Goal: Task Accomplishment & Management: Use online tool/utility

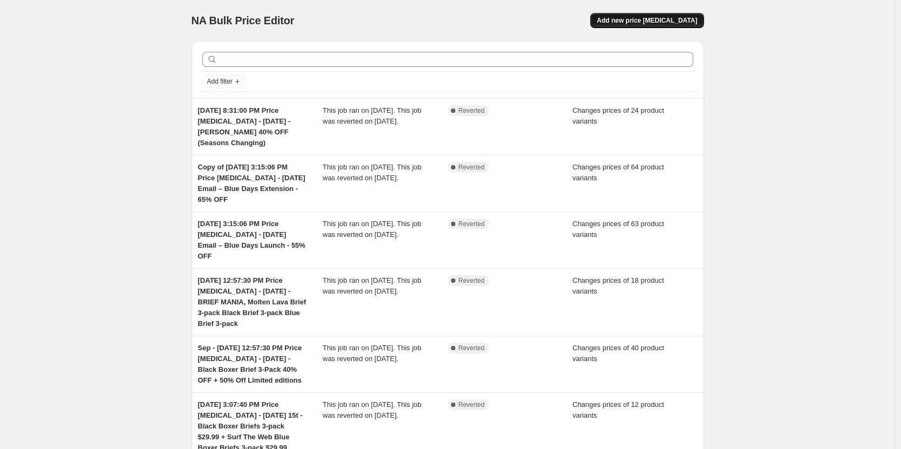
click at [675, 23] on span "Add new price [MEDICAL_DATA]" at bounding box center [646, 20] width 100 height 9
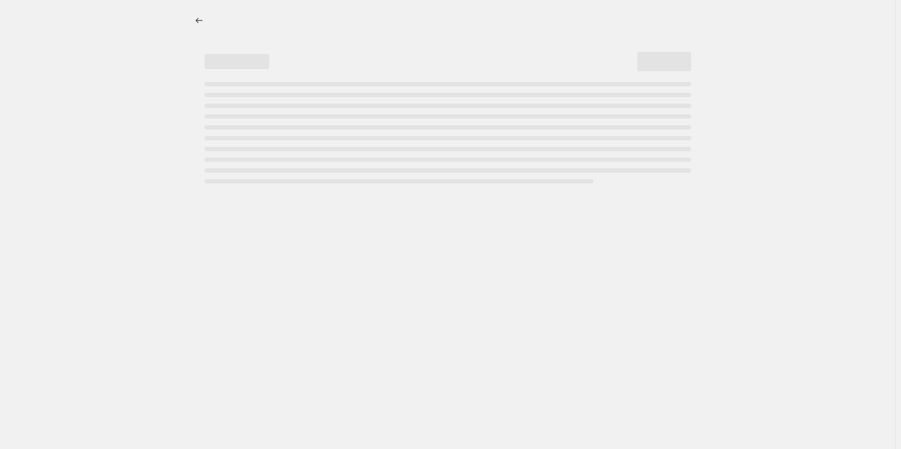
select select "percentage"
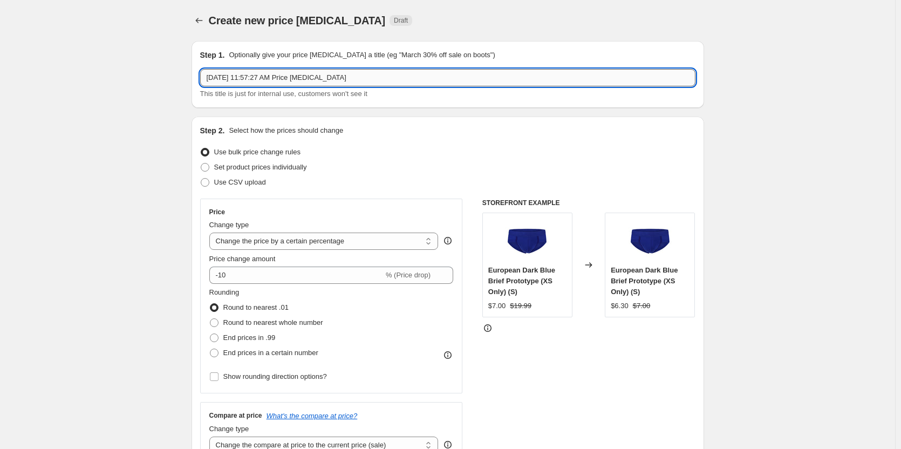
click at [375, 74] on input "[DATE] 11:57:27 AM Price [MEDICAL_DATA]" at bounding box center [447, 77] width 495 height 17
click at [440, 70] on input "[DATE] 11:57:27 AM Price [MEDICAL_DATA] -" at bounding box center [447, 77] width 495 height 17
paste input "Black Trunks 3-packs $25.99"
click at [350, 80] on input "[DATE] 11:57:27 AM Price [MEDICAL_DATA] - Black Trunks 3-packs $25.99" at bounding box center [447, 77] width 495 height 17
type input "[DATE] 11:57:27 AM Price [MEDICAL_DATA] - [DATE] - Black Trunks 3-packs $25.99"
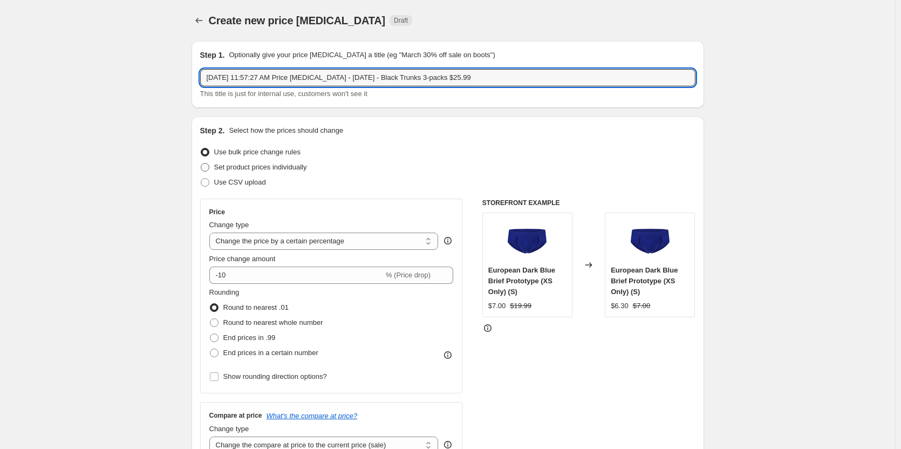
click at [250, 169] on span "Set product prices individually" at bounding box center [260, 167] width 93 height 8
click at [201, 163] on input "Set product prices individually" at bounding box center [201, 163] width 1 height 1
radio input "true"
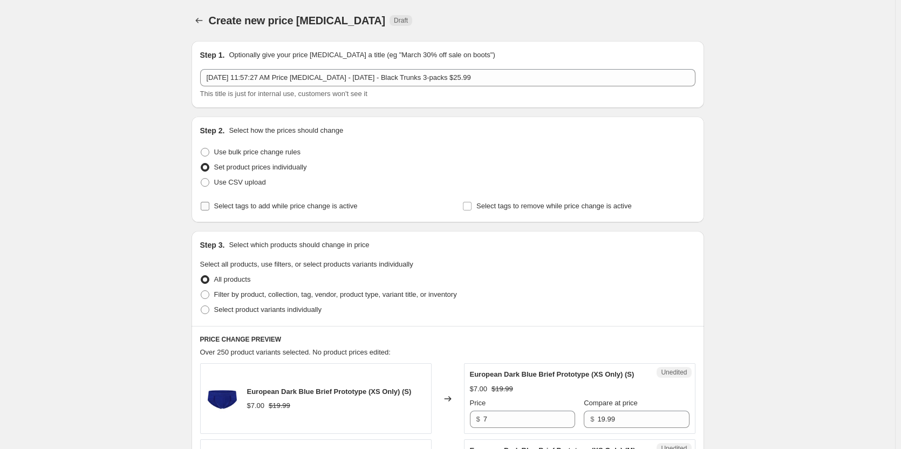
click at [276, 212] on label "Select tags to add while price change is active" at bounding box center [278, 205] width 157 height 15
click at [209, 210] on input "Select tags to add while price change is active" at bounding box center [205, 206] width 9 height 9
checkbox input "true"
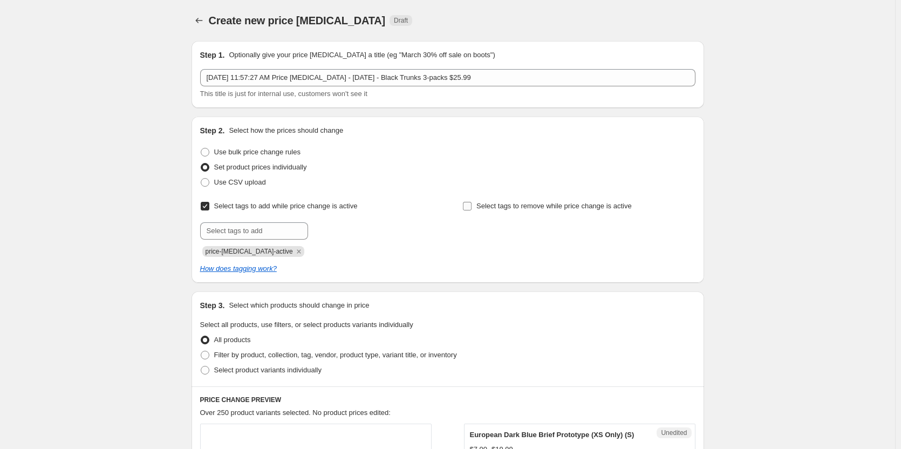
click at [500, 207] on span "Select tags to remove while price change is active" at bounding box center [553, 206] width 155 height 8
click at [471, 207] on input "Select tags to remove while price change is active" at bounding box center [467, 206] width 9 height 9
checkbox input "true"
click at [239, 226] on input "text" at bounding box center [254, 230] width 108 height 17
type input "dc"
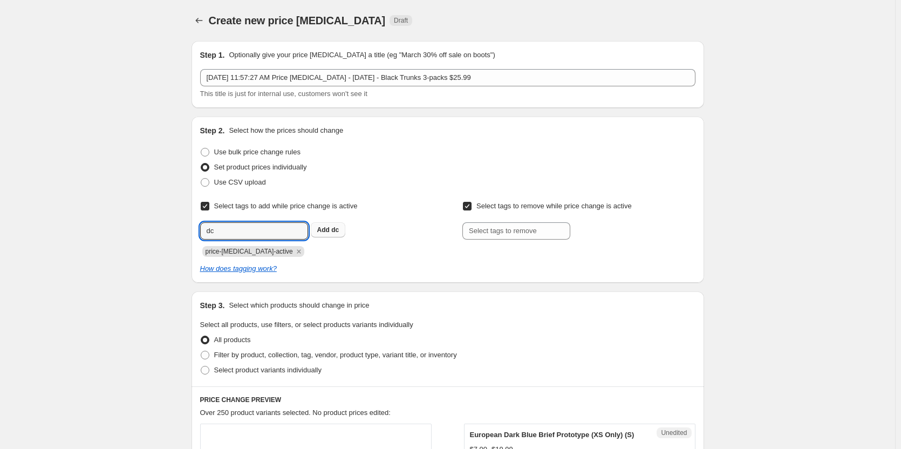
click at [327, 232] on b "Add" at bounding box center [323, 230] width 12 height 8
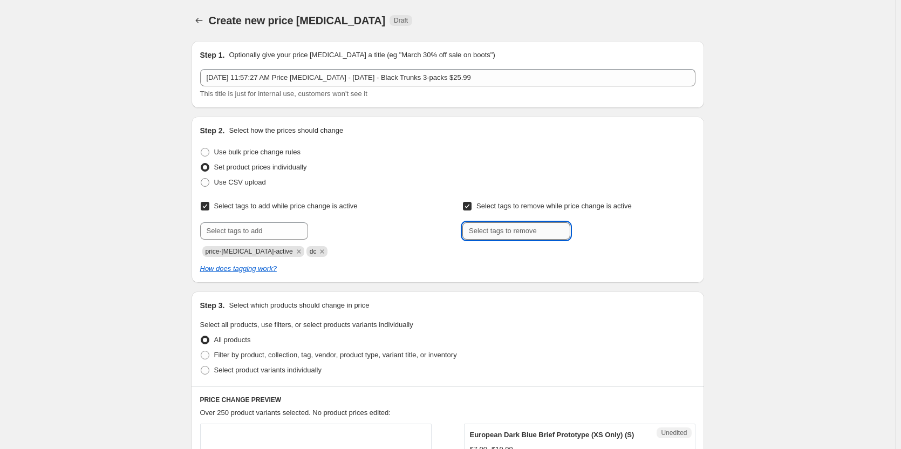
click at [537, 231] on input "text" at bounding box center [516, 230] width 108 height 17
type input "dc"
click at [592, 232] on b "Add" at bounding box center [585, 230] width 12 height 8
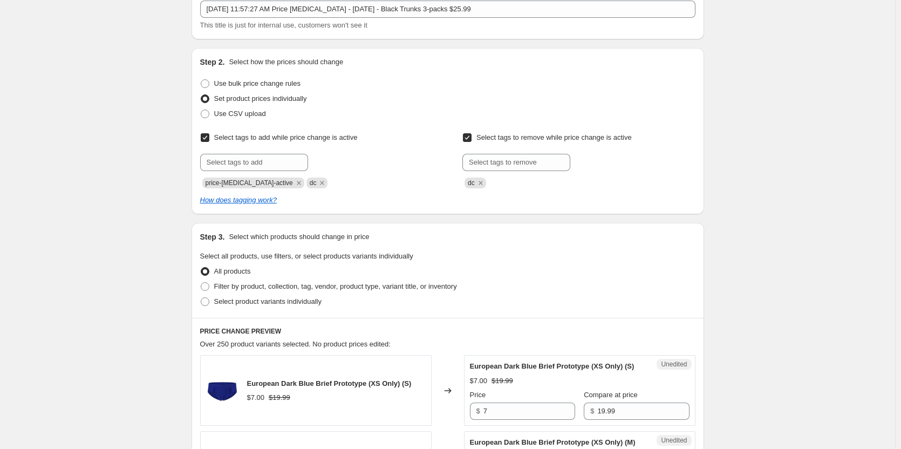
scroll to position [162, 0]
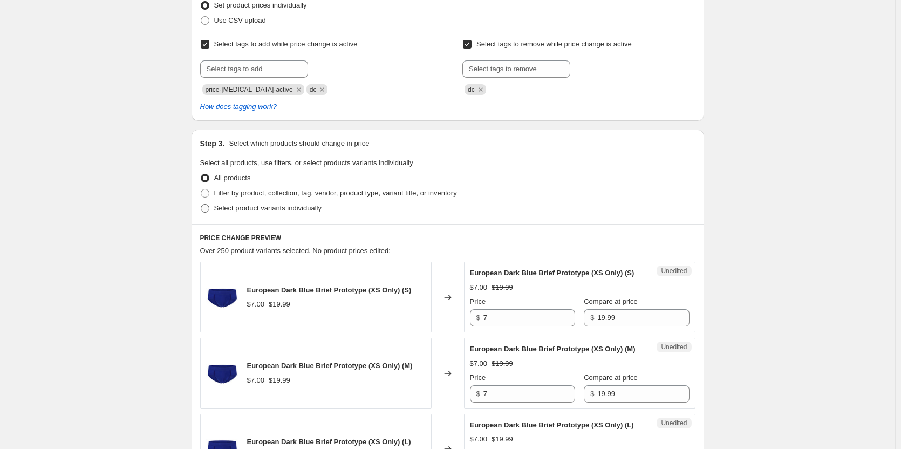
click at [255, 208] on span "Select product variants individually" at bounding box center [267, 208] width 107 height 8
click at [201, 204] on input "Select product variants individually" at bounding box center [201, 204] width 1 height 1
radio input "true"
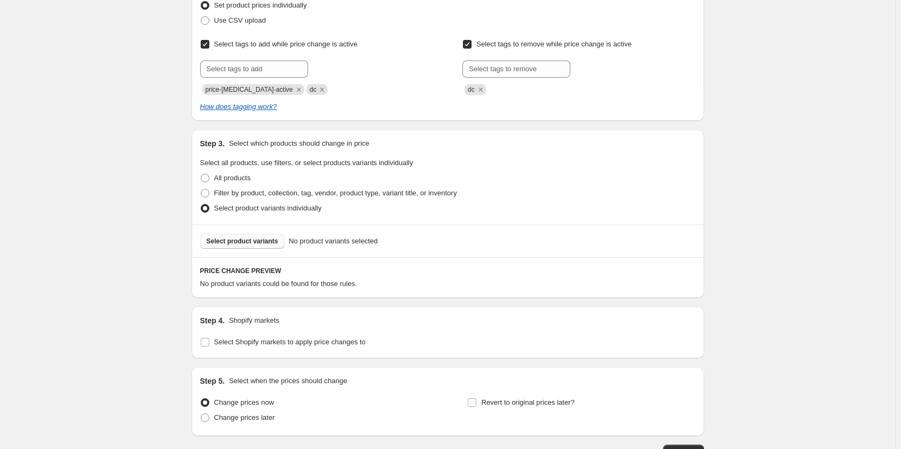
click at [264, 241] on span "Select product variants" at bounding box center [243, 241] width 72 height 9
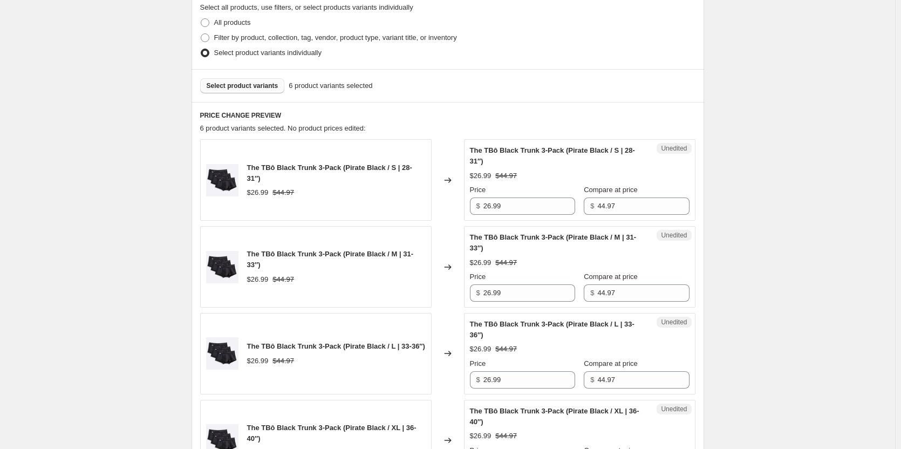
scroll to position [431, 0]
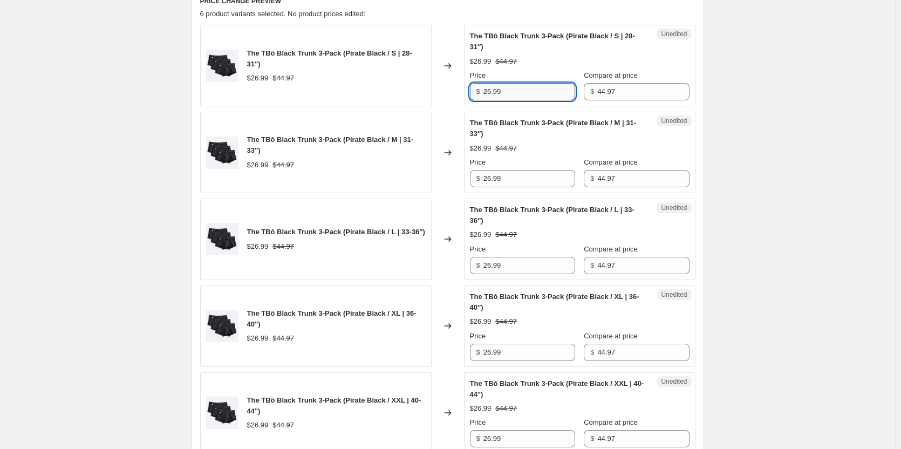
click at [538, 89] on input "26.99" at bounding box center [529, 91] width 92 height 17
type input "25.99"
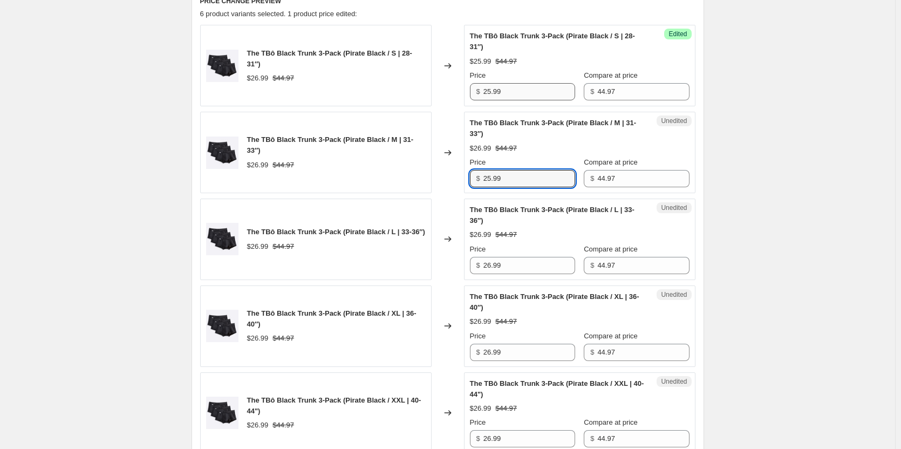
type input "25.99"
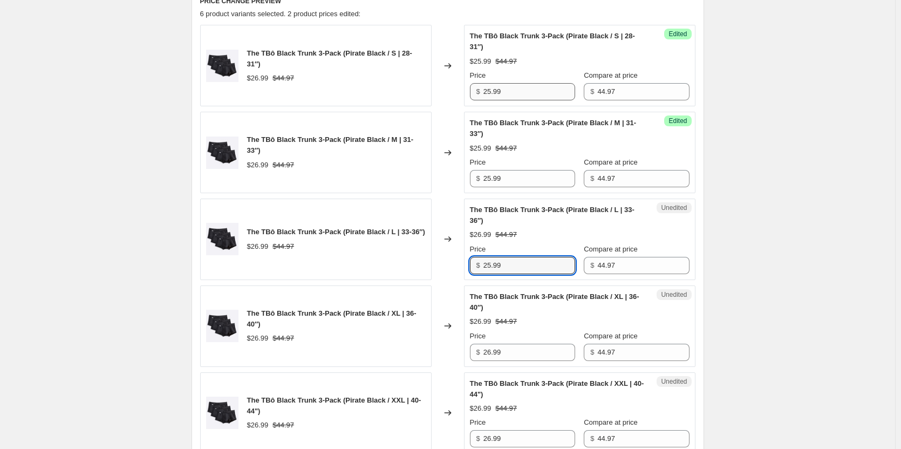
type input "25.99"
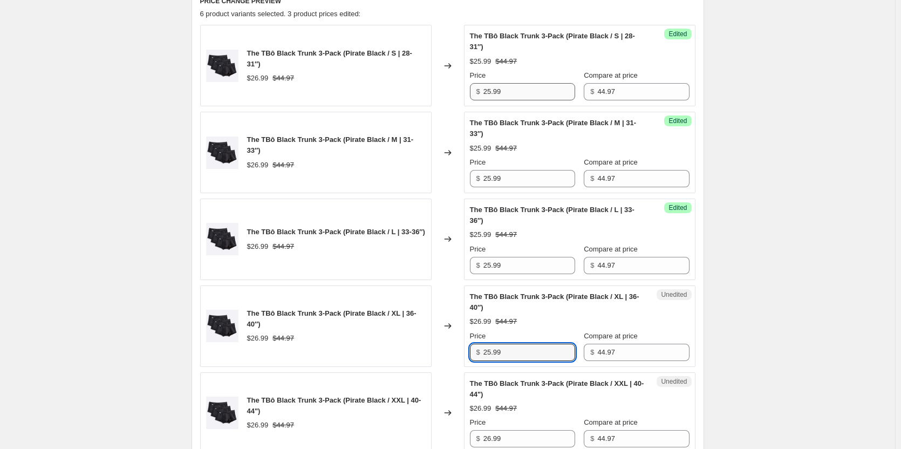
type input "25.99"
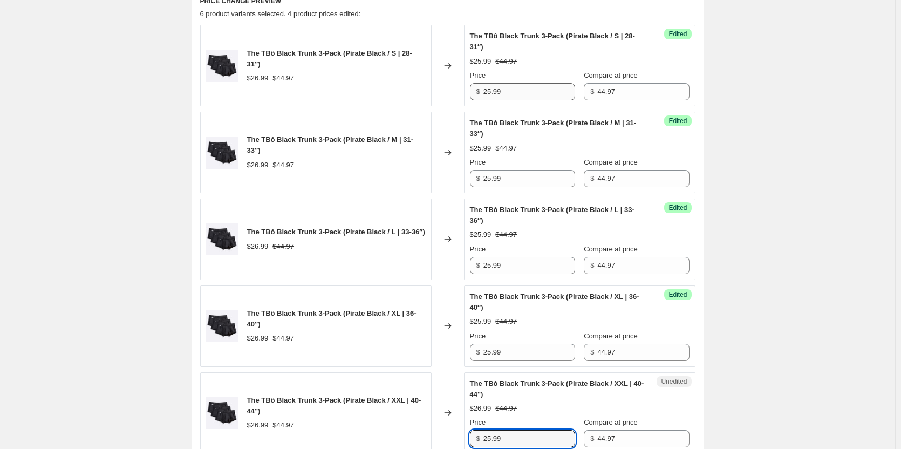
type input "25.99"
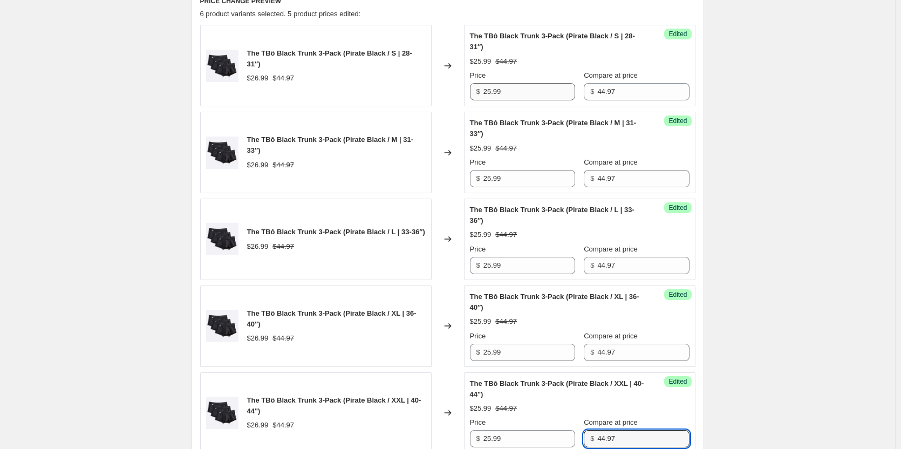
scroll to position [732, 0]
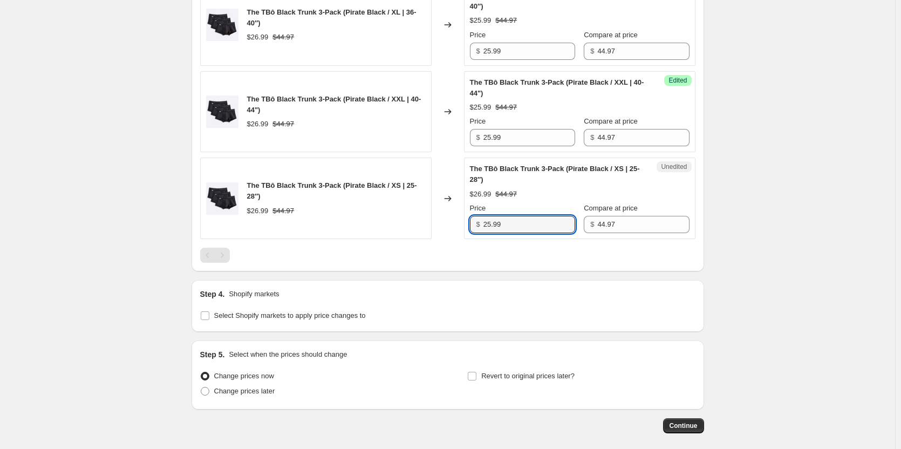
type input "25.99"
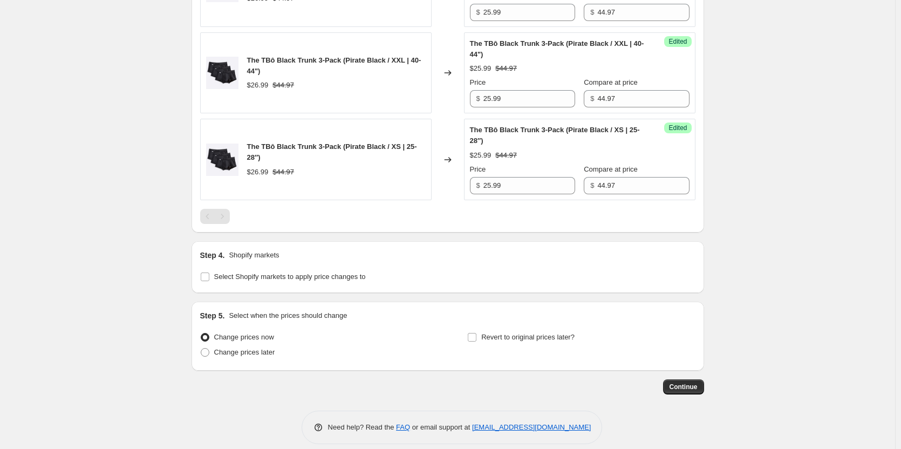
scroll to position [783, 0]
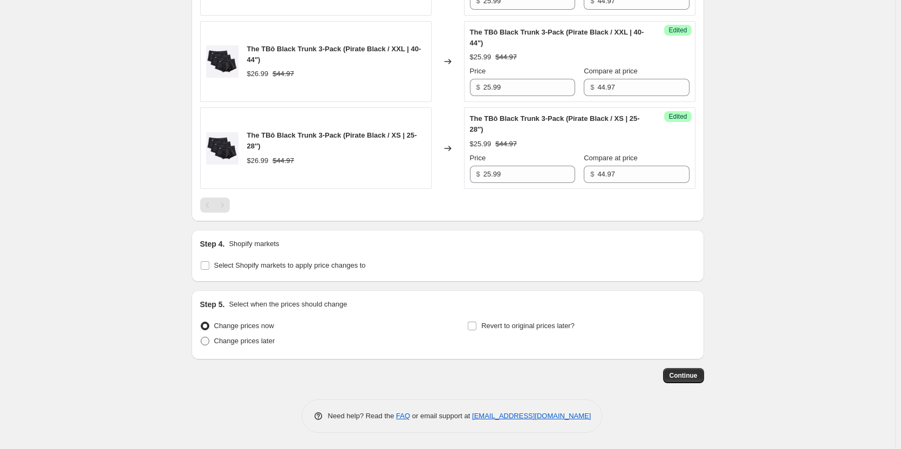
click at [251, 342] on span "Change prices later" at bounding box center [244, 341] width 61 height 8
click at [201, 337] on input "Change prices later" at bounding box center [201, 337] width 1 height 1
radio input "true"
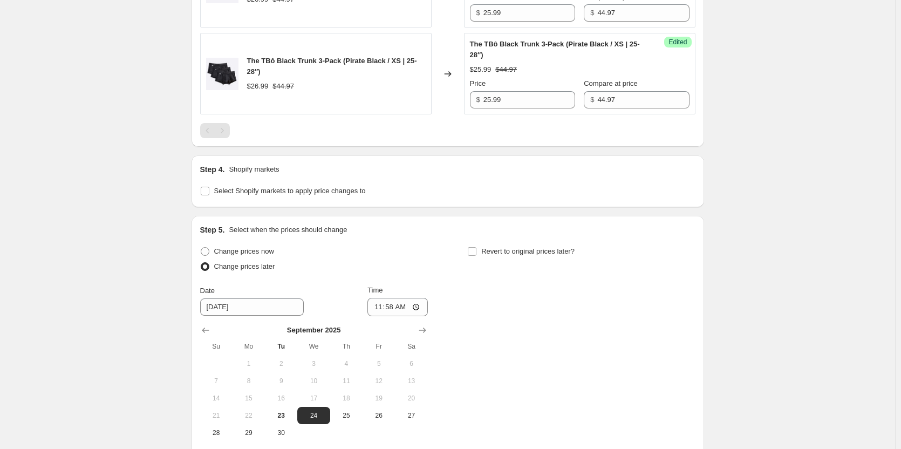
scroll to position [967, 0]
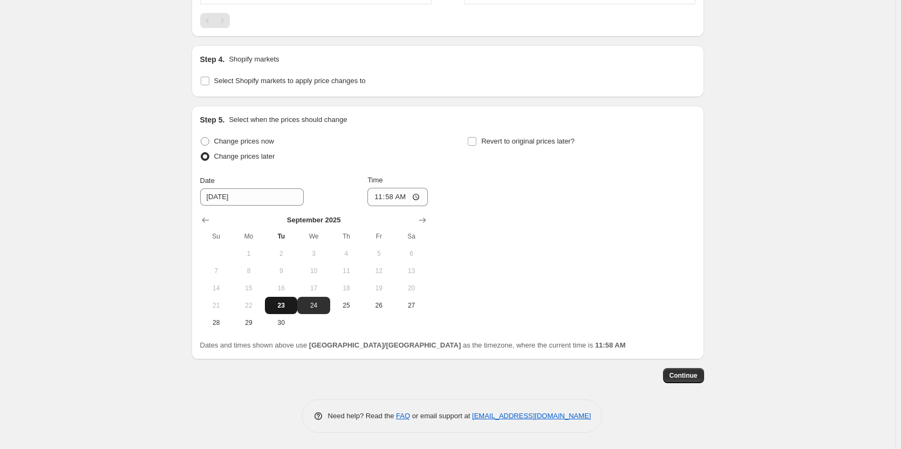
click at [279, 306] on span "23" at bounding box center [281, 305] width 24 height 9
type input "[DATE]"
click at [401, 200] on input "11:58" at bounding box center [397, 197] width 60 height 18
click at [389, 198] on input "11:58" at bounding box center [397, 197] width 60 height 18
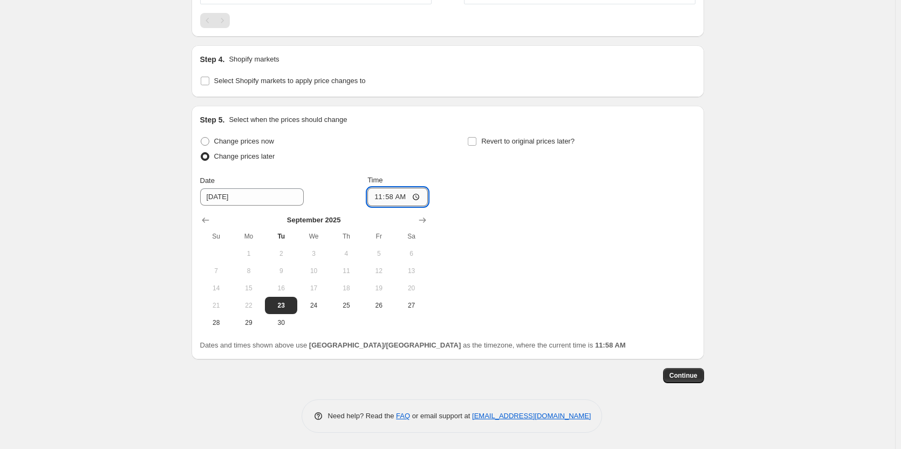
click at [394, 196] on input "11:58" at bounding box center [397, 197] width 60 height 18
type input "04:00"
click at [424, 197] on input "04:00" at bounding box center [397, 197] width 60 height 18
click at [421, 198] on input "04:00" at bounding box center [397, 197] width 60 height 18
click at [563, 247] on div "Change prices now Change prices later Date [DATE] Time 04:00 [DATE] Su Mo Tu We…" at bounding box center [447, 232] width 495 height 197
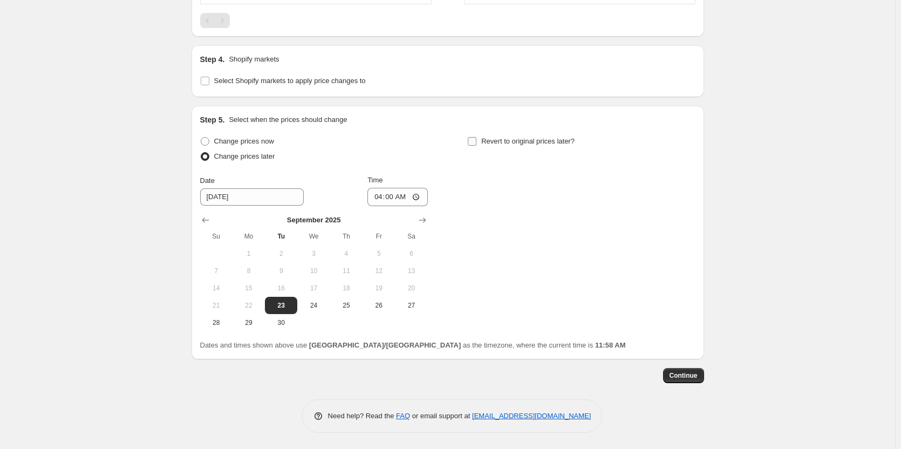
click at [498, 143] on span "Revert to original prices later?" at bounding box center [527, 141] width 93 height 8
click at [476, 143] on input "Revert to original prices later?" at bounding box center [472, 141] width 9 height 9
checkbox input "true"
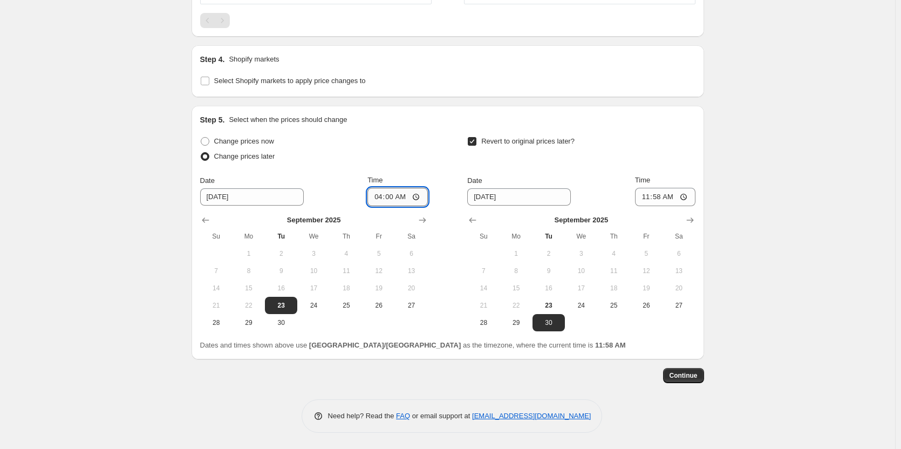
click at [393, 195] on input "04:00" at bounding box center [397, 197] width 60 height 18
type input "16:00"
click at [521, 198] on input "[DATE]" at bounding box center [519, 196] width 104 height 17
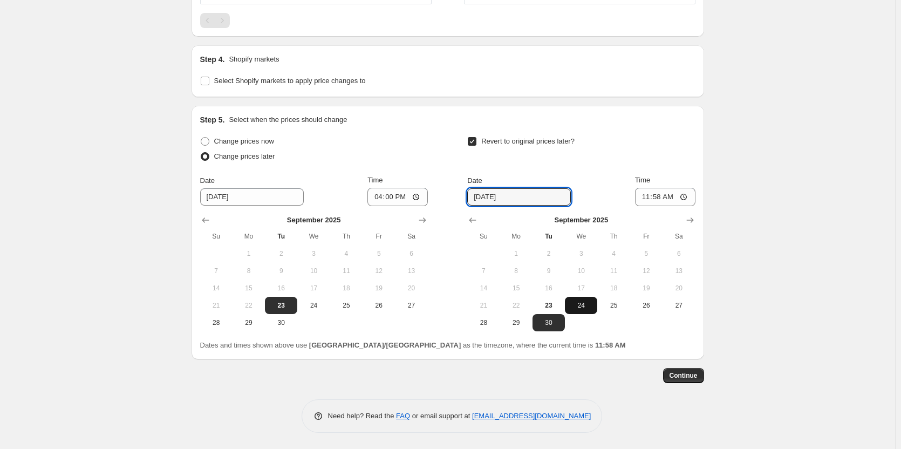
click at [596, 301] on button "24" at bounding box center [581, 305] width 32 height 17
type input "[DATE]"
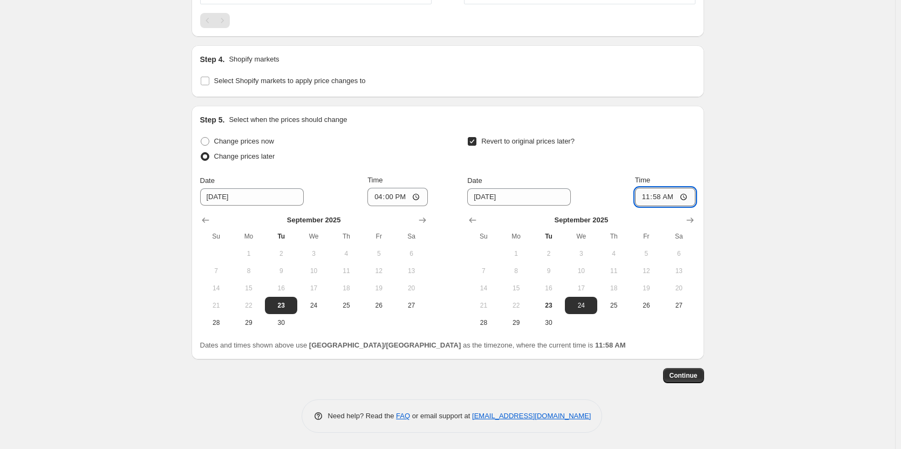
click at [663, 199] on input "11:58" at bounding box center [665, 197] width 60 height 18
type input "09:00"
click at [689, 379] on span "Continue" at bounding box center [683, 375] width 28 height 9
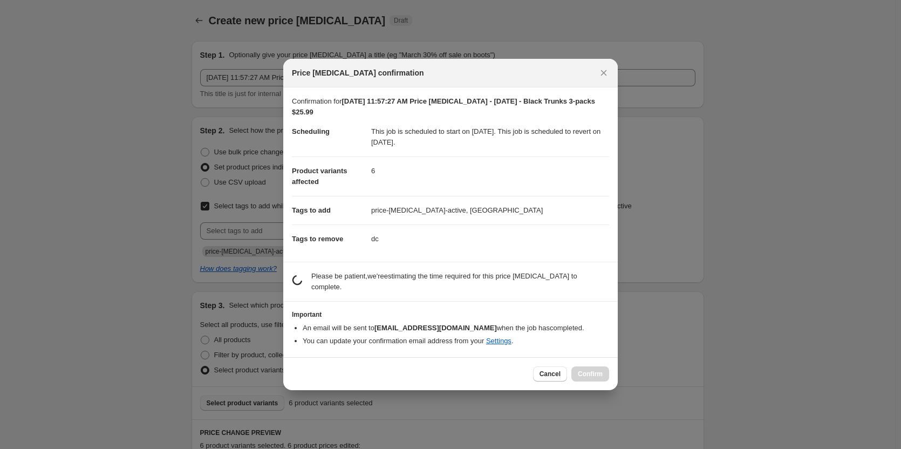
scroll to position [0, 0]
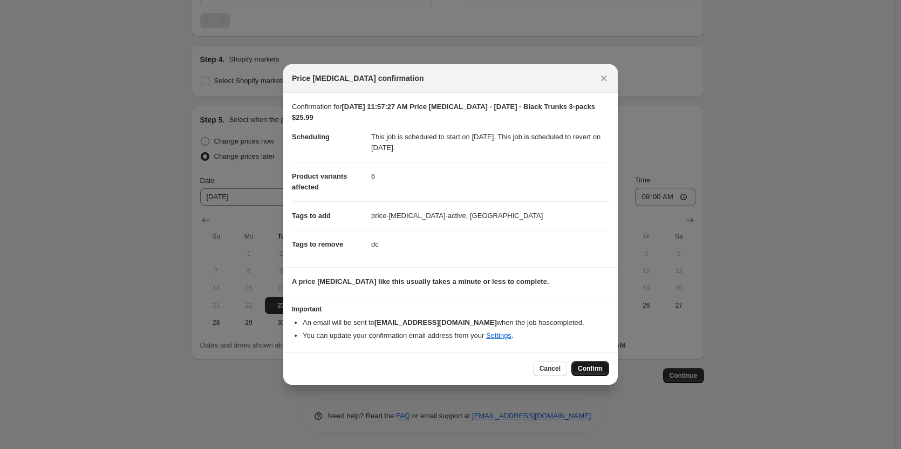
click at [593, 370] on span "Confirm" at bounding box center [590, 368] width 25 height 9
type input "[DATE] 11:57:27 AM Price [MEDICAL_DATA] - [DATE] - Black Trunks 3-packs $25.99"
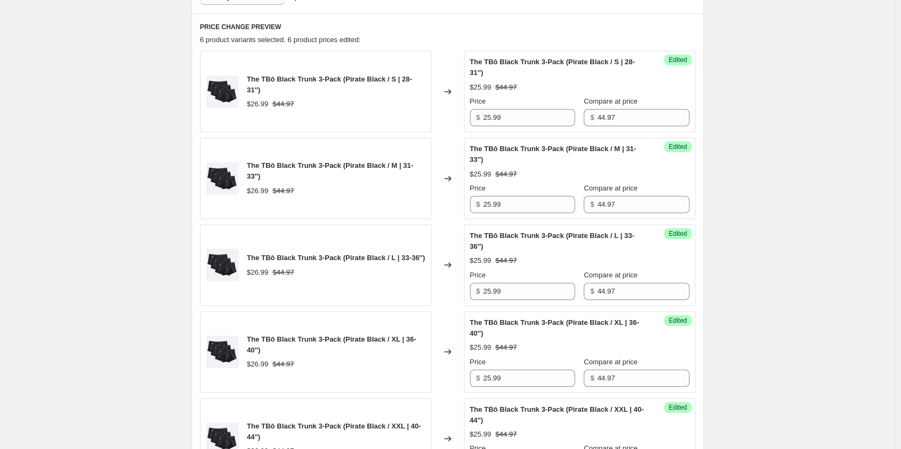
scroll to position [270, 0]
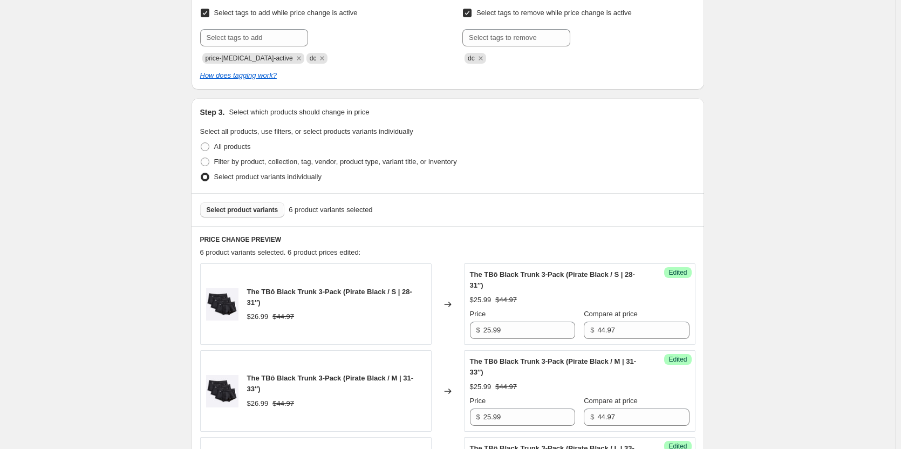
click at [245, 226] on div "Select product variants 6 product variants selected" at bounding box center [447, 209] width 512 height 33
click at [246, 214] on span "Select product variants" at bounding box center [243, 209] width 72 height 9
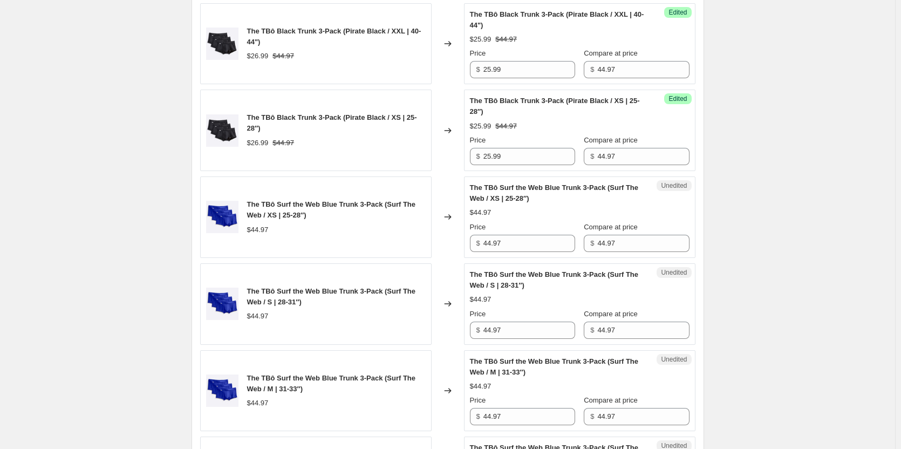
scroll to position [917, 0]
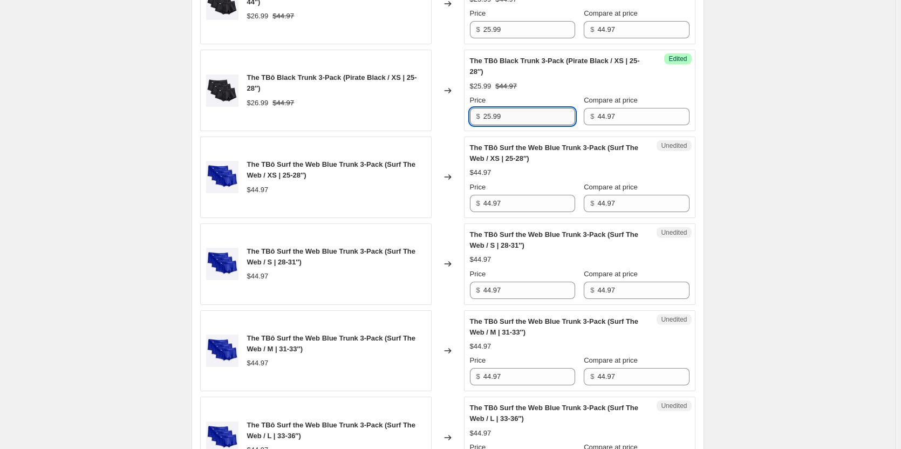
click at [523, 125] on input "25.99" at bounding box center [529, 116] width 92 height 17
click at [520, 208] on input "44.97" at bounding box center [529, 203] width 92 height 17
type input "22.48"
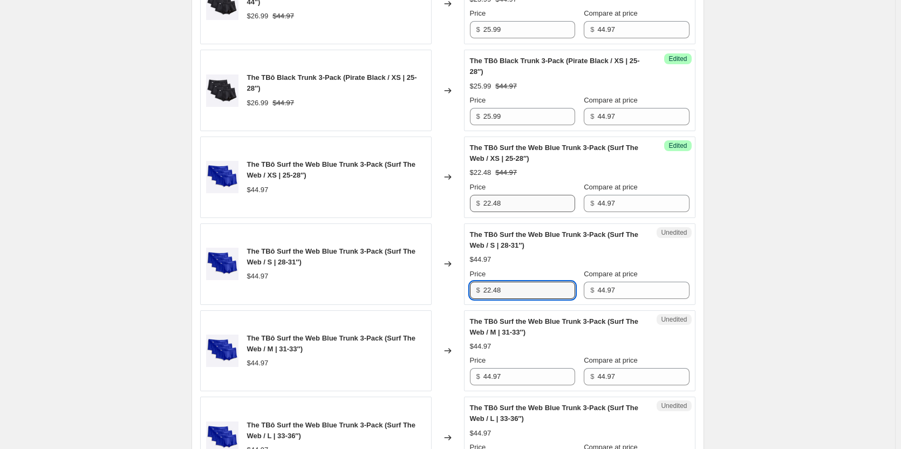
type input "22.48"
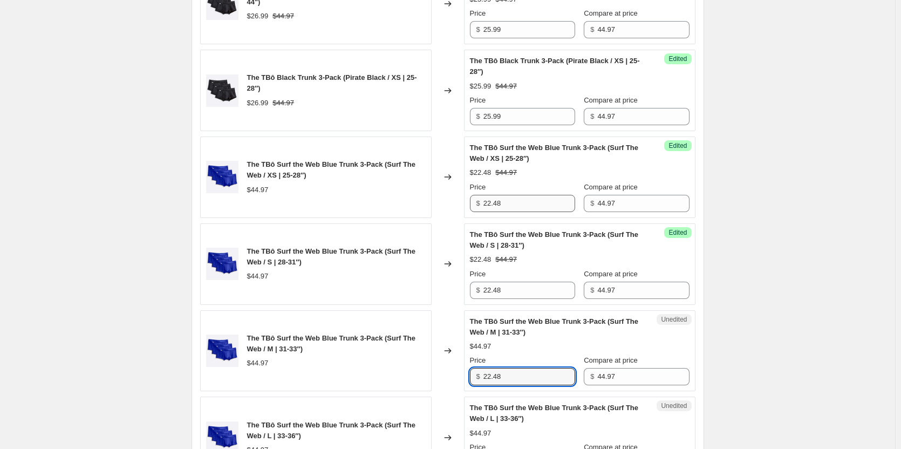
type input "22.48"
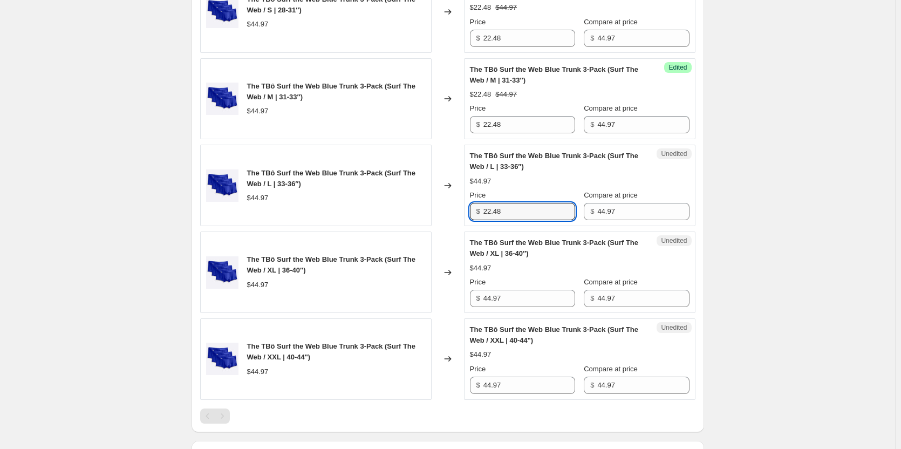
type input "22.48"
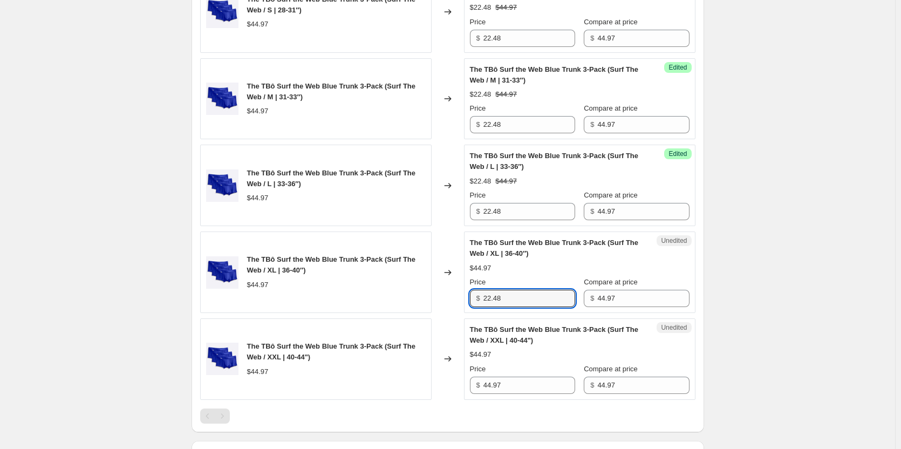
type input "22.48"
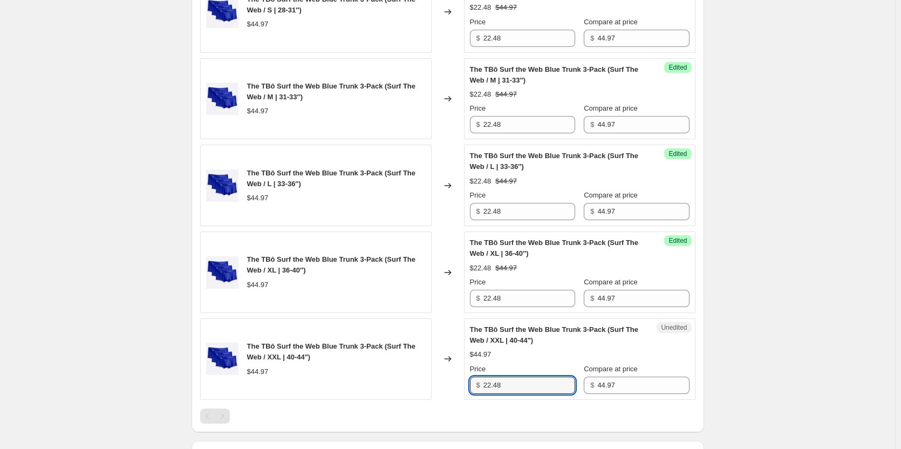
type input "22.48"
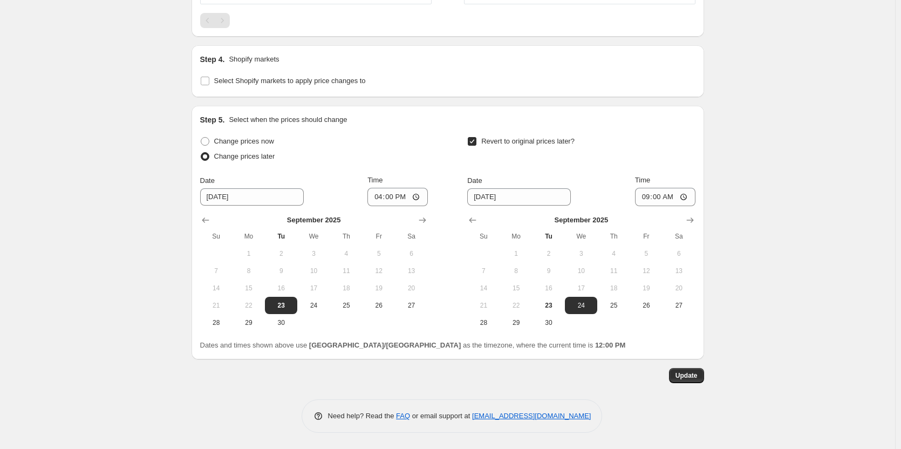
scroll to position [1577, 0]
click at [693, 378] on span "Update" at bounding box center [686, 375] width 22 height 9
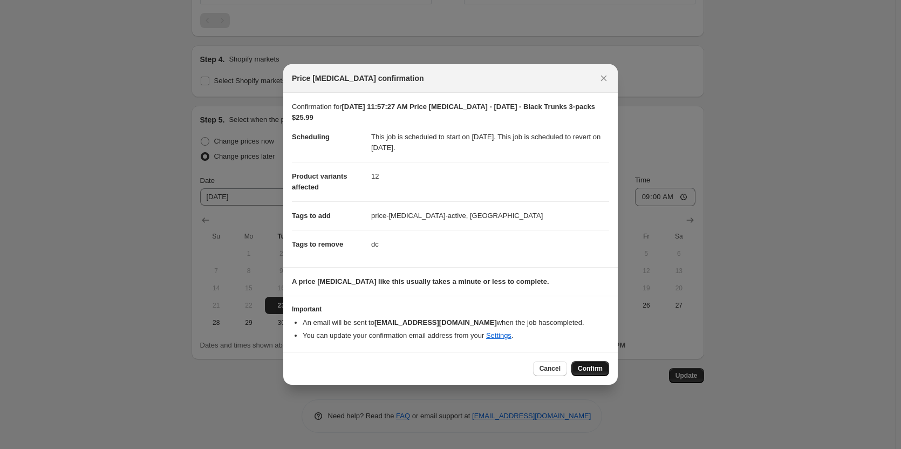
click at [602, 370] on button "Confirm" at bounding box center [590, 368] width 38 height 15
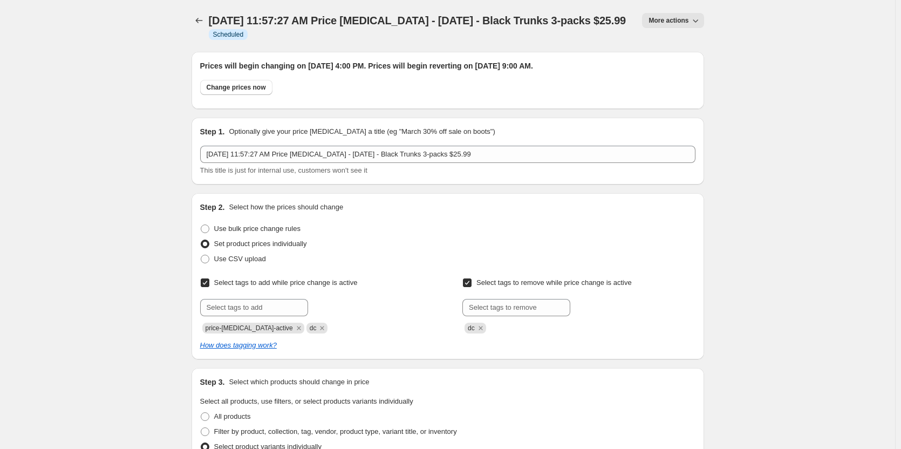
click at [685, 21] on span "More actions" at bounding box center [668, 20] width 40 height 9
click at [487, 19] on span "[DATE] 11:57:27 AM Price [MEDICAL_DATA] - [DATE] - Black Trunks 3-packs $25.99" at bounding box center [417, 21] width 417 height 12
click at [196, 20] on icon "Price change jobs" at bounding box center [199, 20] width 11 height 11
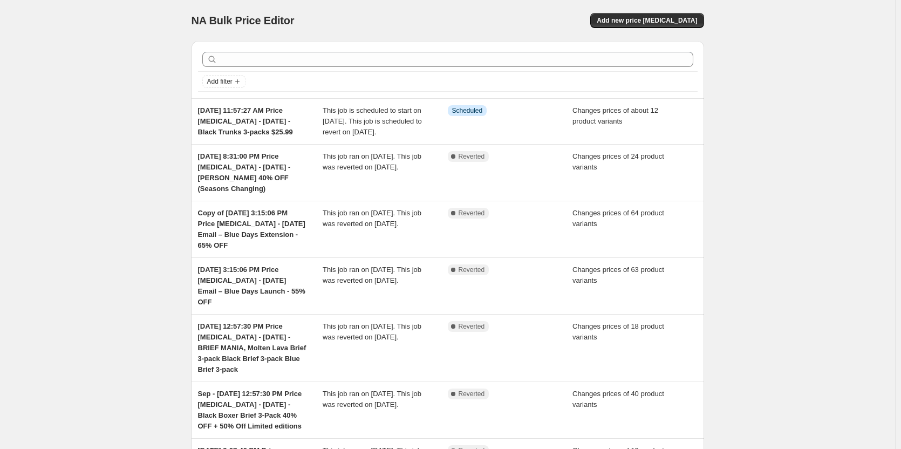
click at [649, 12] on div "NA Bulk Price Editor. This page is ready NA Bulk Price Editor Add new price [ME…" at bounding box center [447, 20] width 512 height 41
click at [642, 18] on span "Add new price [MEDICAL_DATA]" at bounding box center [646, 20] width 100 height 9
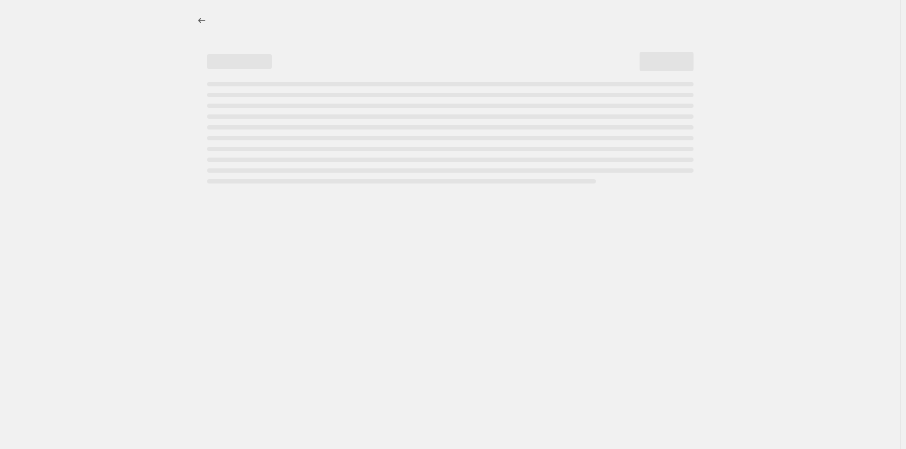
select select "percentage"
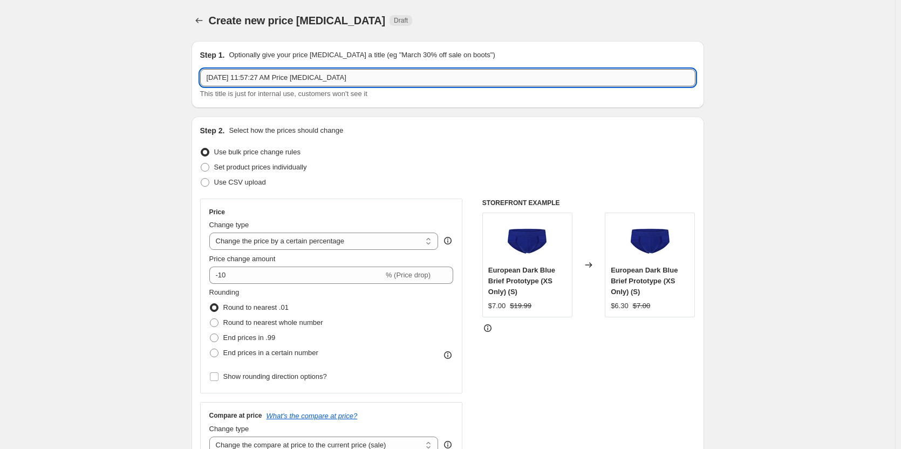
click at [367, 76] on input "[DATE] 11:57:27 AM Price [MEDICAL_DATA]" at bounding box center [447, 77] width 495 height 17
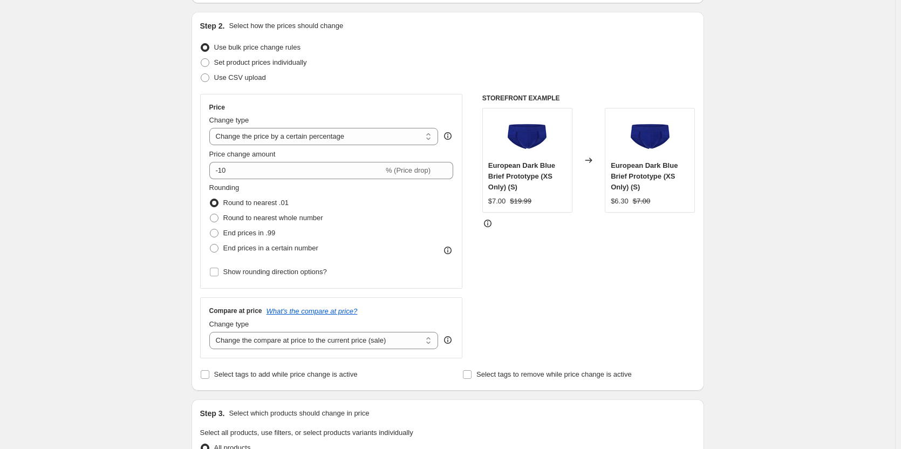
scroll to position [108, 0]
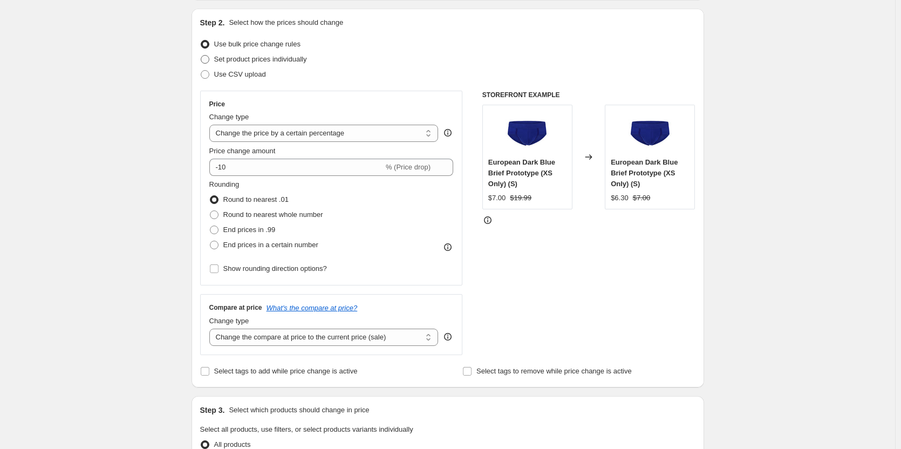
type input "[DATE] 11:57:27 AM Price [MEDICAL_DATA] - BLACK OUT SALE - UP TO 65% OFF"
click at [255, 61] on span "Set product prices individually" at bounding box center [260, 59] width 93 height 8
click at [201, 56] on input "Set product prices individually" at bounding box center [201, 55] width 1 height 1
radio input "true"
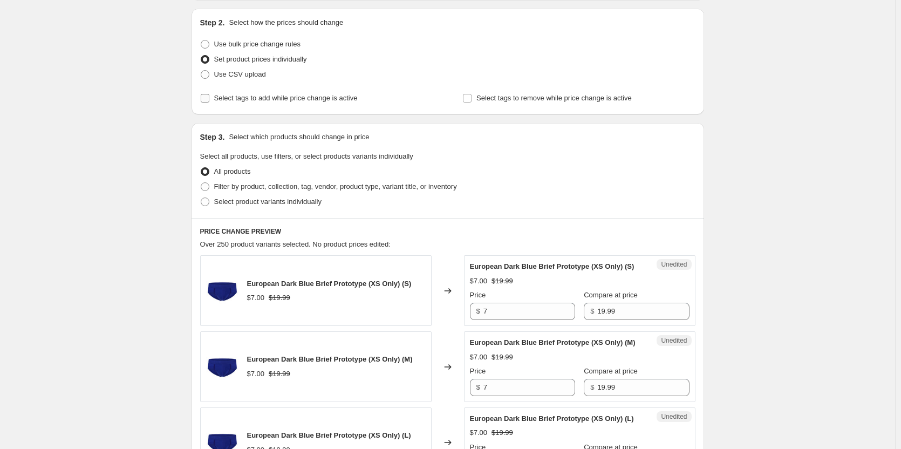
click at [296, 99] on span "Select tags to add while price change is active" at bounding box center [285, 98] width 143 height 8
click at [209, 99] on input "Select tags to add while price change is active" at bounding box center [205, 98] width 9 height 9
checkbox input "true"
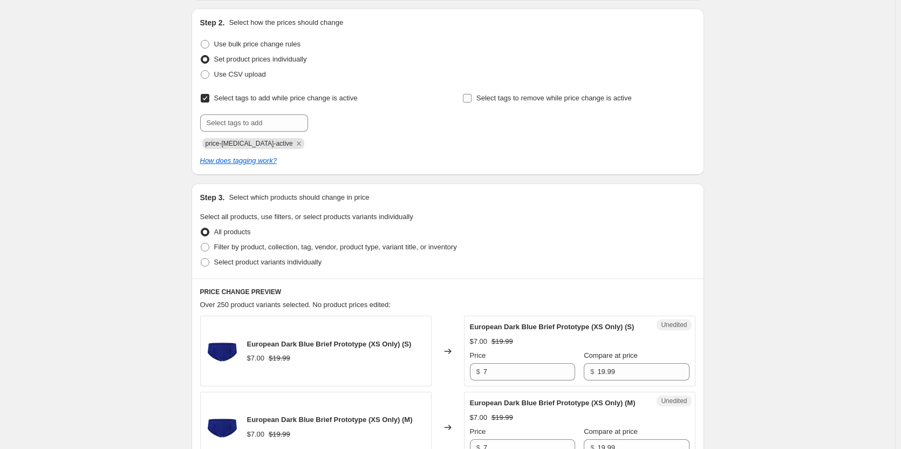
click at [466, 96] on input "Select tags to remove while price change is active" at bounding box center [467, 98] width 9 height 9
checkbox input "true"
click at [241, 125] on input "text" at bounding box center [254, 122] width 108 height 17
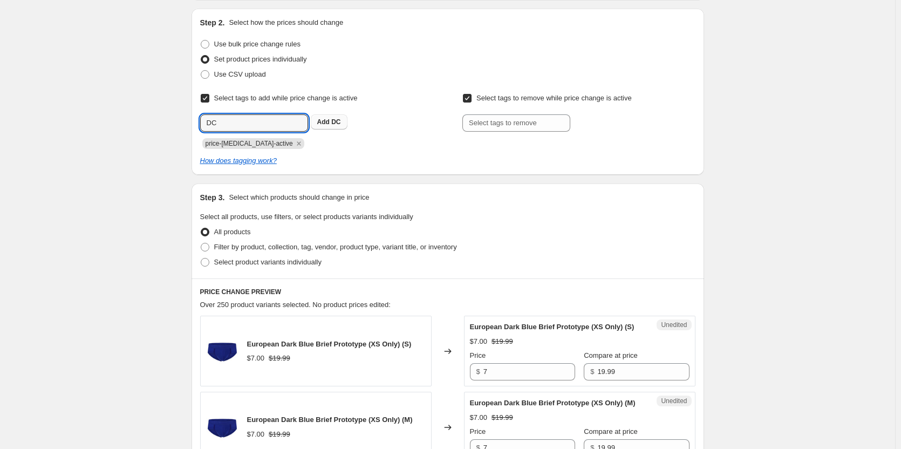
type input "DC"
click at [327, 125] on b "Add" at bounding box center [323, 122] width 12 height 8
click at [320, 144] on icon "Remove DC" at bounding box center [325, 144] width 10 height 10
click at [264, 126] on input "text" at bounding box center [254, 122] width 108 height 17
type input "dc"
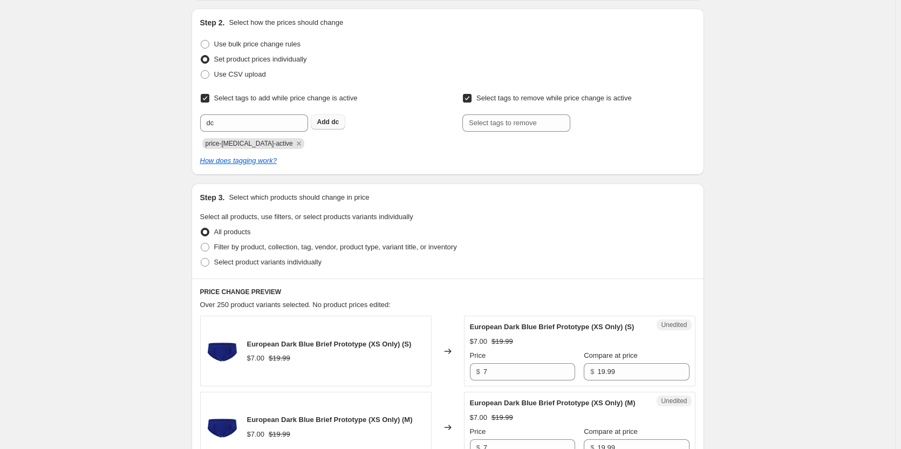
click at [328, 126] on b "Add" at bounding box center [323, 122] width 12 height 8
click at [535, 121] on input "text" at bounding box center [516, 122] width 108 height 17
type input "dc"
click at [596, 122] on span "dc" at bounding box center [598, 122] width 8 height 8
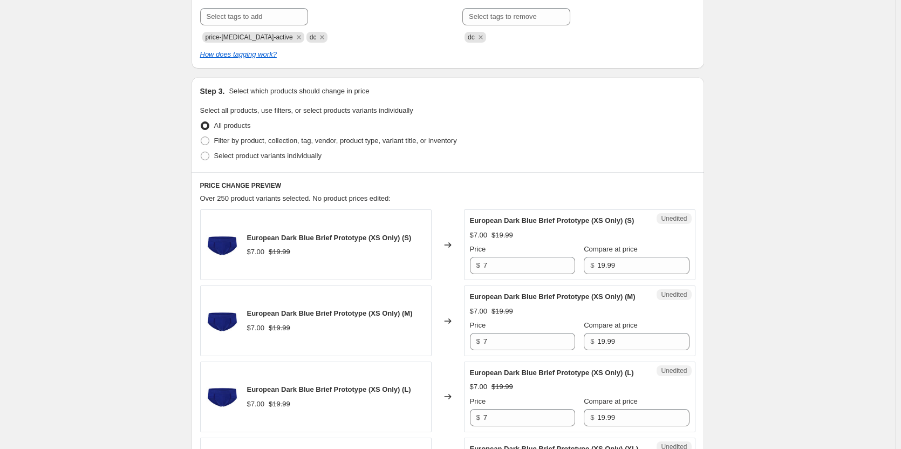
scroll to position [216, 0]
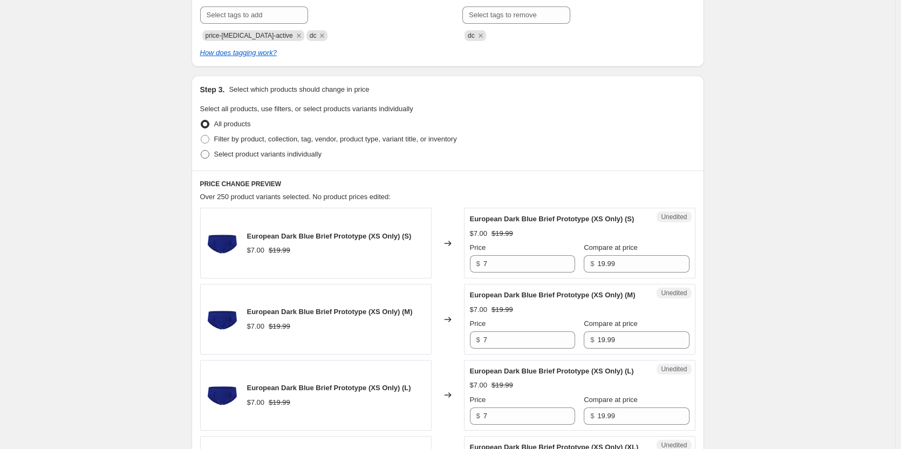
click at [290, 153] on span "Select product variants individually" at bounding box center [267, 154] width 107 height 8
click at [201, 150] on input "Select product variants individually" at bounding box center [201, 150] width 1 height 1
radio input "true"
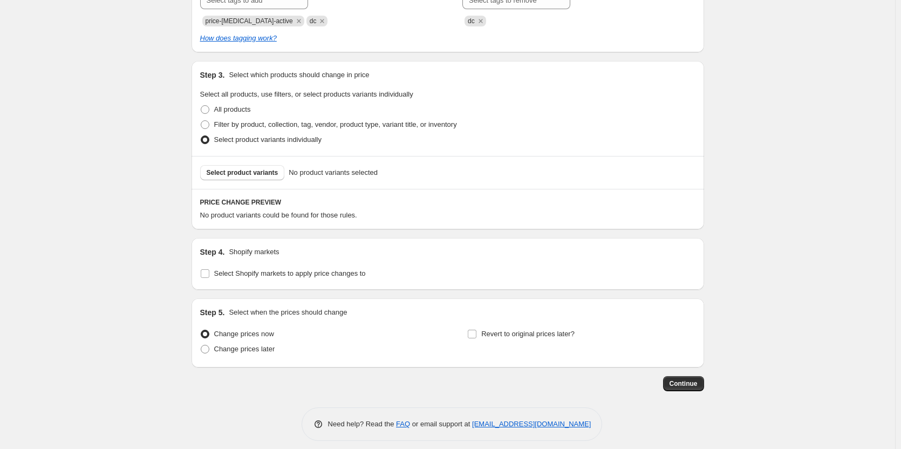
scroll to position [238, 0]
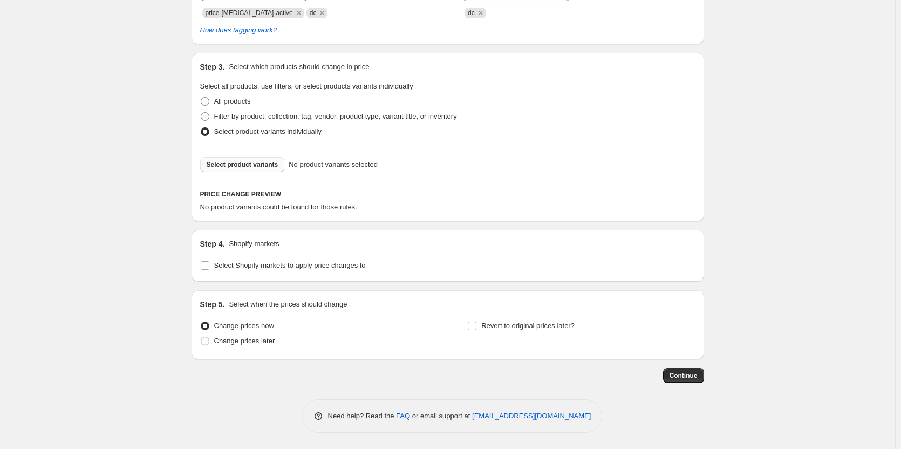
click at [255, 164] on span "Select product variants" at bounding box center [243, 164] width 72 height 9
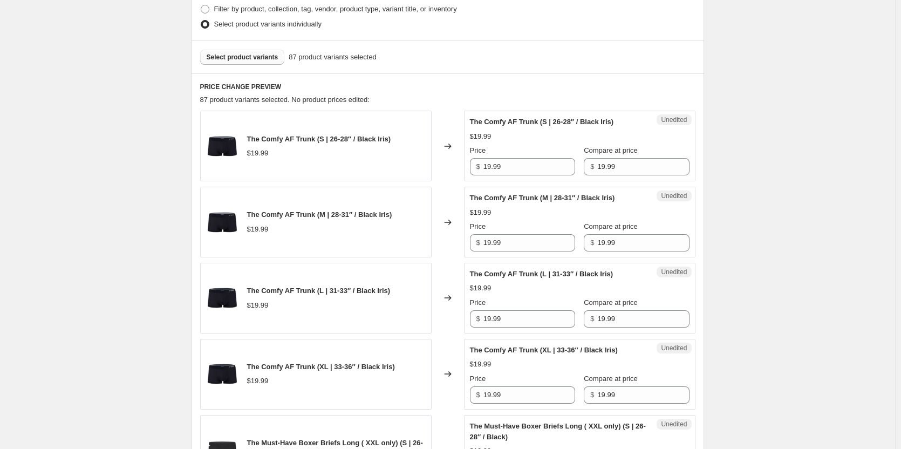
scroll to position [346, 0]
click at [499, 169] on input "19.99" at bounding box center [529, 165] width 92 height 17
type input "6.99"
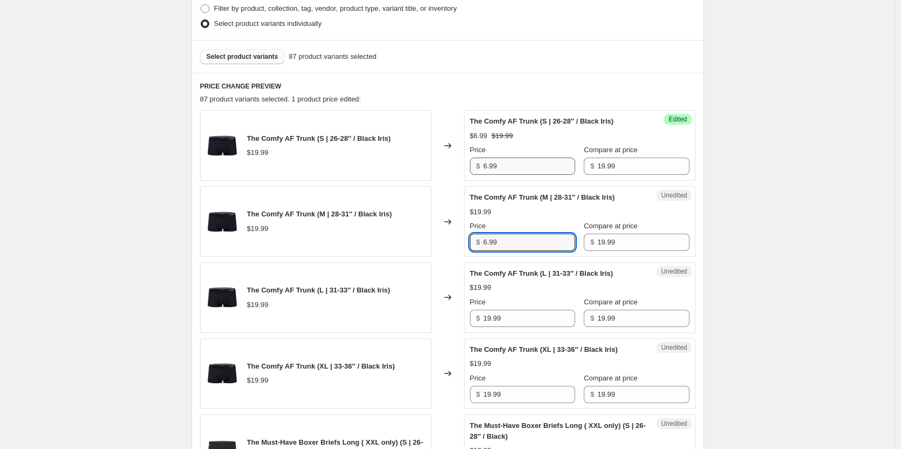
type input "6.99"
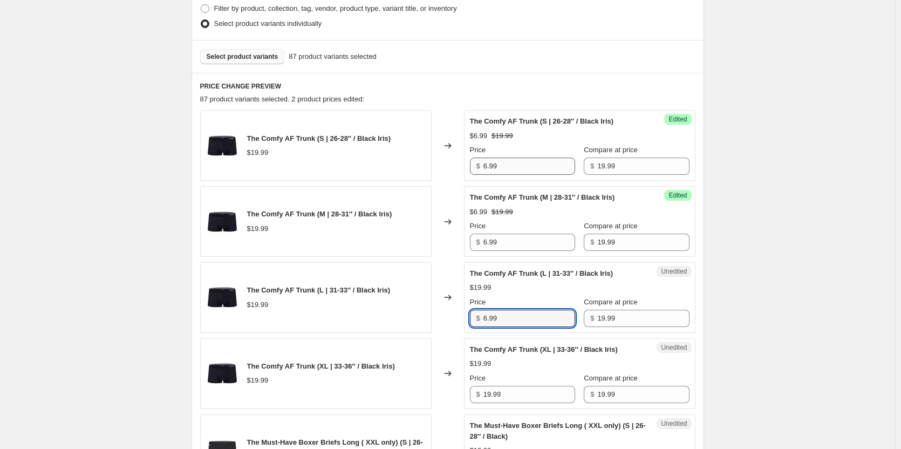
type input "6.99"
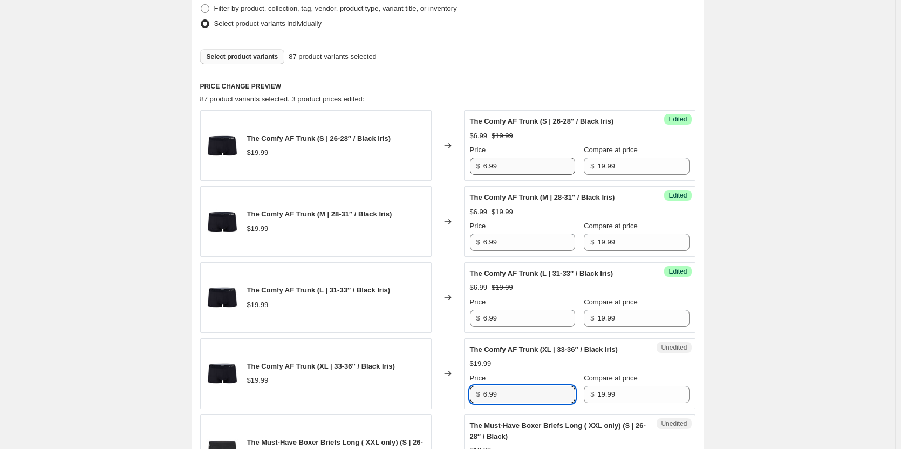
type input "6.99"
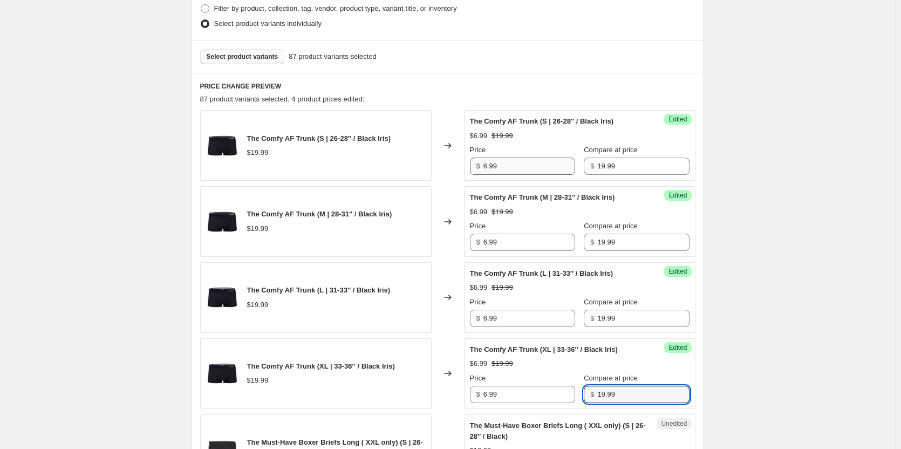
scroll to position [602, 0]
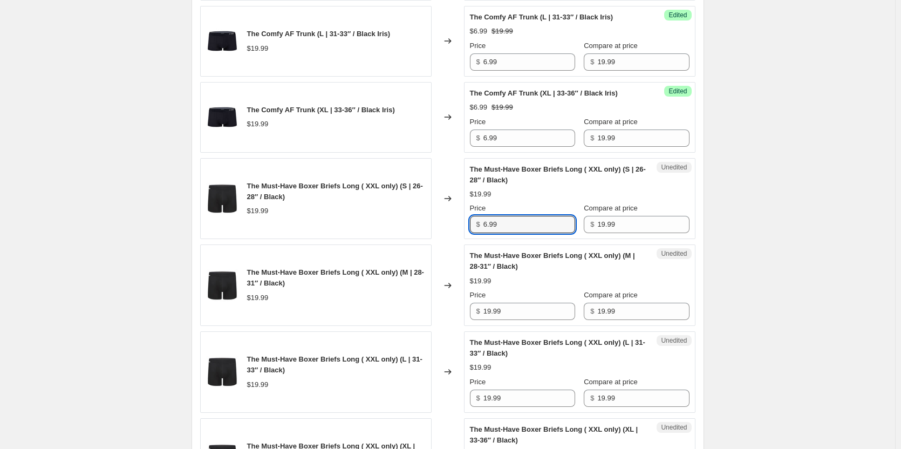
type input "6.99"
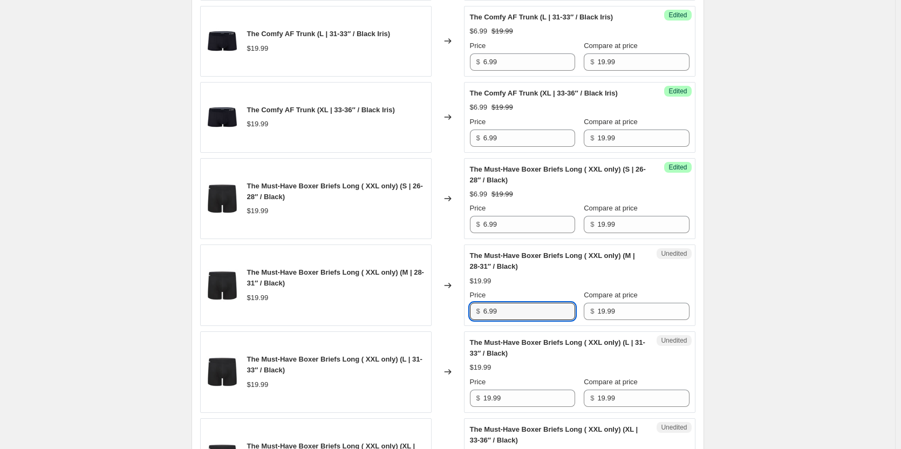
type input "6.99"
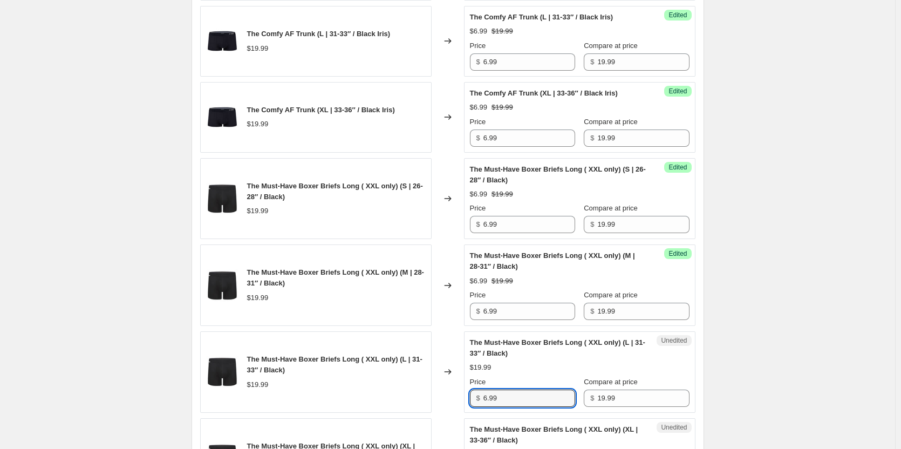
type input "6.99"
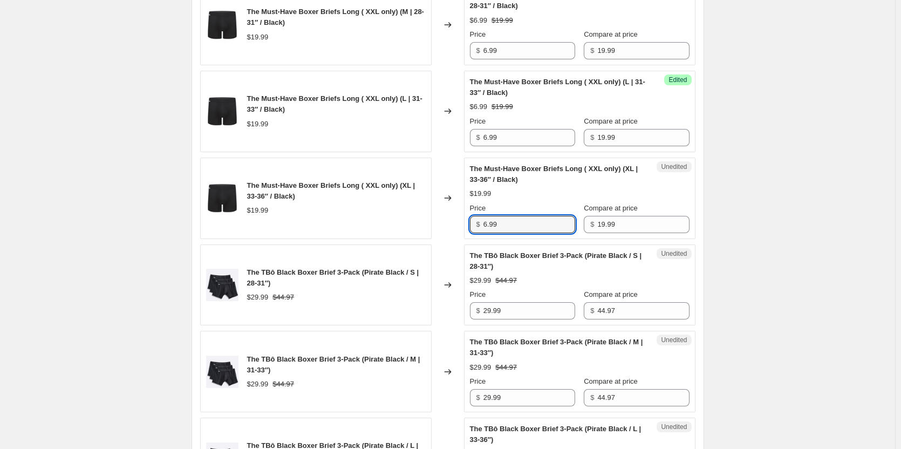
type input "6.99"
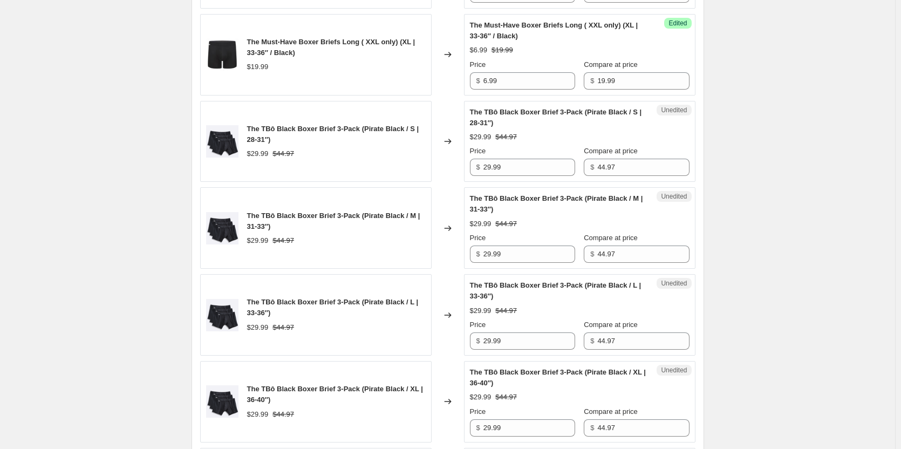
scroll to position [1025, 0]
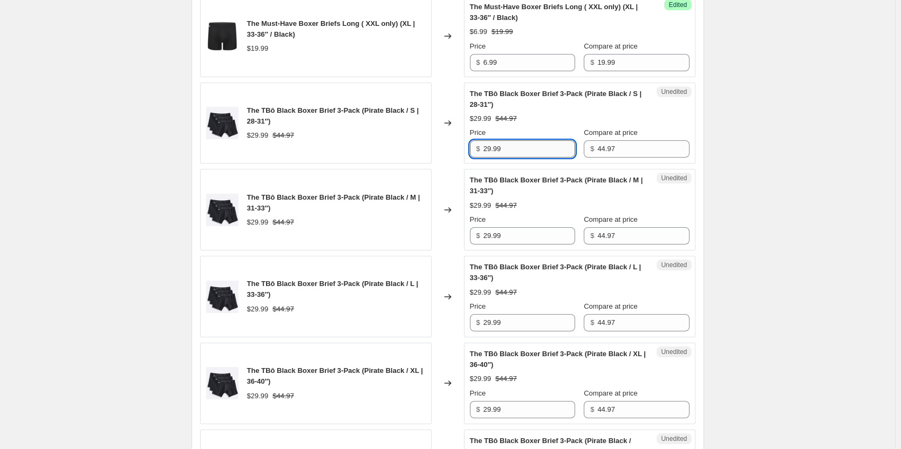
click at [516, 154] on input "29.99" at bounding box center [529, 148] width 92 height 17
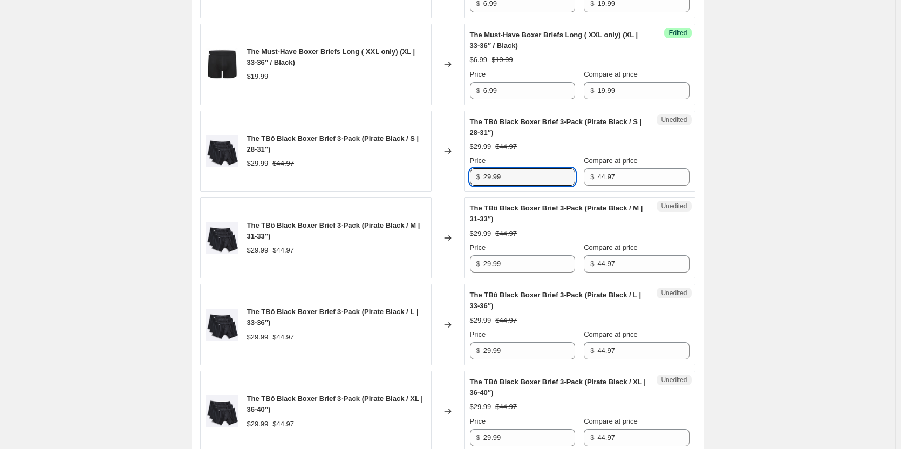
scroll to position [971, 0]
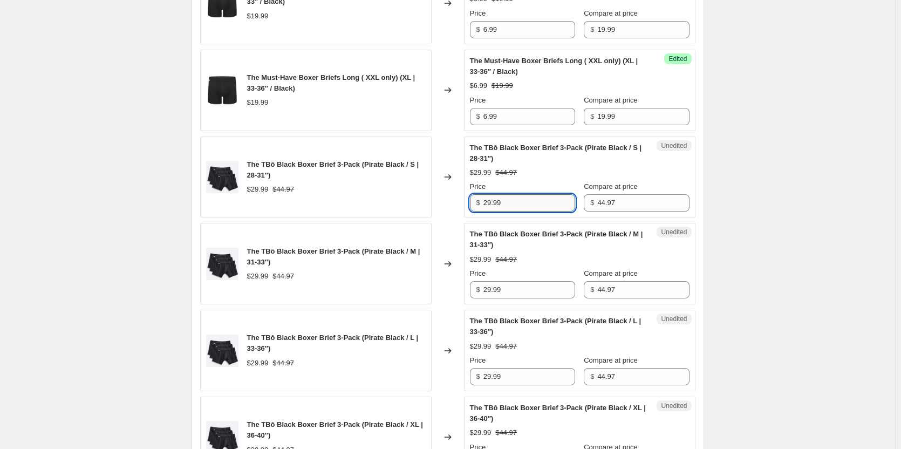
click at [515, 201] on input "29.99" at bounding box center [529, 202] width 92 height 17
type input "29.98"
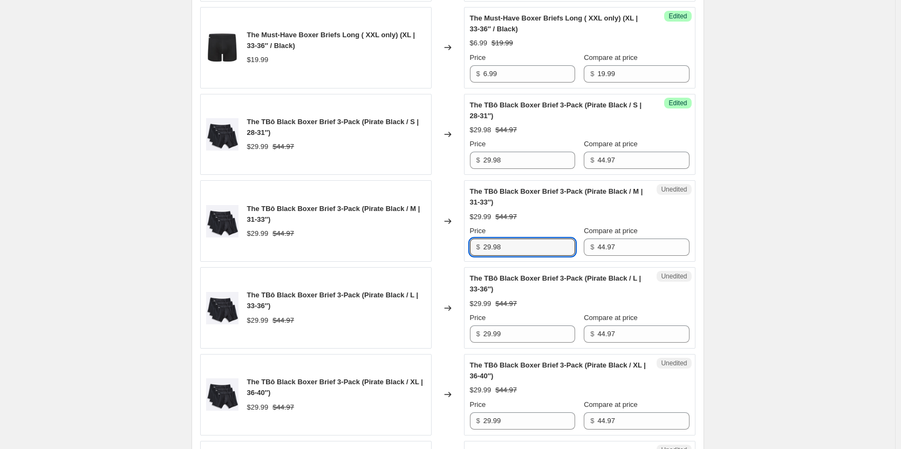
scroll to position [1079, 0]
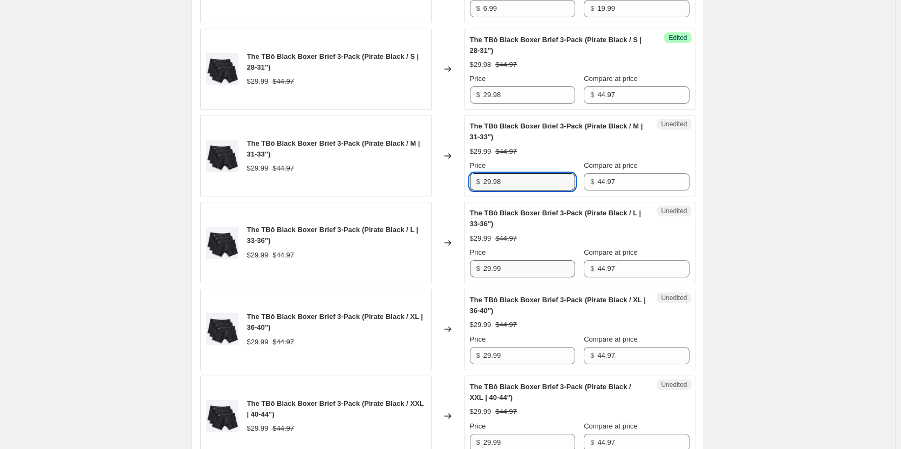
type input "29.98"
click at [533, 267] on input "29.99" at bounding box center [529, 268] width 92 height 17
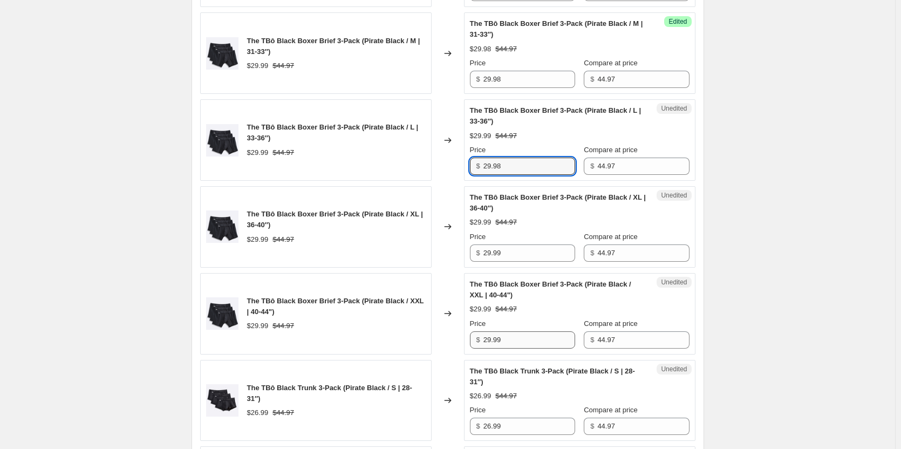
scroll to position [1240, 0]
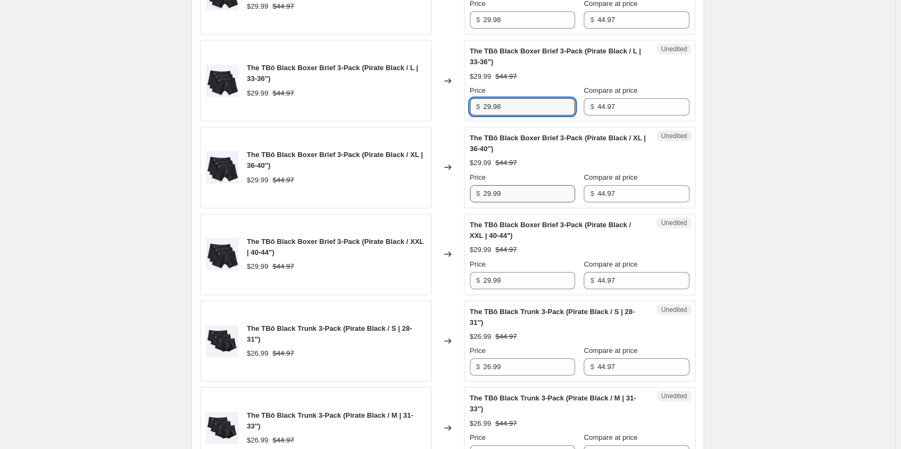
type input "29.98"
click at [534, 193] on input "29.99" at bounding box center [529, 193] width 92 height 17
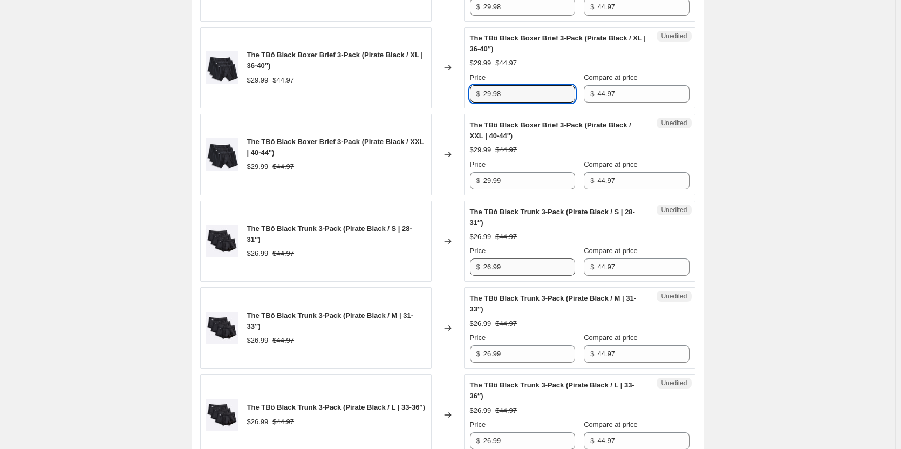
scroll to position [1348, 0]
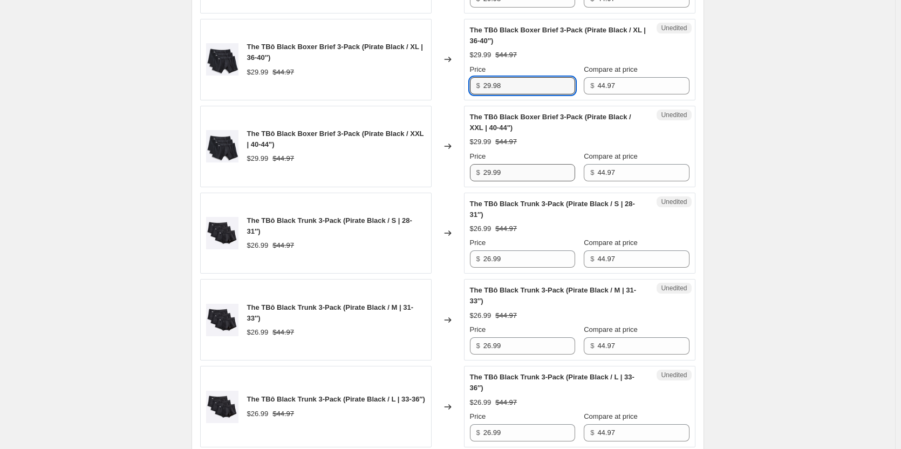
type input "29.98"
click at [527, 180] on input "29.99" at bounding box center [529, 172] width 92 height 17
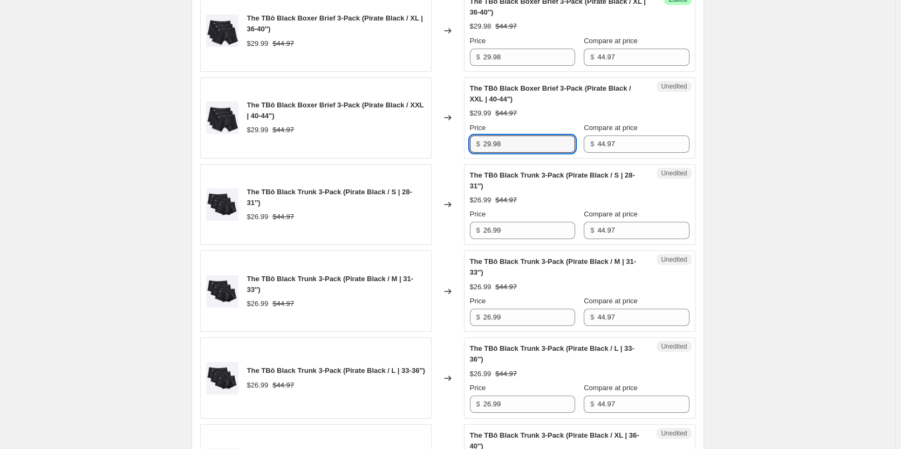
scroll to position [1402, 0]
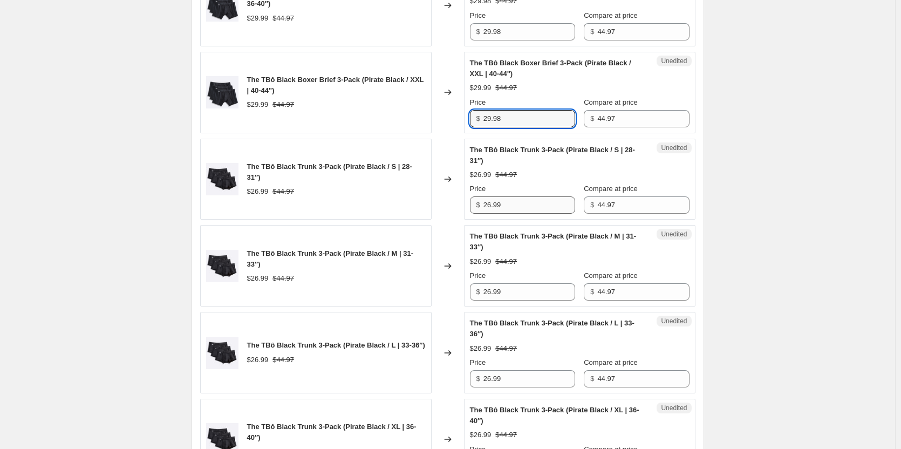
type input "29.98"
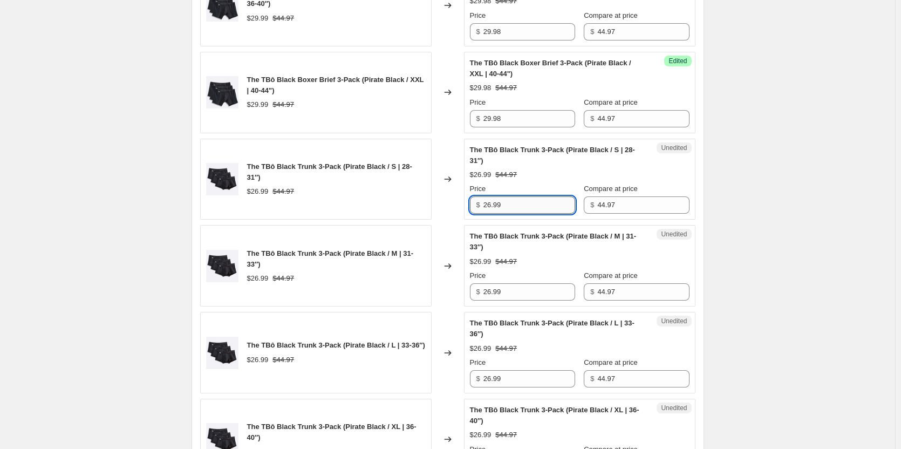
click at [532, 202] on input "26.99" at bounding box center [529, 204] width 92 height 17
type input "22.49"
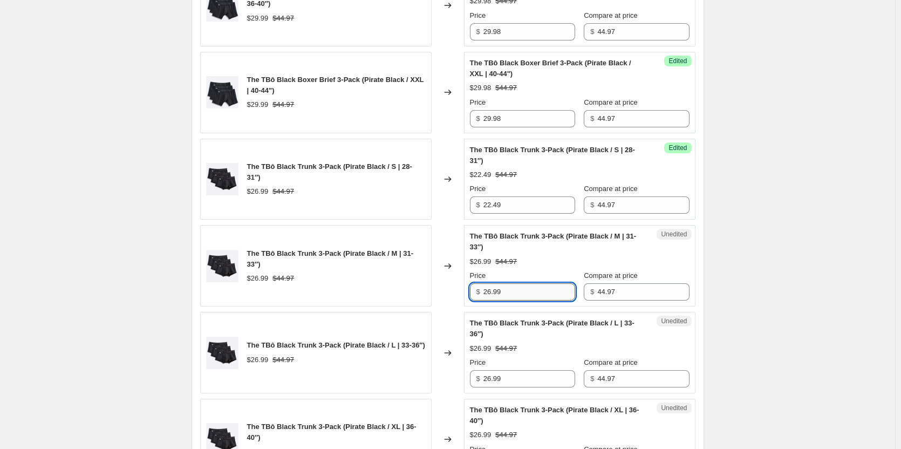
click at [524, 288] on input "26.99" at bounding box center [529, 291] width 92 height 17
type input "22.49"
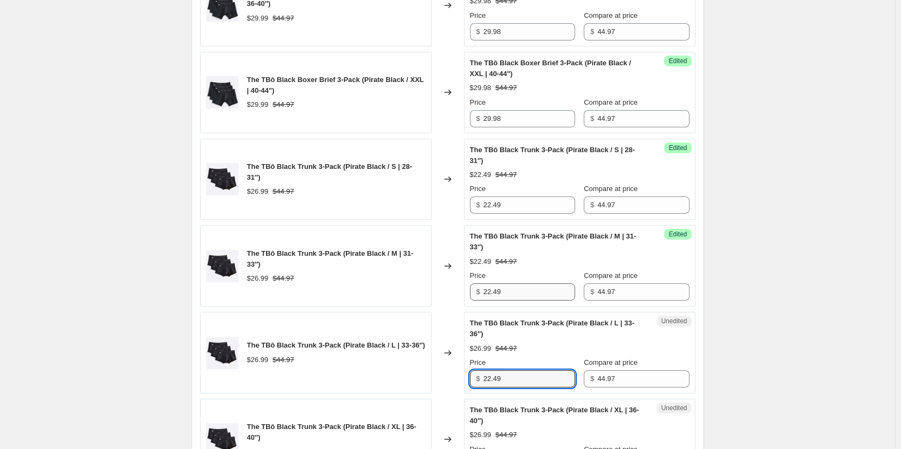
type input "22.49"
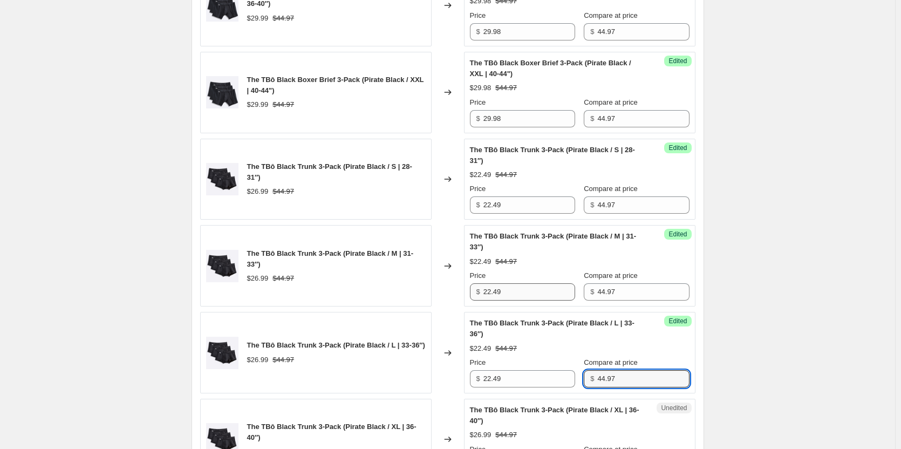
scroll to position [1643, 0]
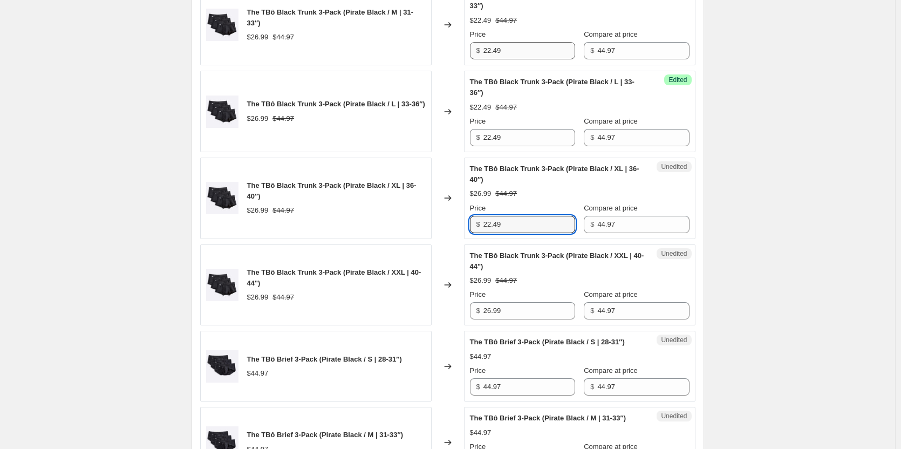
type input "22.49"
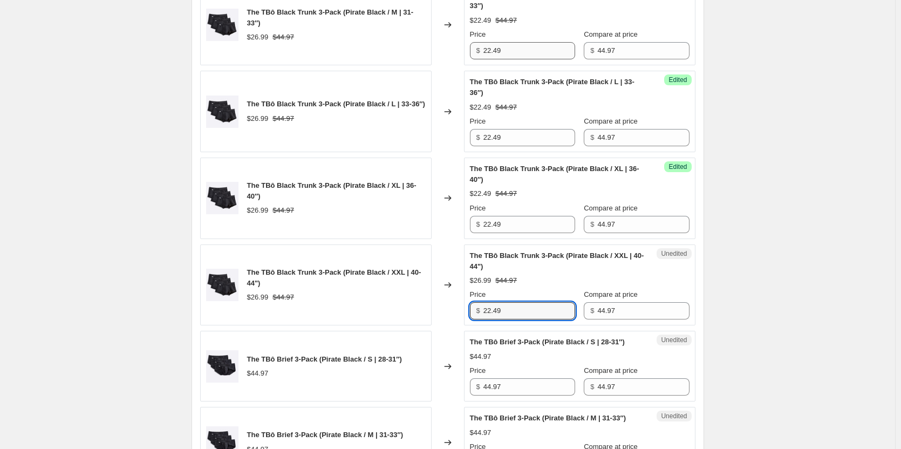
type input "22.49"
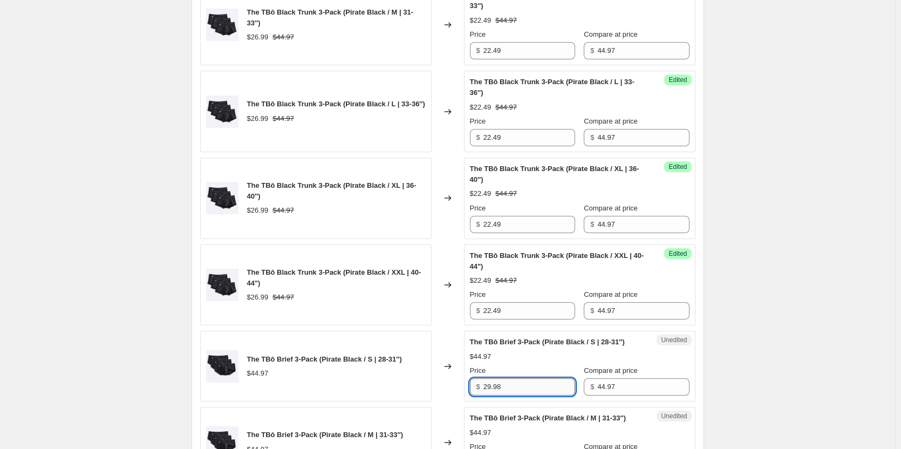
type input "29.98"
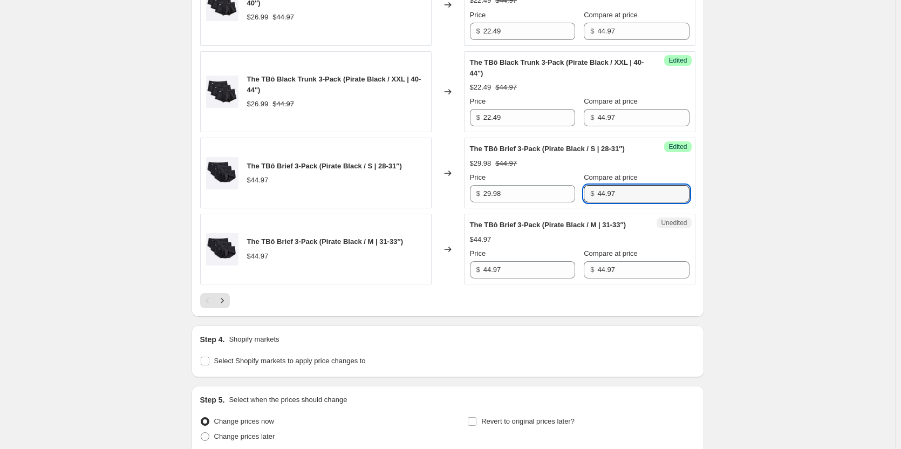
scroll to position [1859, 0]
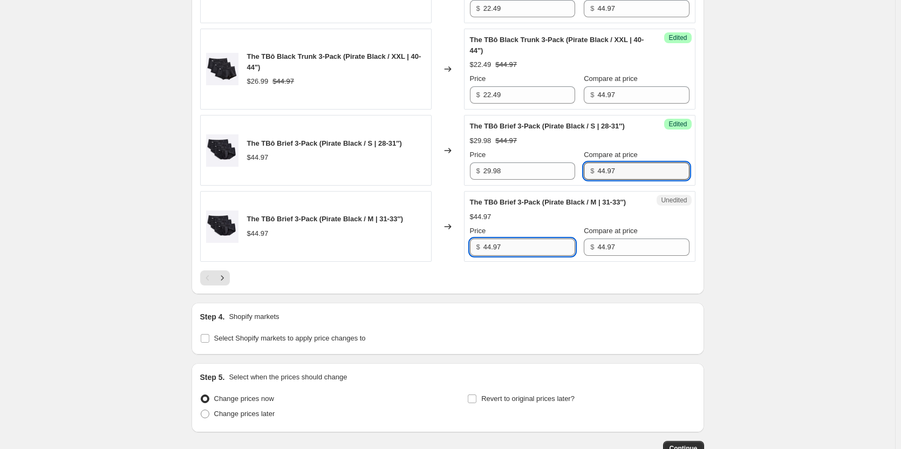
click at [527, 256] on input "44.97" at bounding box center [529, 246] width 92 height 17
type input "29.98"
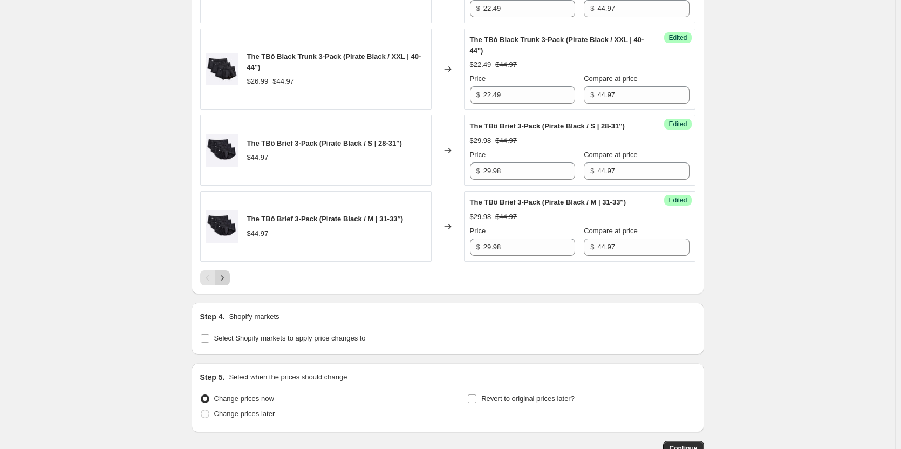
click at [224, 283] on icon "Next" at bounding box center [222, 277] width 11 height 11
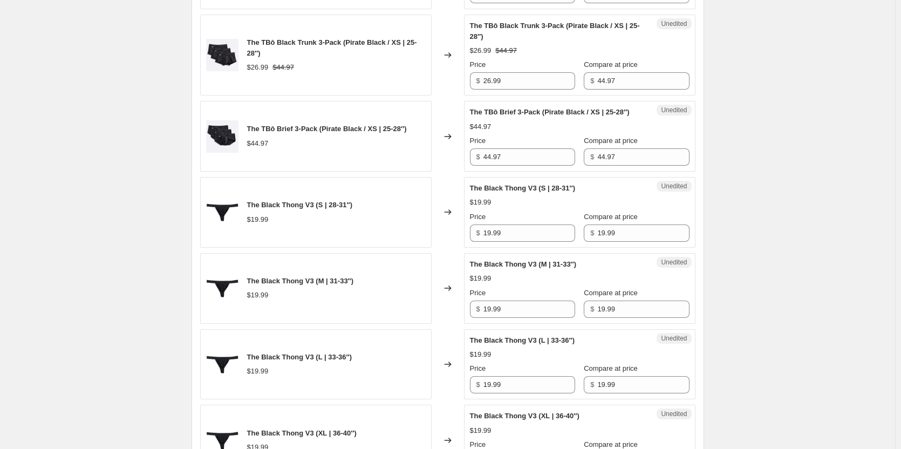
scroll to position [767, 0]
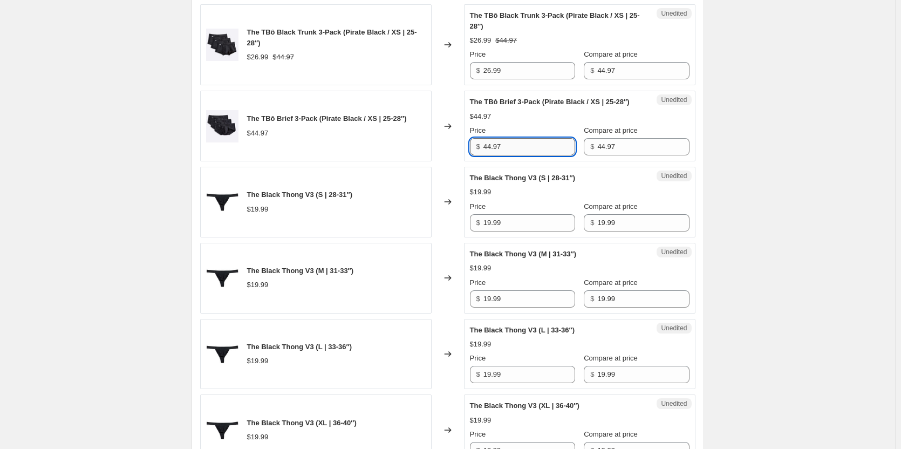
click at [532, 155] on input "44.97" at bounding box center [529, 146] width 92 height 17
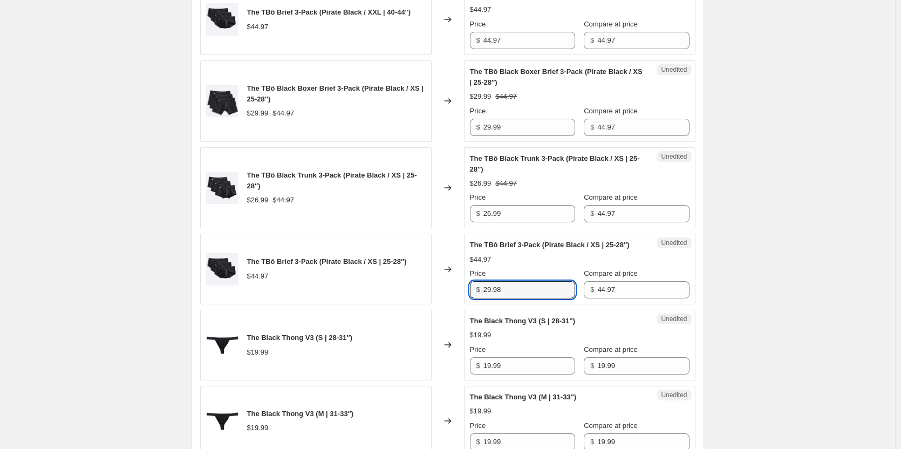
scroll to position [605, 0]
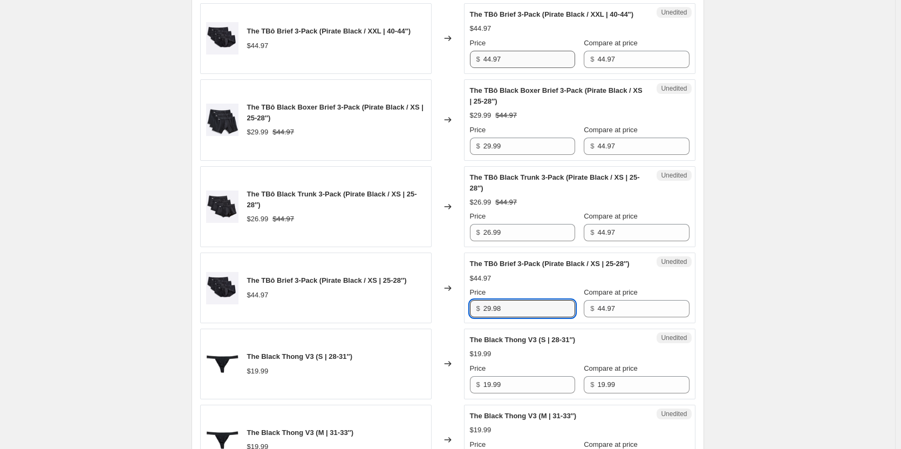
type input "29.98"
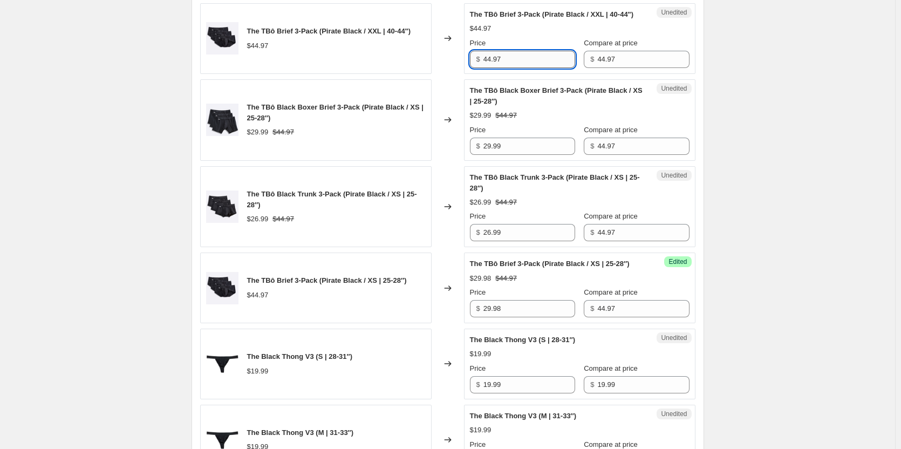
click at [512, 68] on input "44.97" at bounding box center [529, 59] width 92 height 17
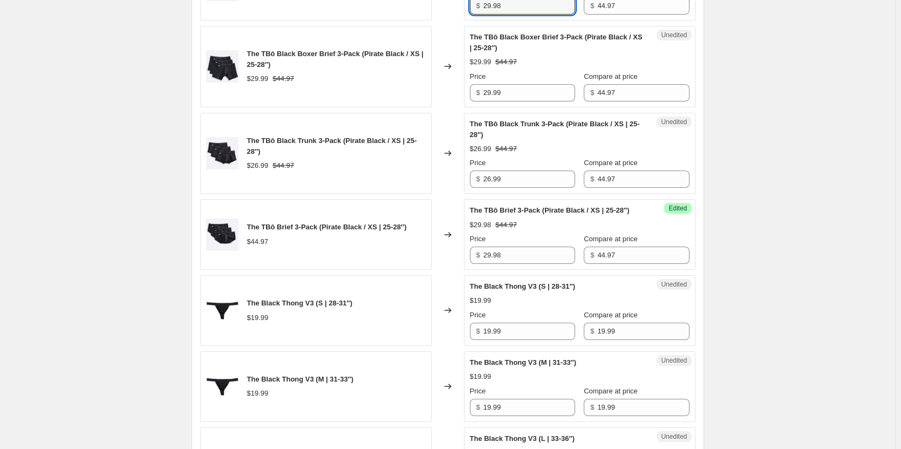
scroll to position [659, 0]
type input "29.98"
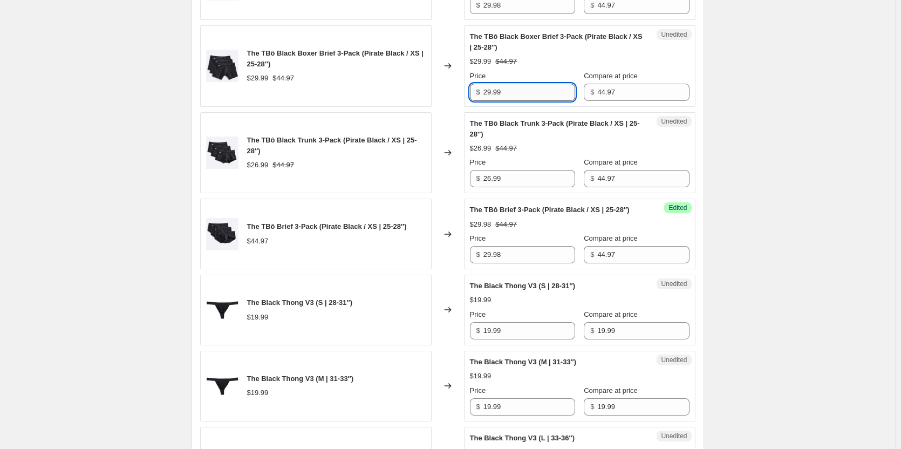
click at [520, 101] on input "29.99" at bounding box center [529, 92] width 92 height 17
type input "29.98"
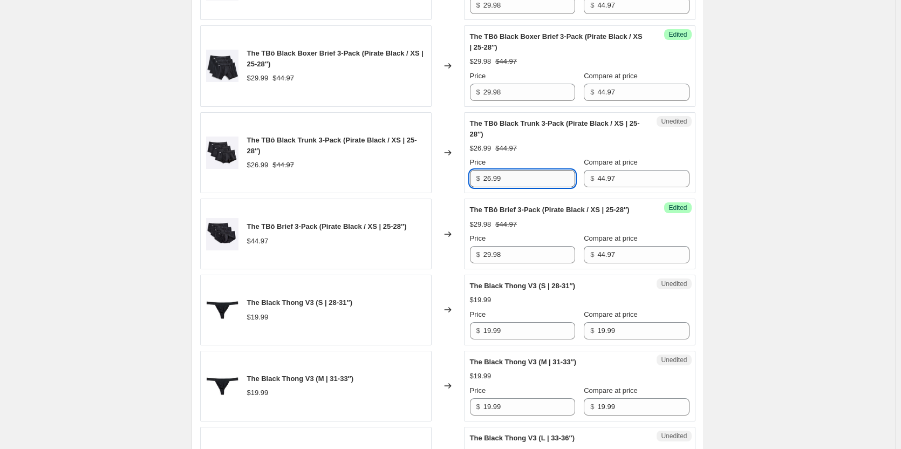
click at [534, 187] on input "26.99" at bounding box center [529, 178] width 92 height 17
type input "22.49"
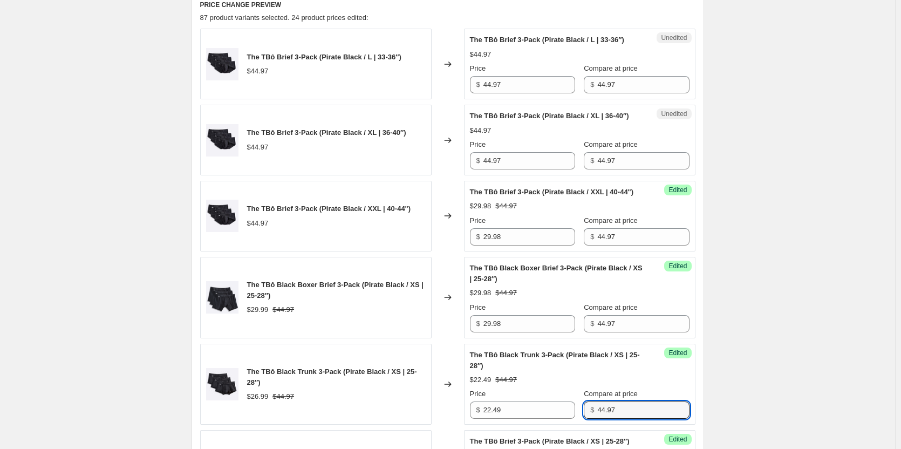
scroll to position [335, 0]
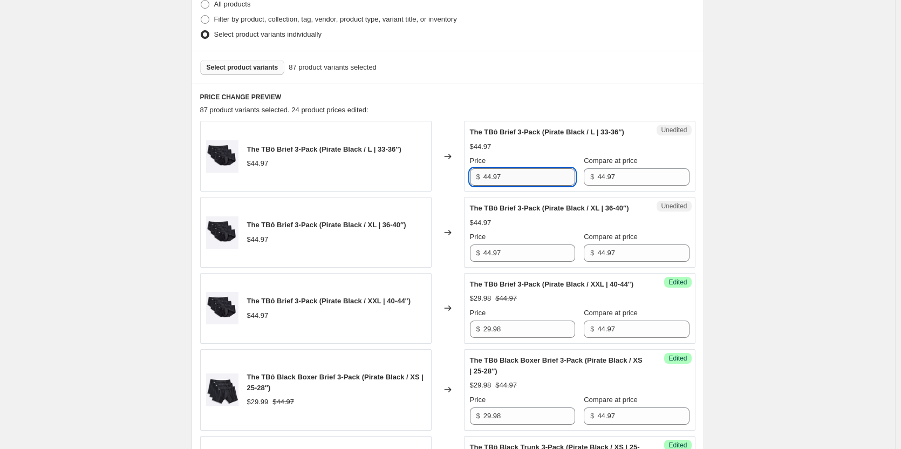
click at [536, 176] on input "44.97" at bounding box center [529, 176] width 92 height 17
type input "29.98"
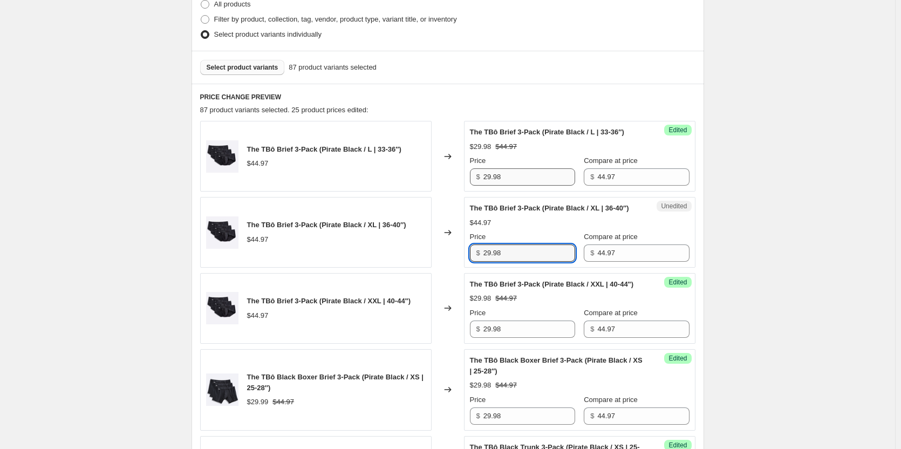
type input "29.98"
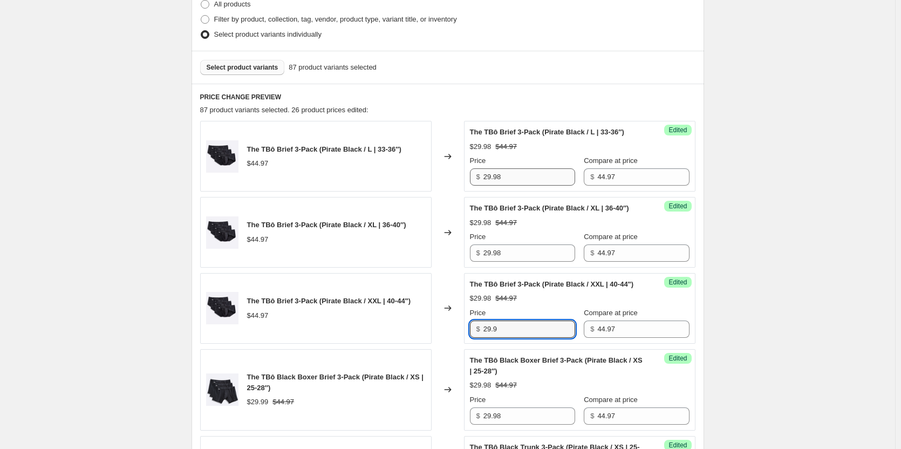
type input "29.98"
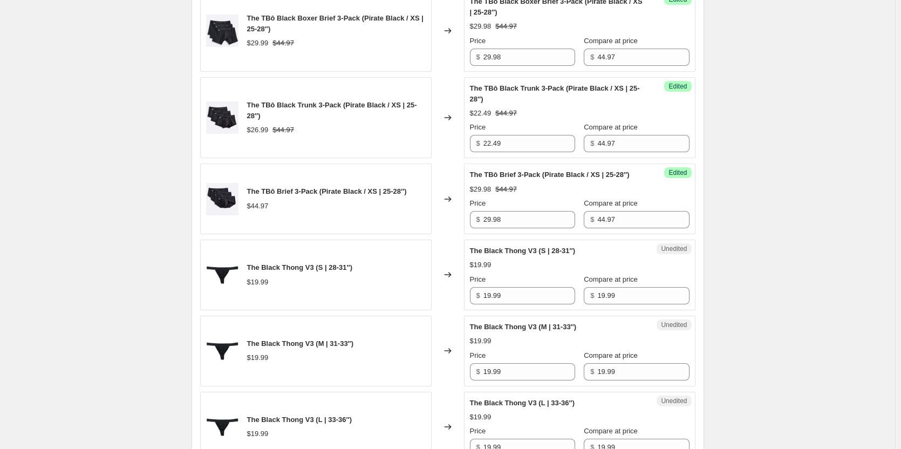
scroll to position [713, 0]
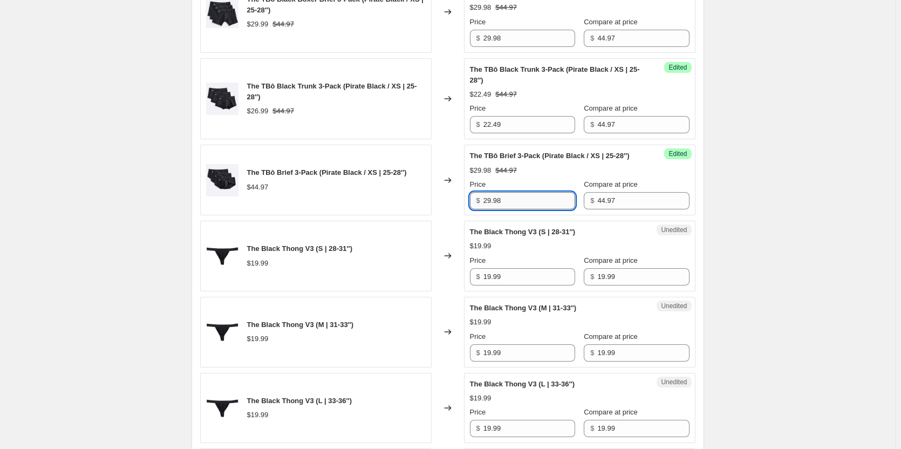
click at [536, 209] on input "29.98" at bounding box center [529, 200] width 92 height 17
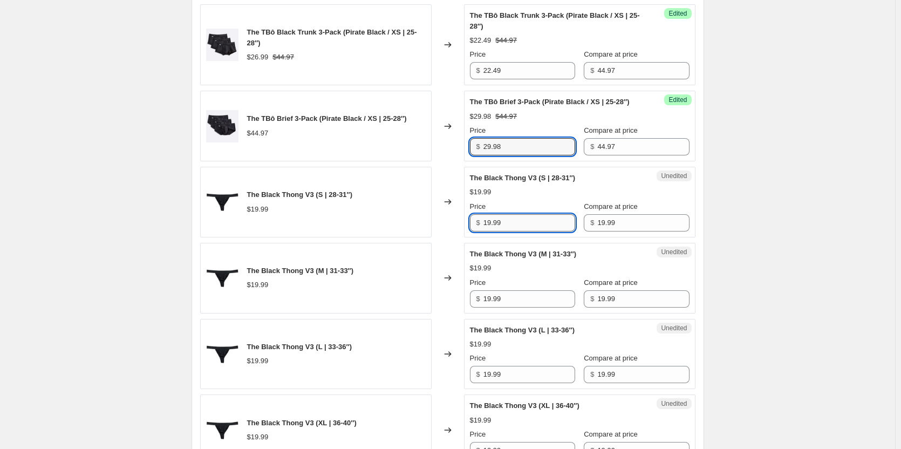
click at [530, 231] on input "19.99" at bounding box center [529, 222] width 92 height 17
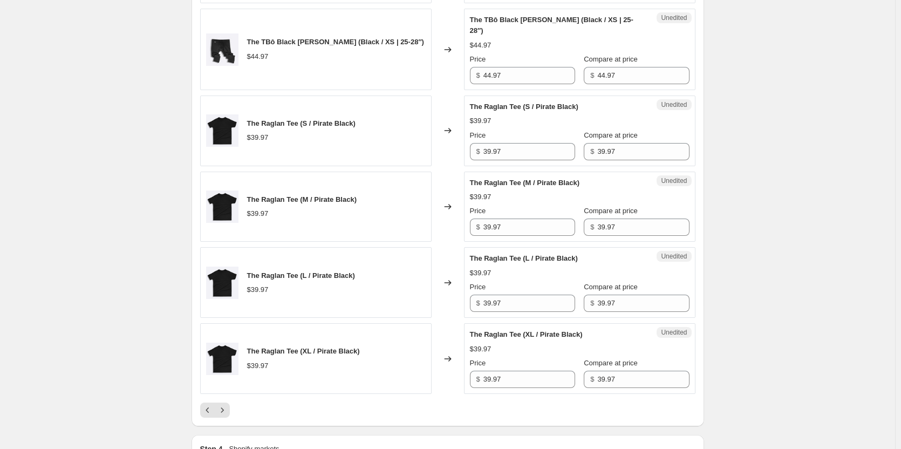
scroll to position [1845, 0]
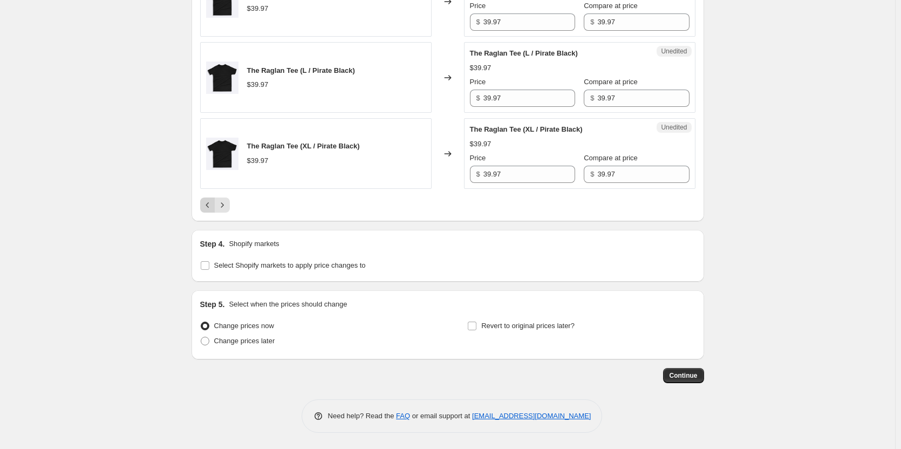
click at [213, 204] on icon "Previous" at bounding box center [207, 205] width 11 height 11
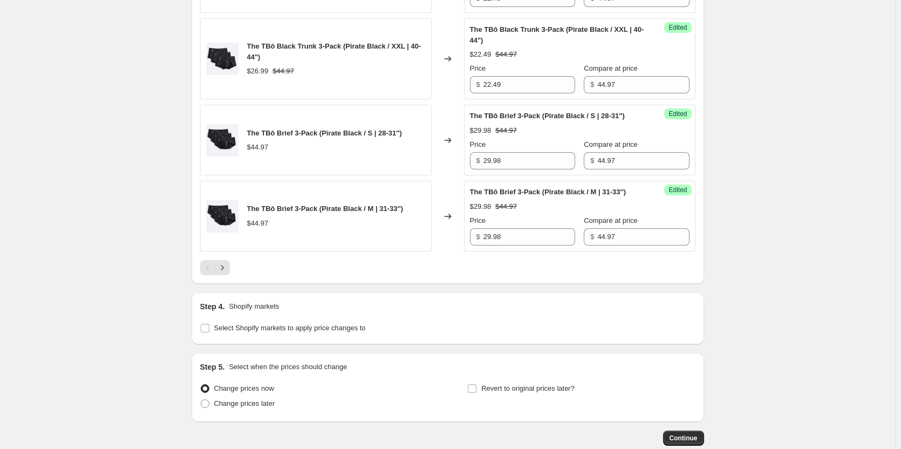
scroll to position [1889, 0]
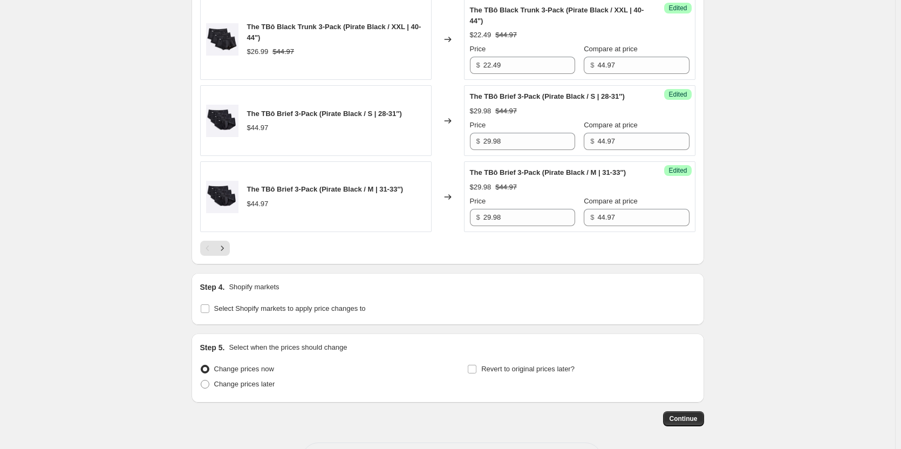
click at [234, 256] on div at bounding box center [447, 248] width 495 height 15
click at [223, 253] on icon "Next" at bounding box center [222, 248] width 11 height 11
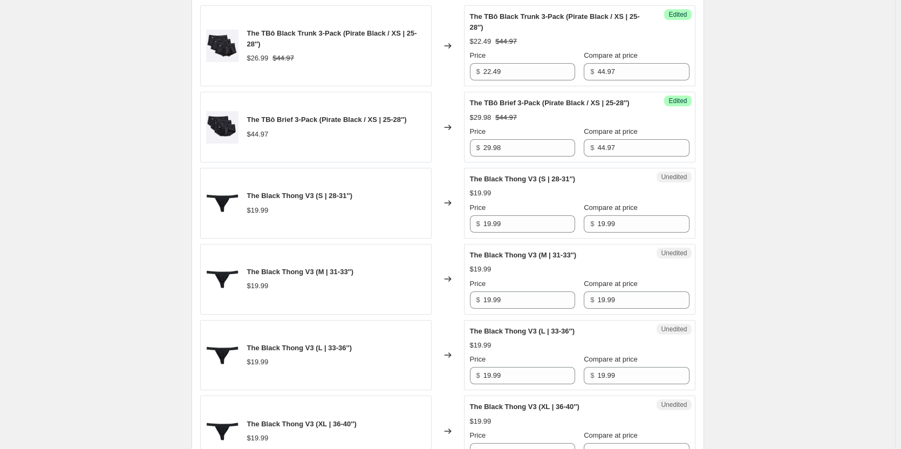
scroll to position [767, 0]
click at [530, 231] on input "19.99" at bounding box center [529, 222] width 92 height 17
type input "6.99"
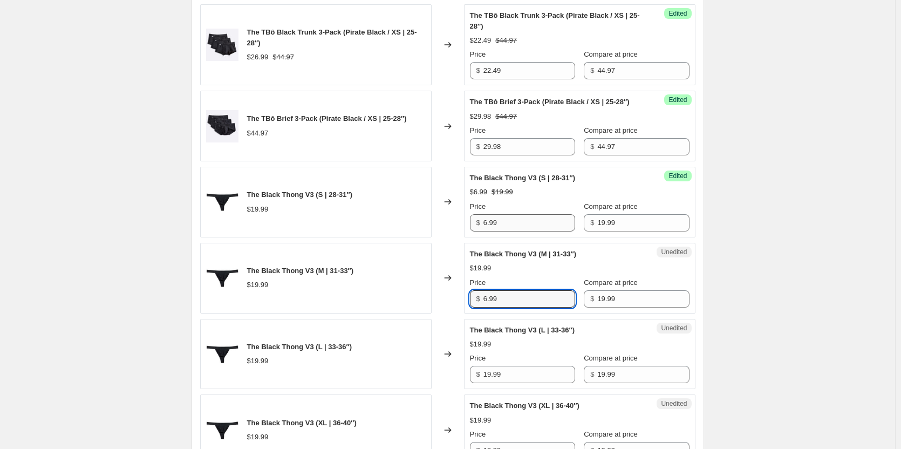
type input "6.99"
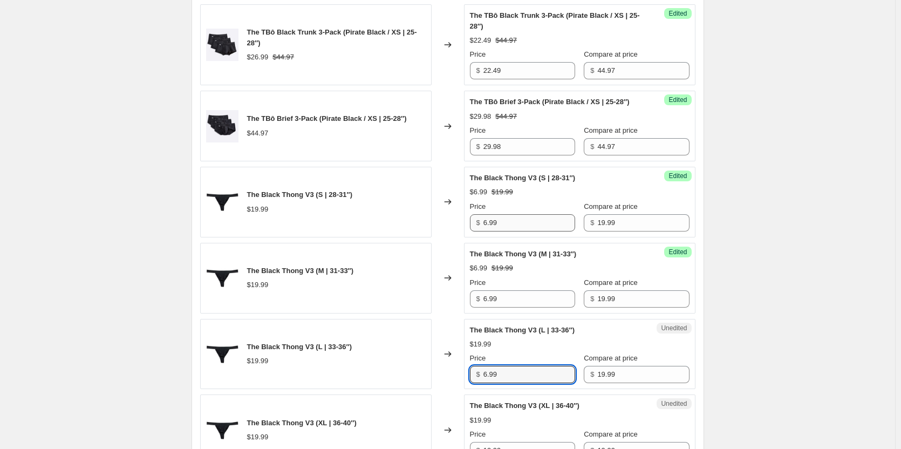
type input "6.99"
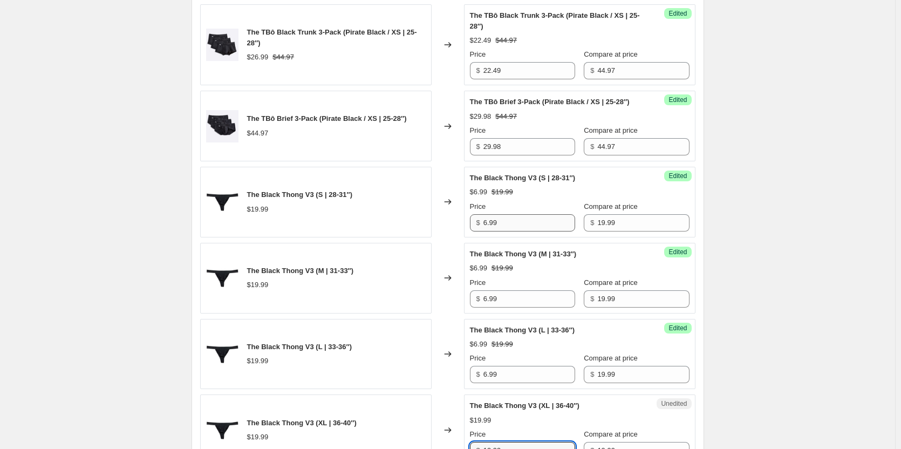
scroll to position [1025, 0]
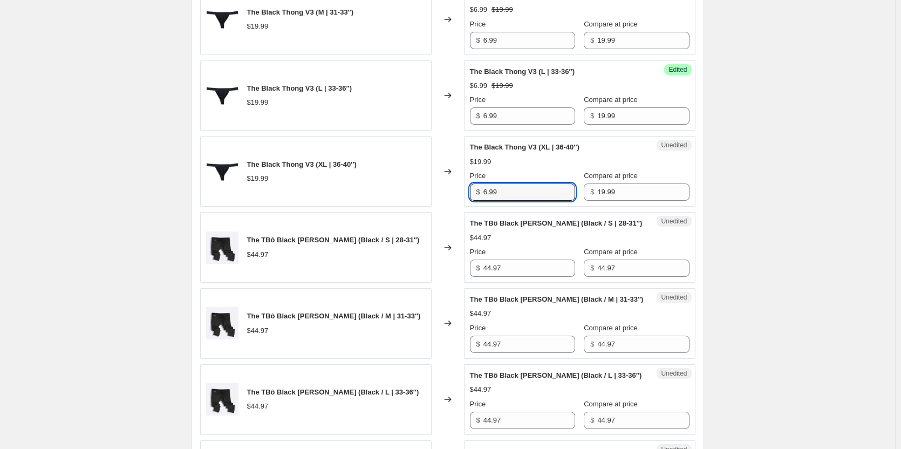
type input "6.99"
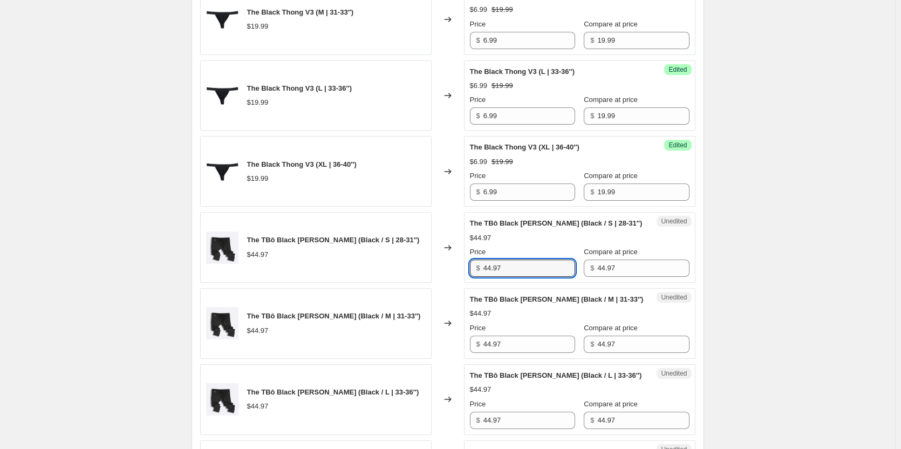
scroll to position [1079, 0]
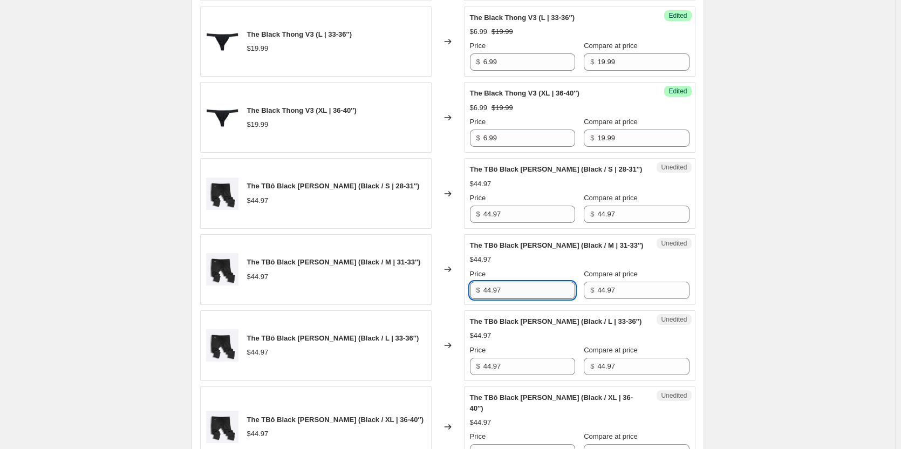
click at [527, 299] on input "44.97" at bounding box center [529, 290] width 92 height 17
type input "26.98"
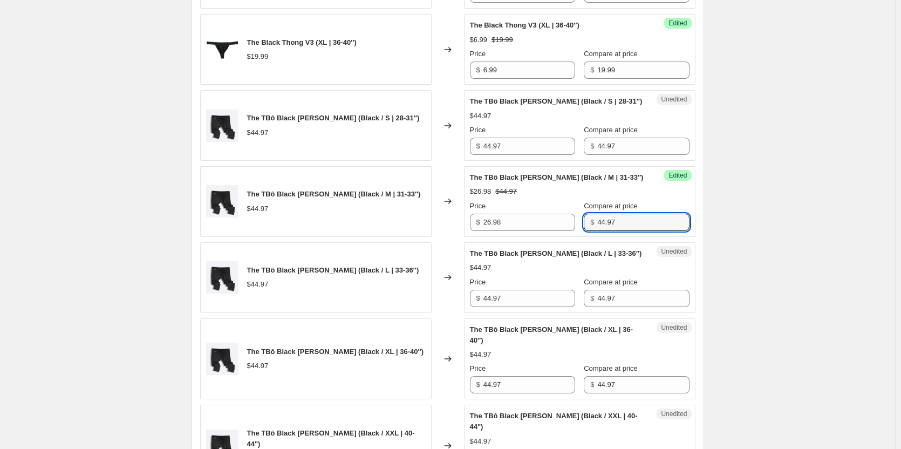
scroll to position [1295, 0]
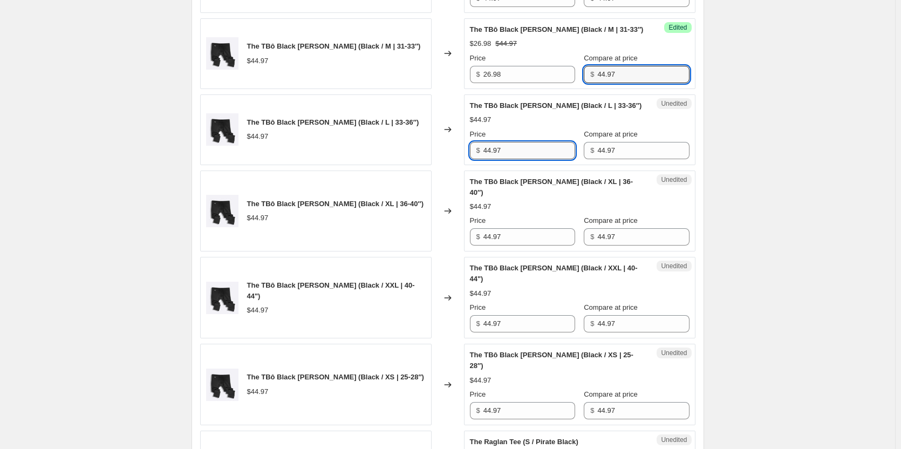
click at [512, 159] on input "44.97" at bounding box center [529, 150] width 92 height 17
type input "26.98"
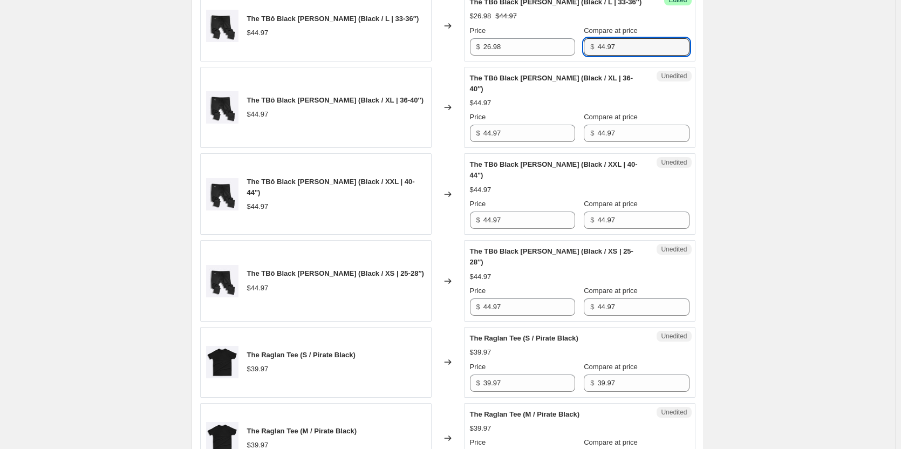
scroll to position [1403, 0]
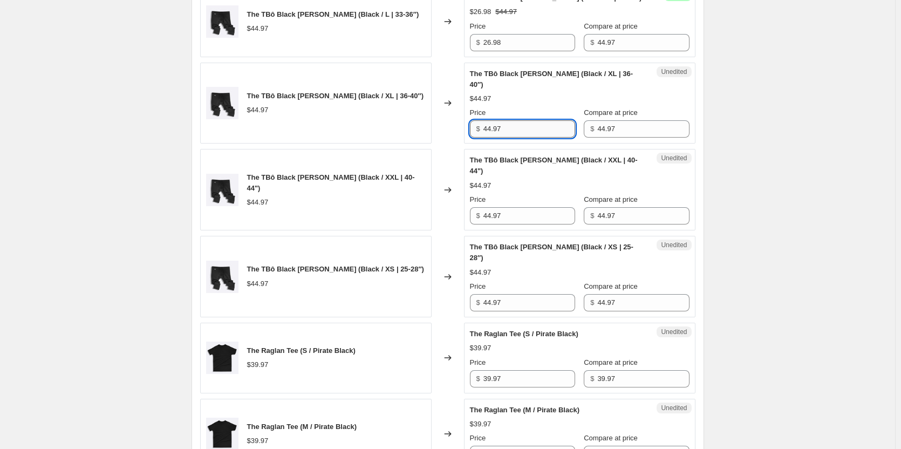
click at [516, 138] on input "44.97" at bounding box center [529, 128] width 92 height 17
type input "26.98"
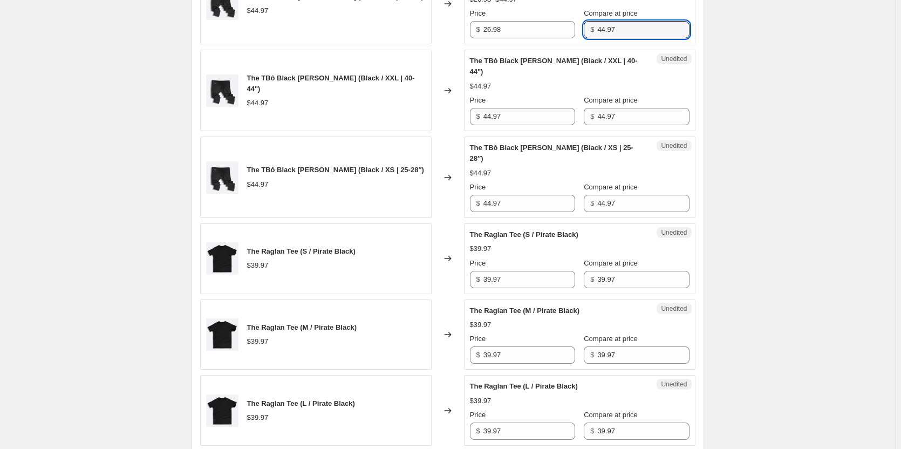
scroll to position [1511, 0]
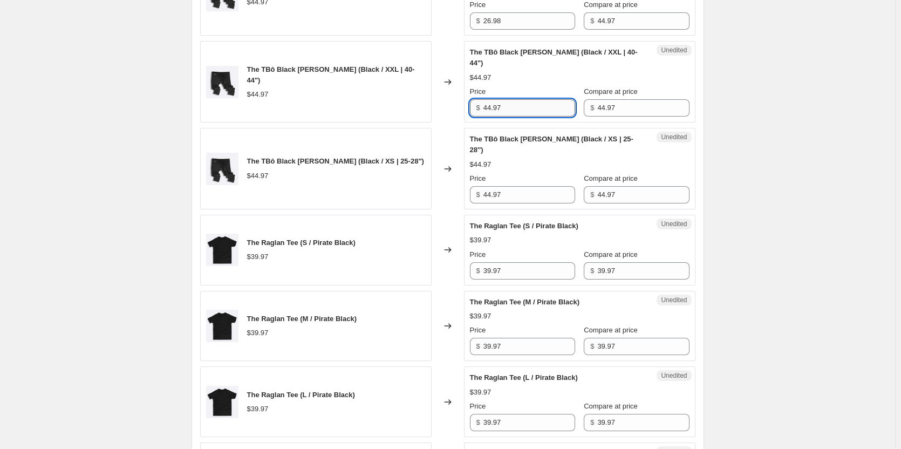
click at [520, 116] on input "44.97" at bounding box center [529, 107] width 92 height 17
type input "26.98"
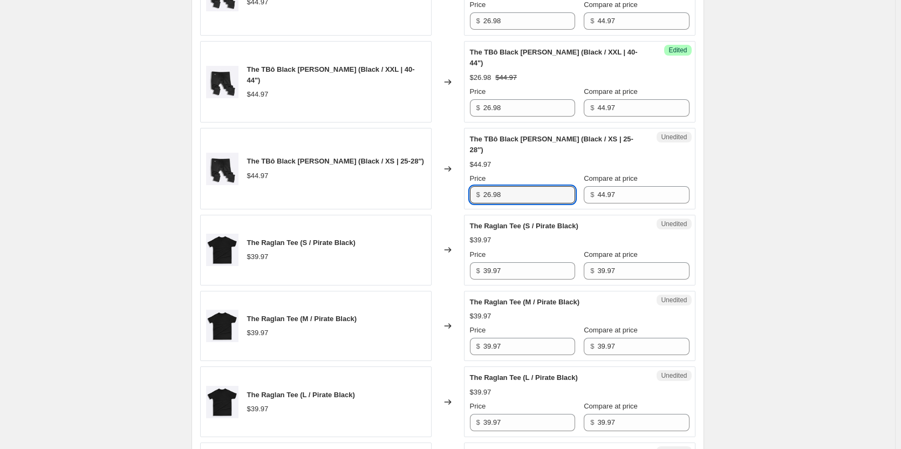
type input "26.98"
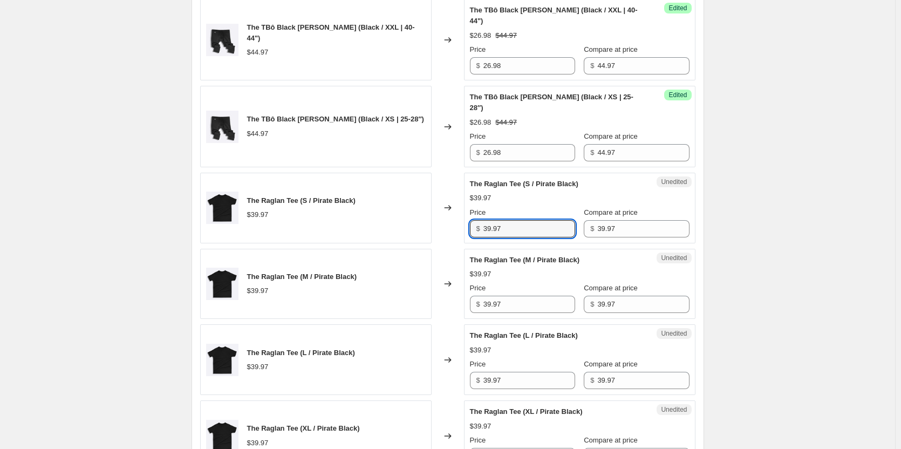
scroll to position [1565, 0]
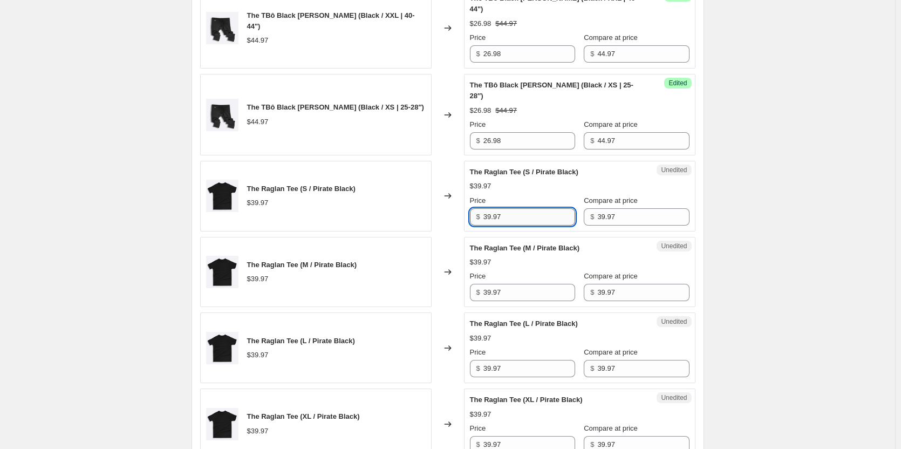
click at [522, 225] on input "39.97" at bounding box center [529, 216] width 92 height 17
type input "23.98"
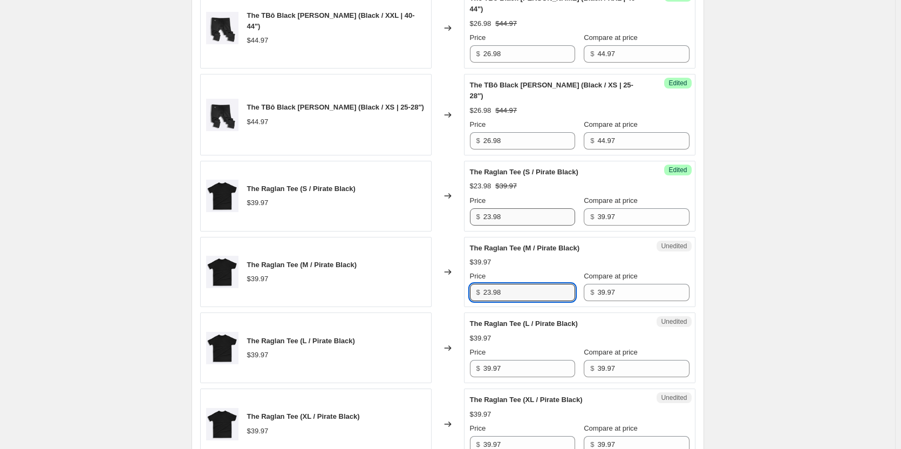
type input "23.98"
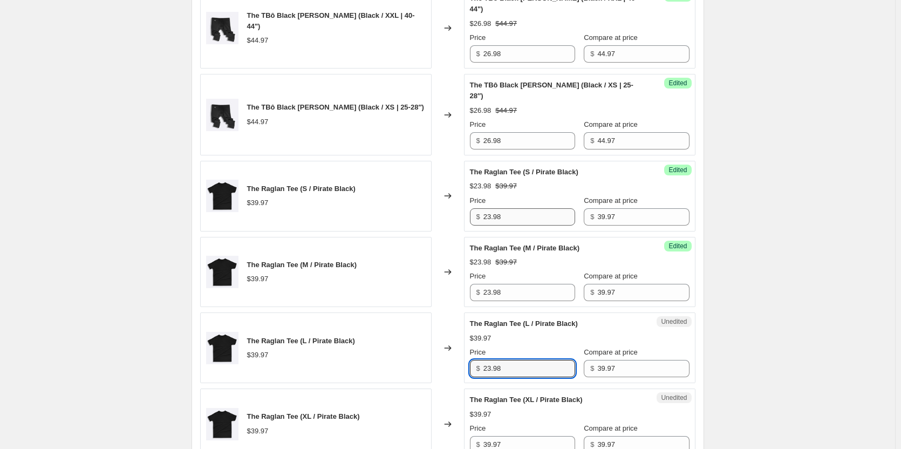
type input "23.98"
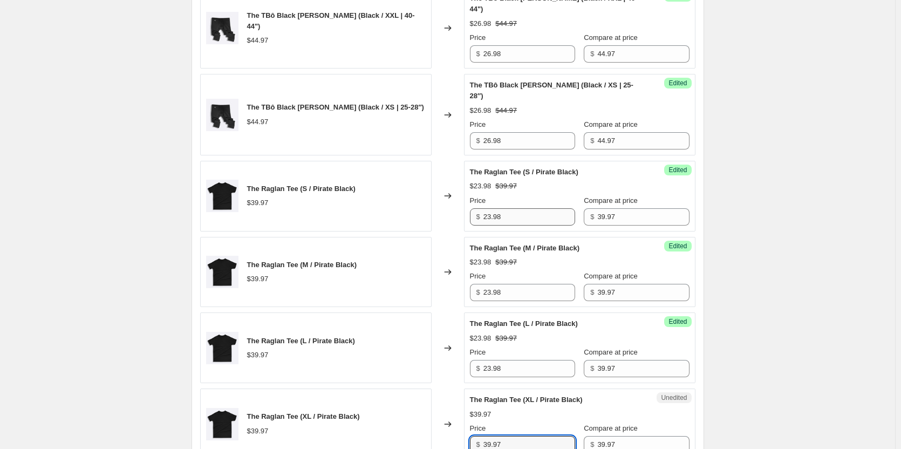
scroll to position [1580, 0]
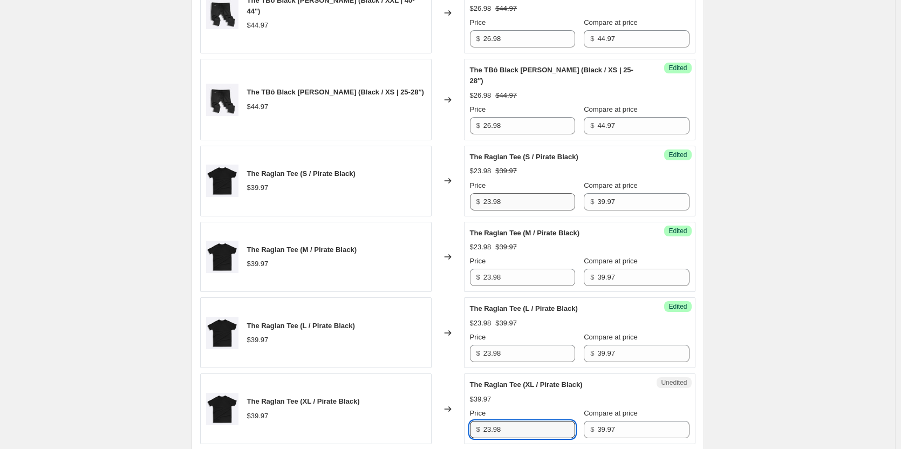
type input "23.98"
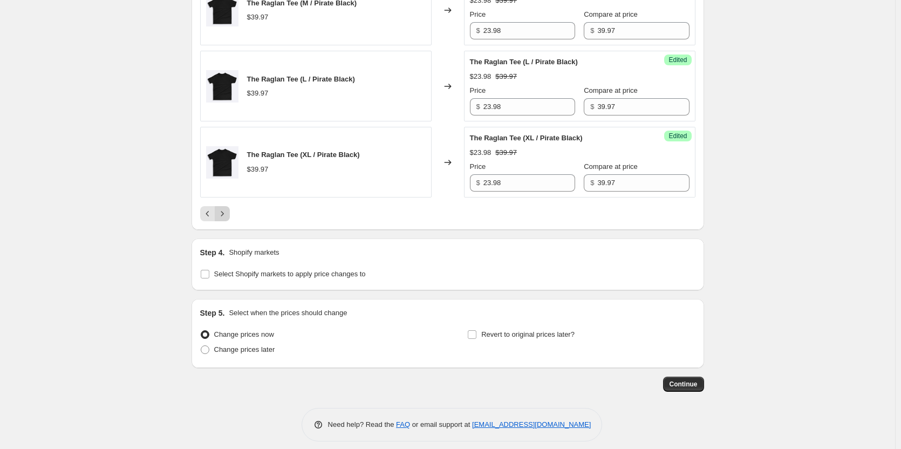
click at [223, 219] on icon "Next" at bounding box center [222, 213] width 11 height 11
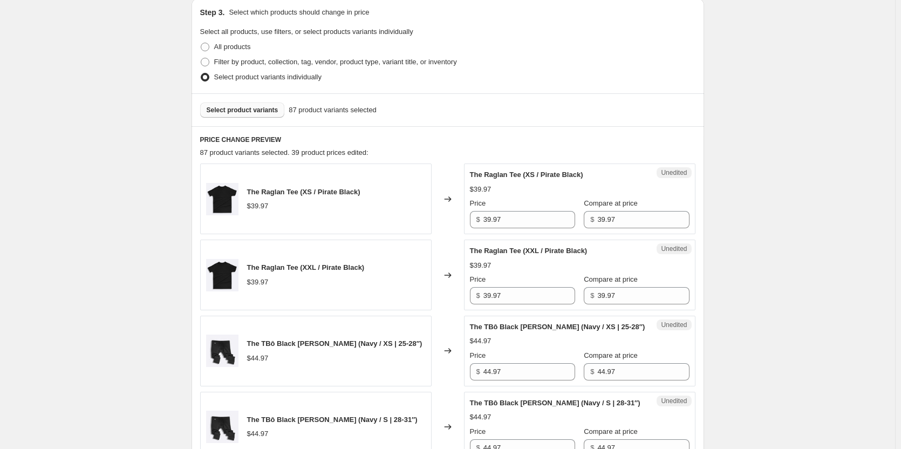
scroll to position [411, 0]
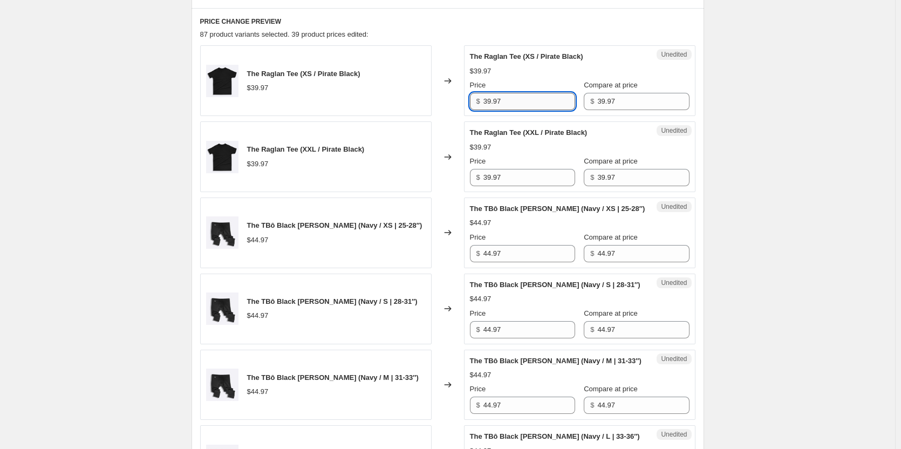
click at [519, 108] on input "39.97" at bounding box center [529, 101] width 92 height 17
click at [518, 102] on input "39.97" at bounding box center [529, 101] width 92 height 17
click at [517, 104] on input "39.97" at bounding box center [529, 101] width 92 height 17
type input "23.98"
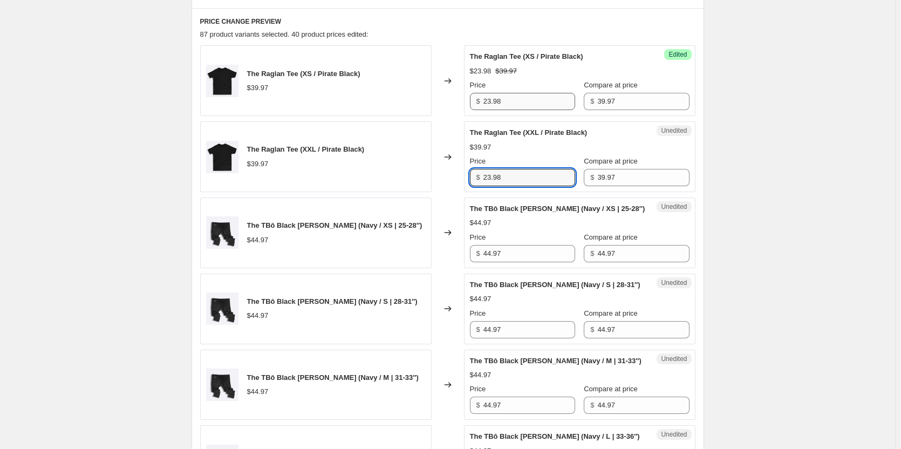
type input "23.98"
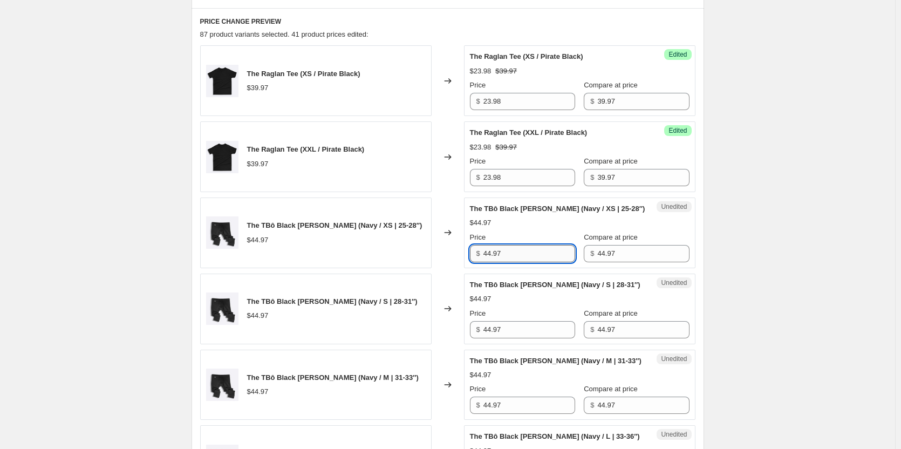
click at [519, 250] on input "44.97" at bounding box center [529, 253] width 92 height 17
click at [520, 254] on input "44.97" at bounding box center [529, 253] width 92 height 17
type input "26.98"
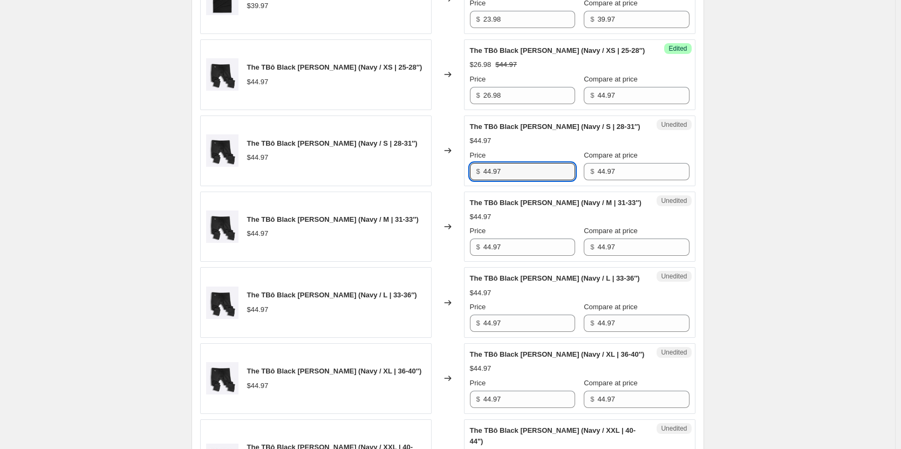
scroll to position [573, 0]
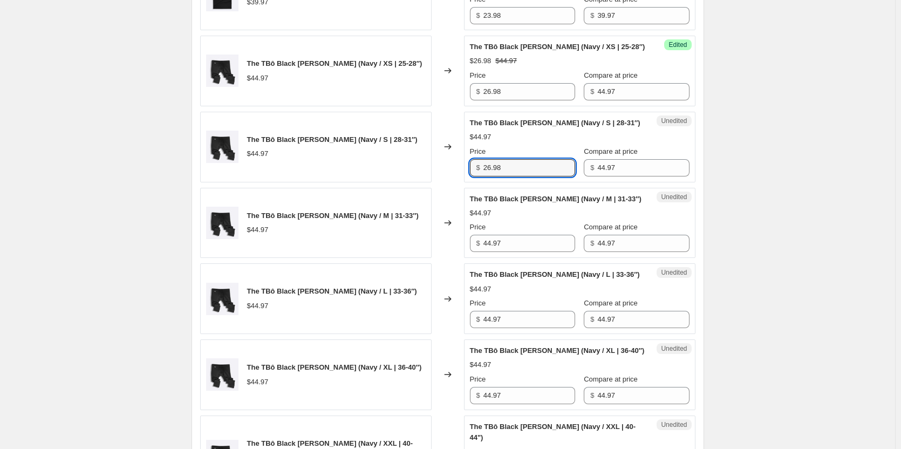
type input "26.98"
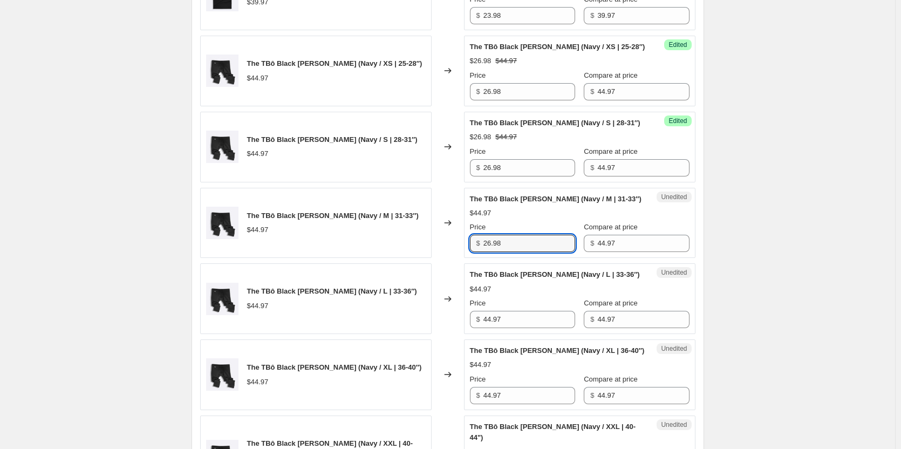
type input "26.98"
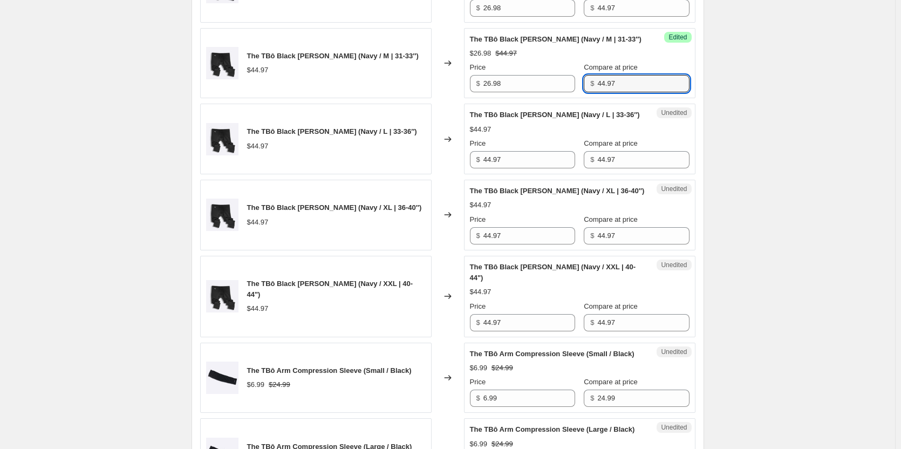
scroll to position [735, 0]
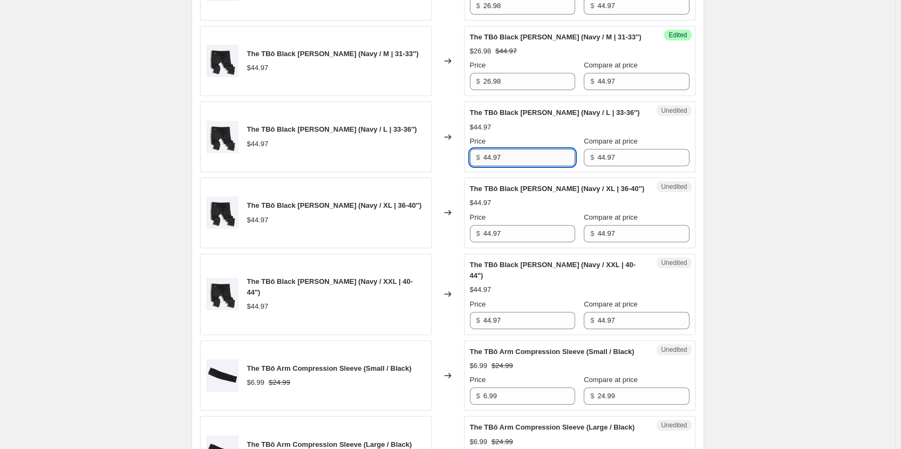
click at [537, 161] on input "44.97" at bounding box center [529, 157] width 92 height 17
type input "26.98"
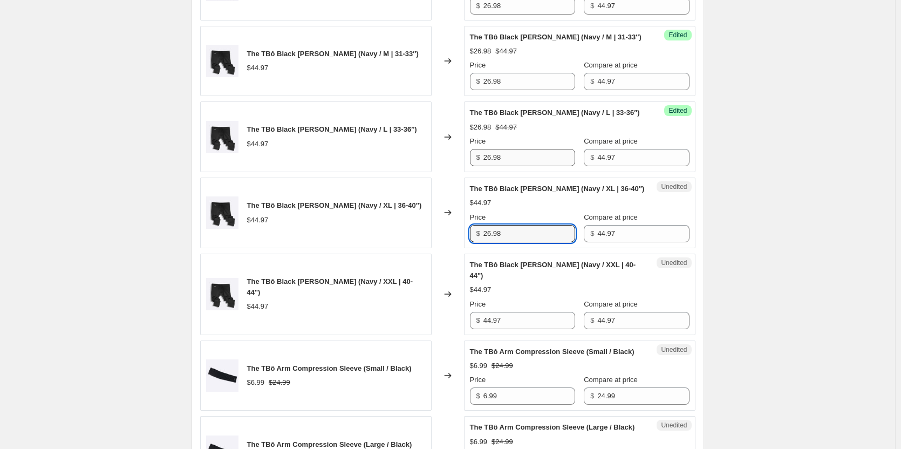
type input "26.98"
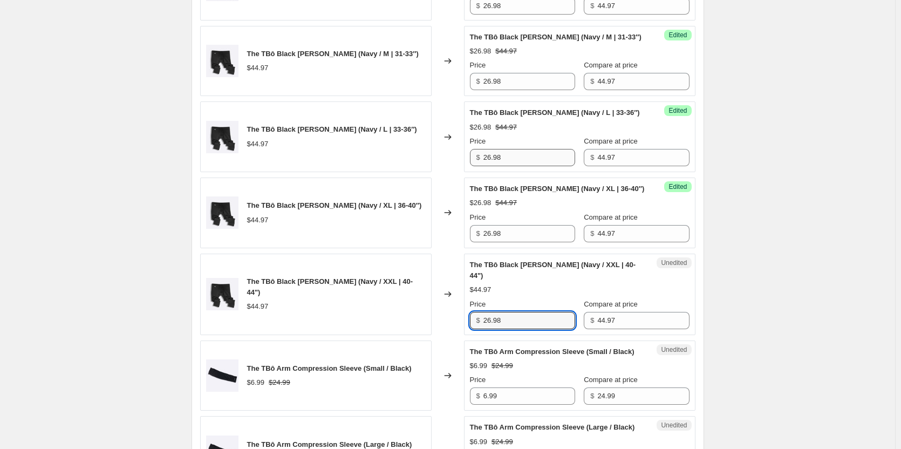
type input "26.98"
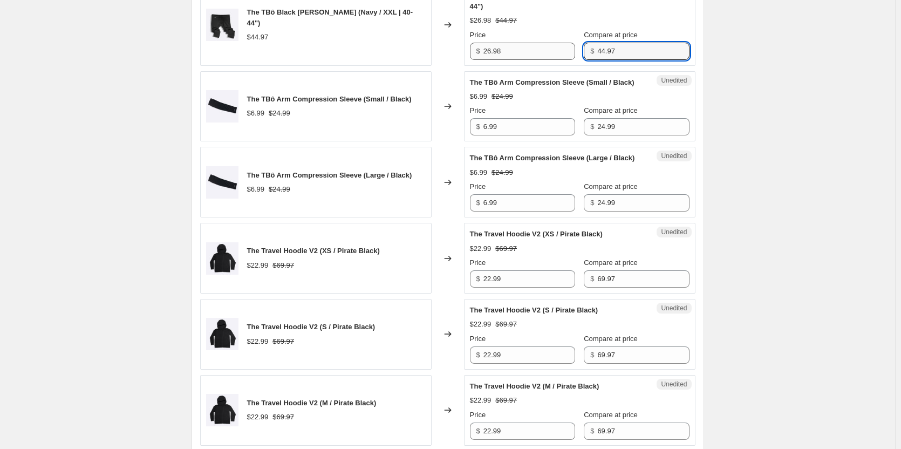
scroll to position [1004, 0]
click at [522, 135] on input "6.99" at bounding box center [529, 126] width 92 height 17
type input "6.98"
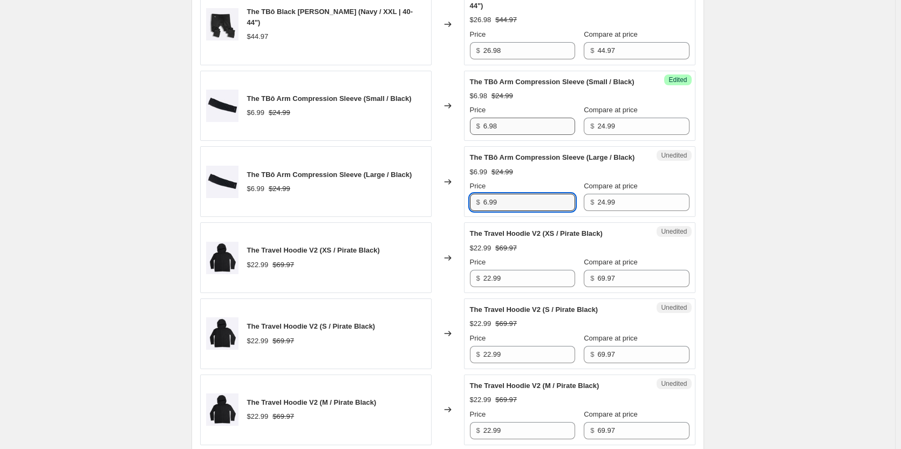
type input "0"
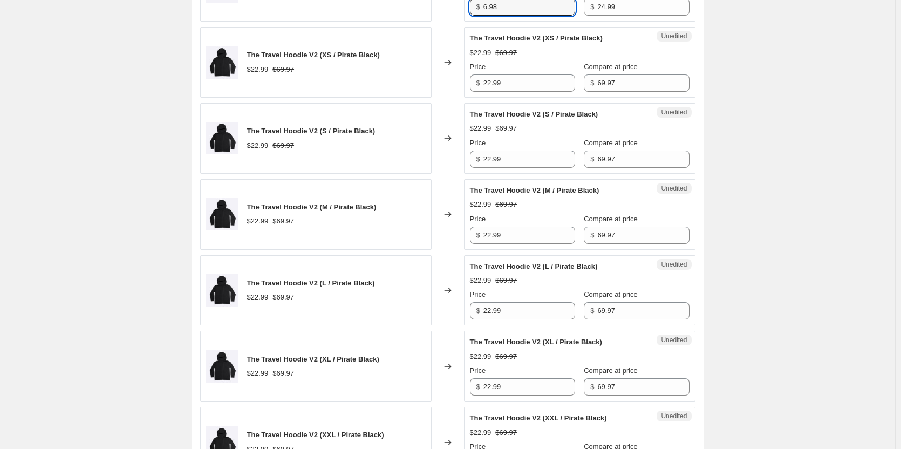
scroll to position [1220, 0]
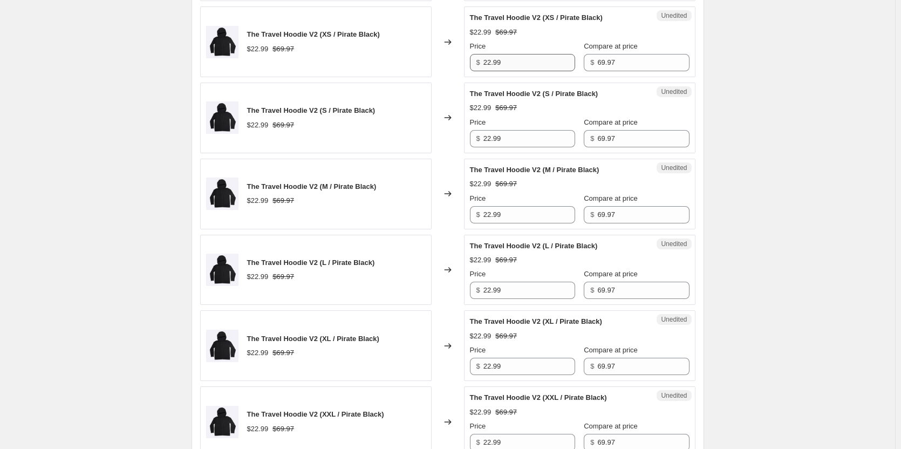
type input "6.98"
click at [520, 71] on input "22.99" at bounding box center [529, 62] width 92 height 17
type input "22.98"
click at [518, 147] on input "22.99" at bounding box center [529, 138] width 92 height 17
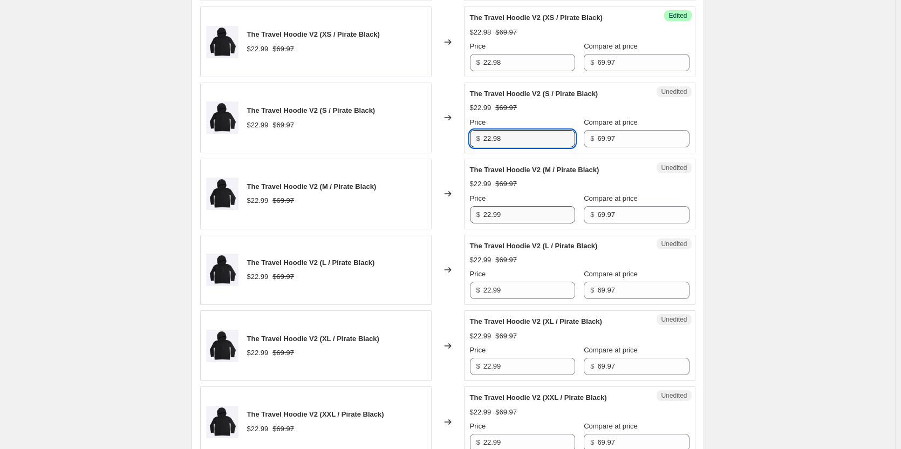
type input "22.98"
click at [532, 223] on input "22.99" at bounding box center [529, 214] width 92 height 17
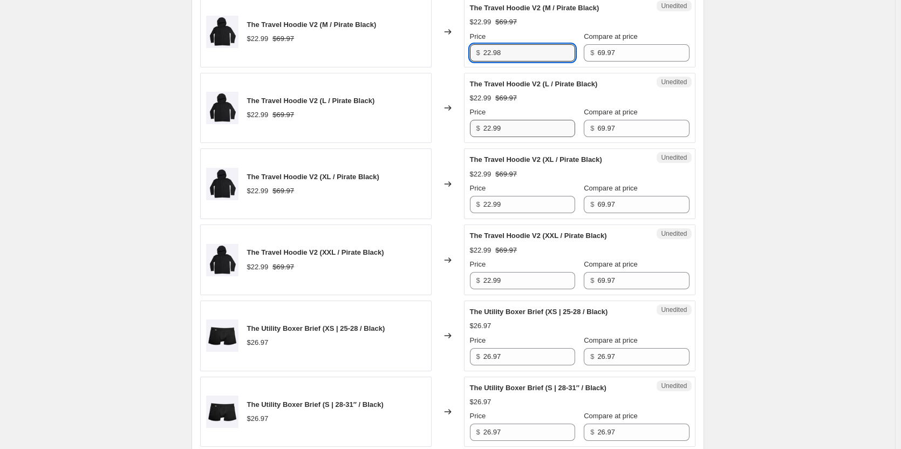
type input "22.98"
click at [513, 137] on input "22.99" at bounding box center [529, 128] width 92 height 17
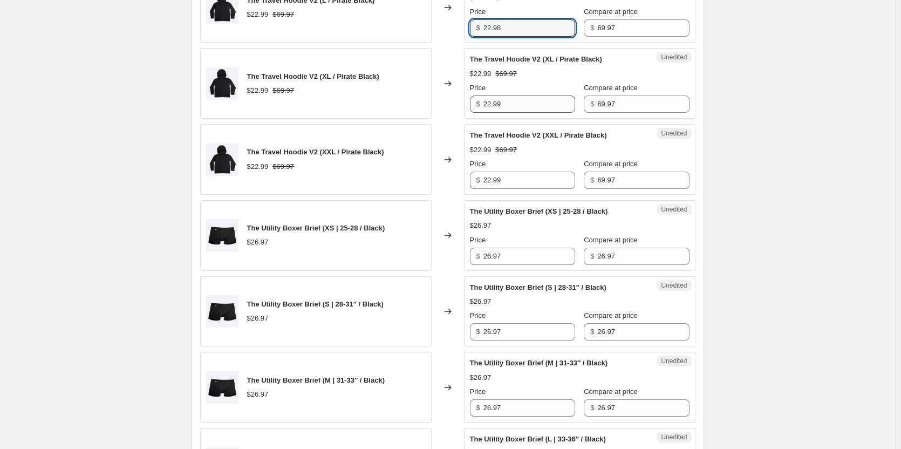
scroll to position [1490, 0]
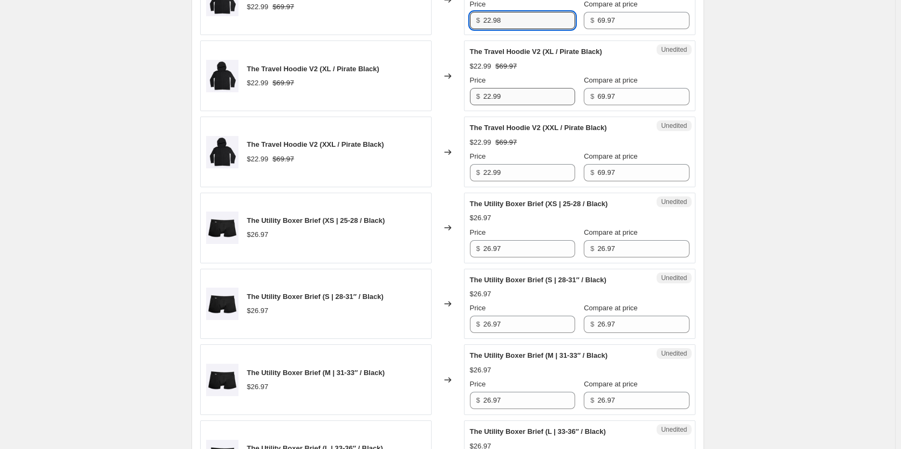
type input "22.98"
click at [520, 105] on input "22.99" at bounding box center [529, 96] width 92 height 17
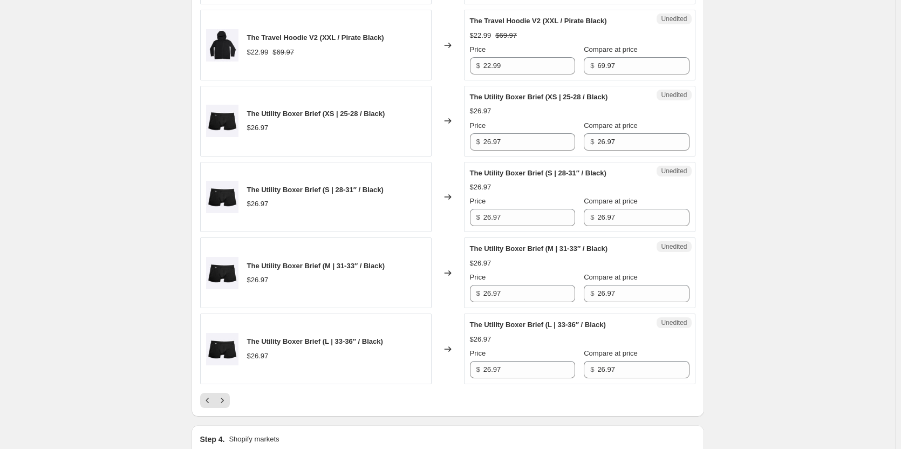
scroll to position [1597, 0]
type input "22.98"
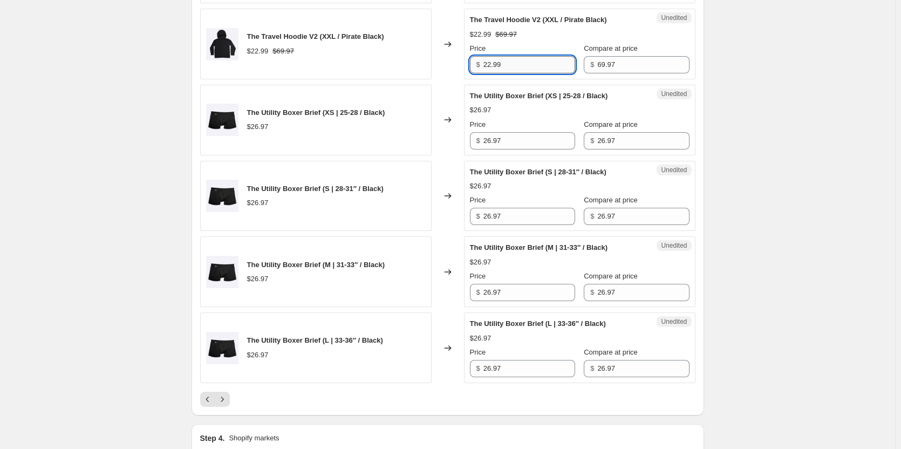
click at [517, 73] on input "22.99" at bounding box center [529, 64] width 92 height 17
type input "22.98"
click at [504, 149] on input "26.97" at bounding box center [529, 140] width 92 height 17
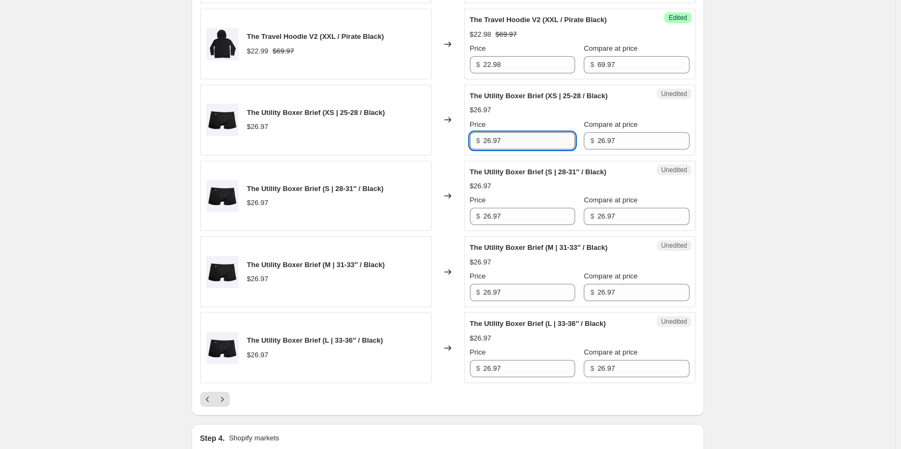
click at [504, 149] on input "26.97" at bounding box center [529, 140] width 92 height 17
click at [512, 149] on input "26.97" at bounding box center [529, 140] width 92 height 17
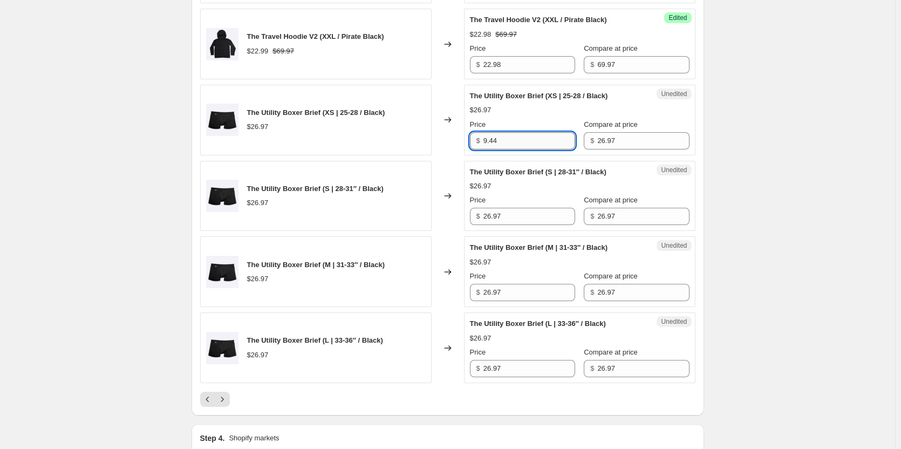
type input "9.44"
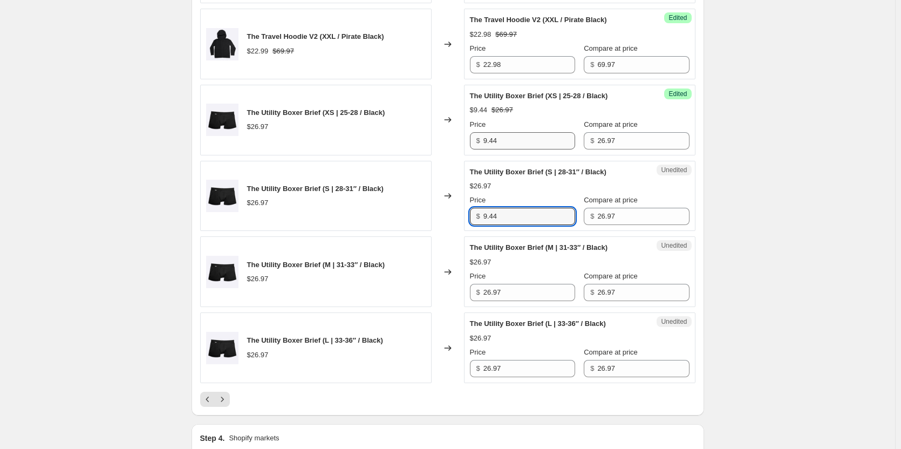
type input "9.44"
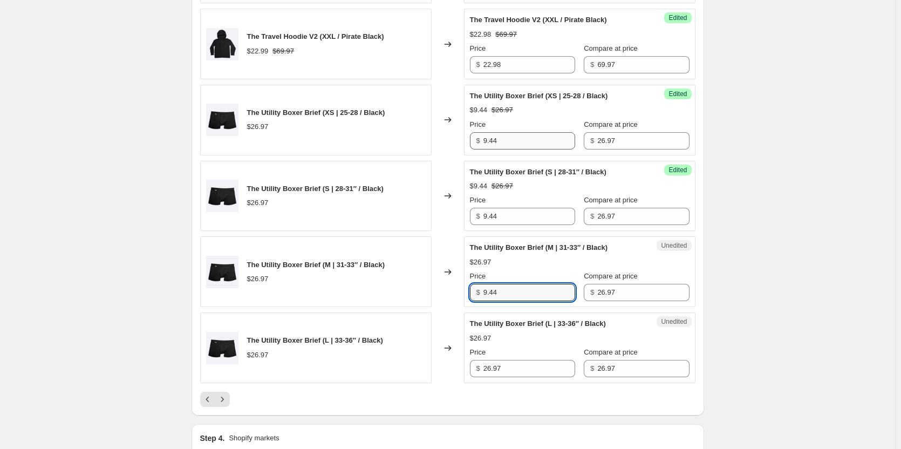
type input "9.44"
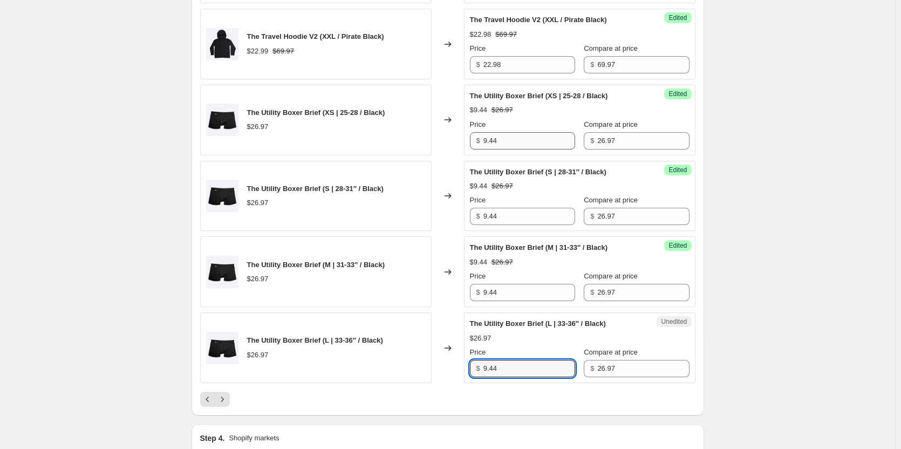
type input "9.44"
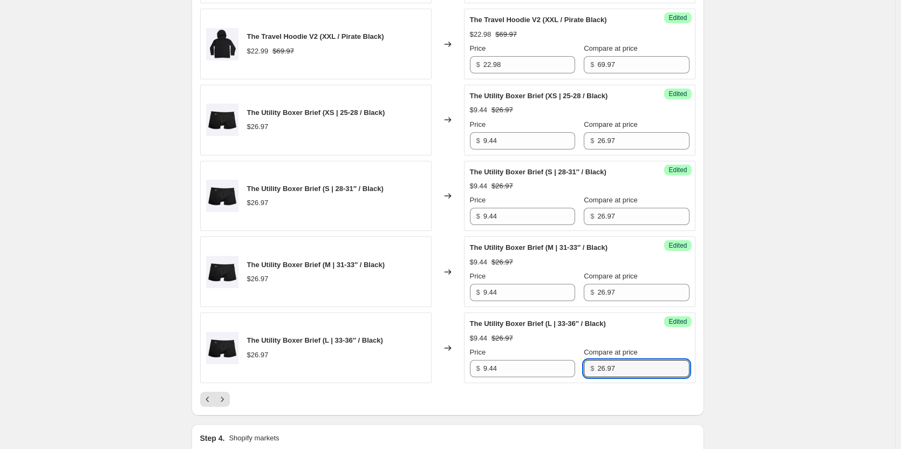
scroll to position [1705, 0]
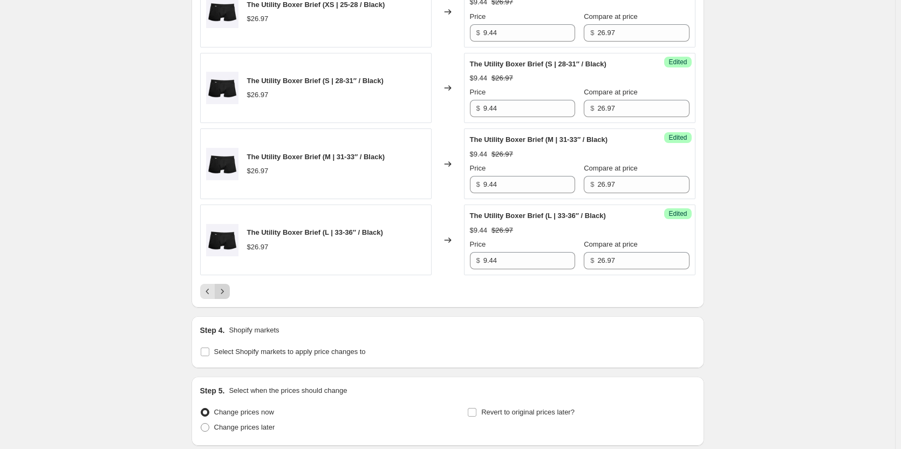
click at [228, 297] on icon "Next" at bounding box center [222, 291] width 11 height 11
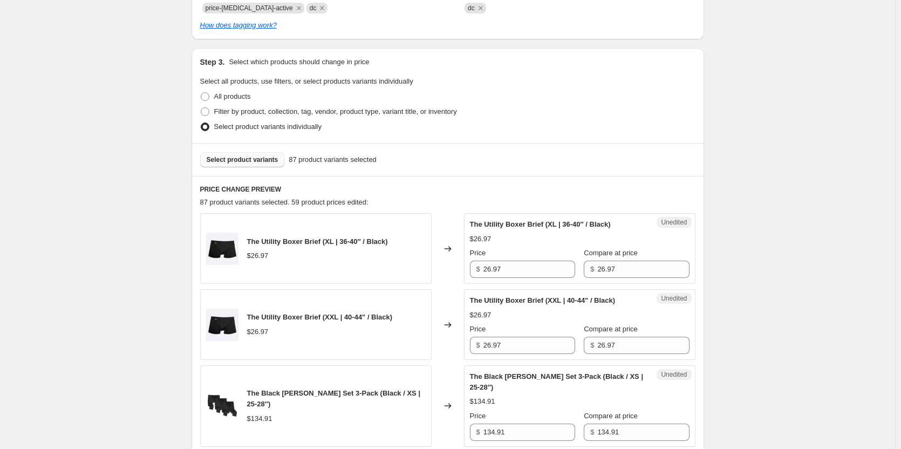
scroll to position [303, 0]
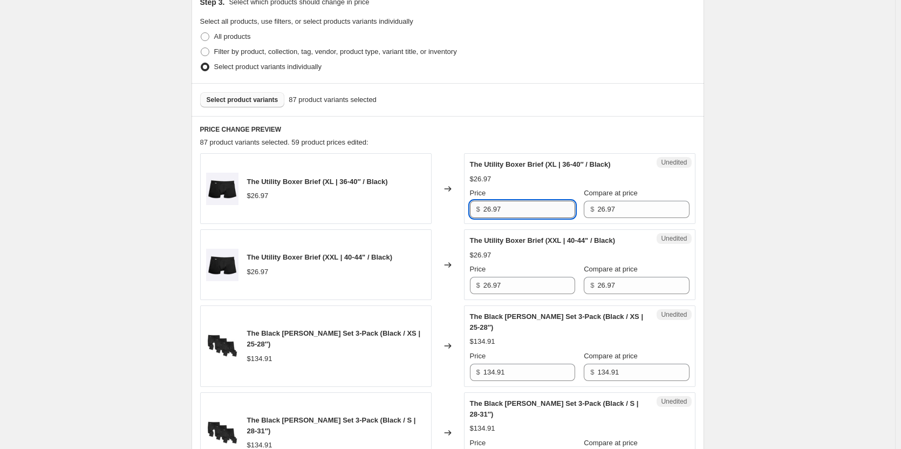
click at [538, 212] on input "26.97" at bounding box center [529, 209] width 92 height 17
type input "9.44"
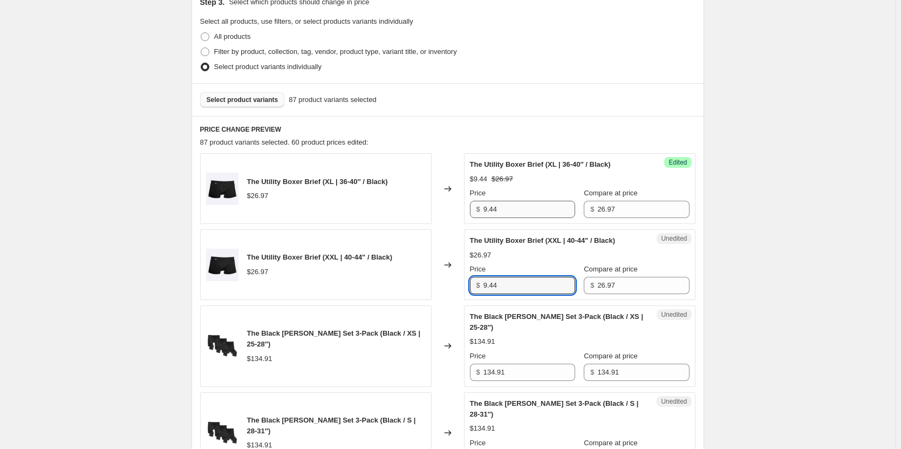
type input "9.44"
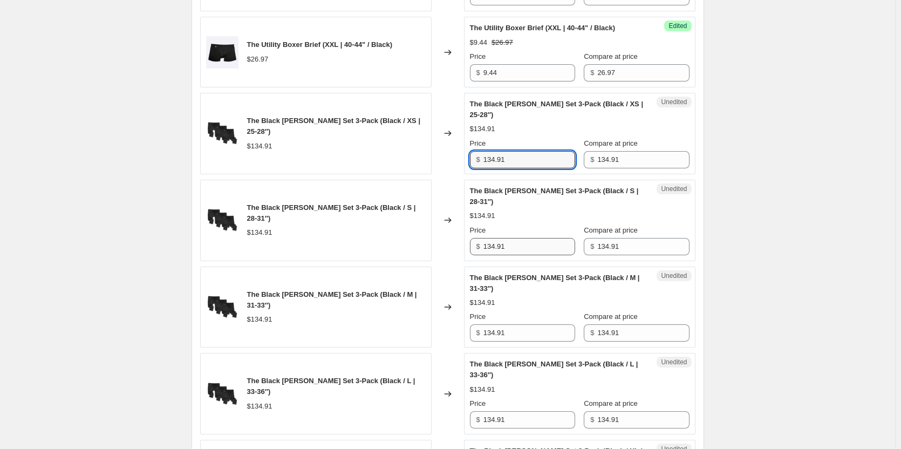
scroll to position [519, 0]
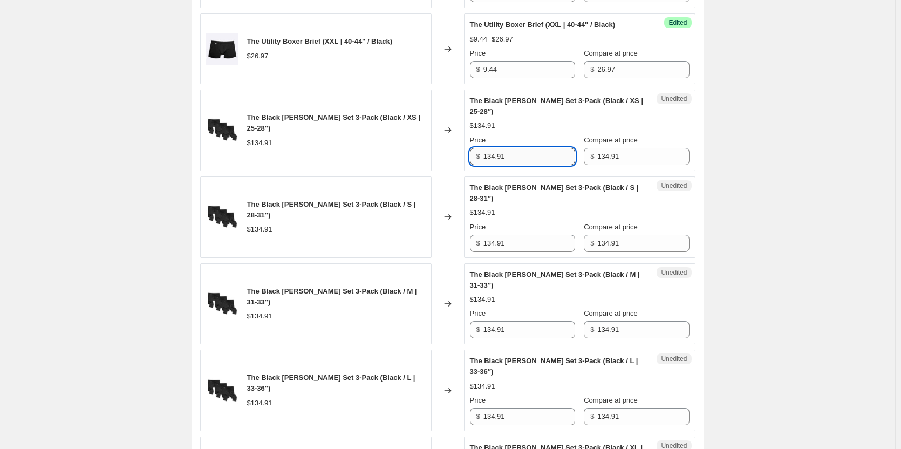
click at [520, 156] on input "134.91" at bounding box center [529, 156] width 92 height 17
type input "80.95"
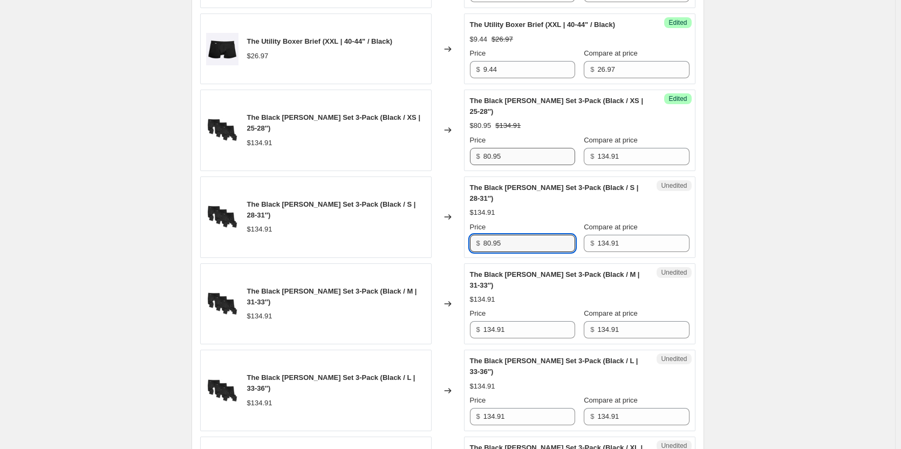
type input "80.95"
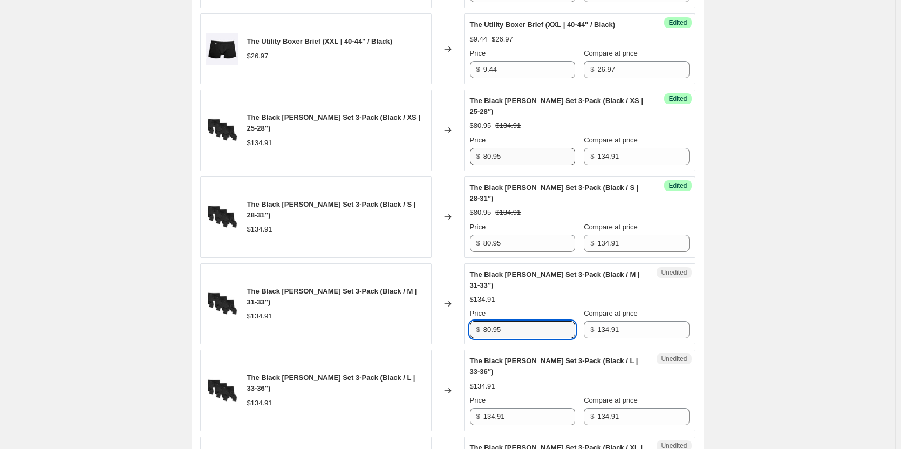
type input "80.95"
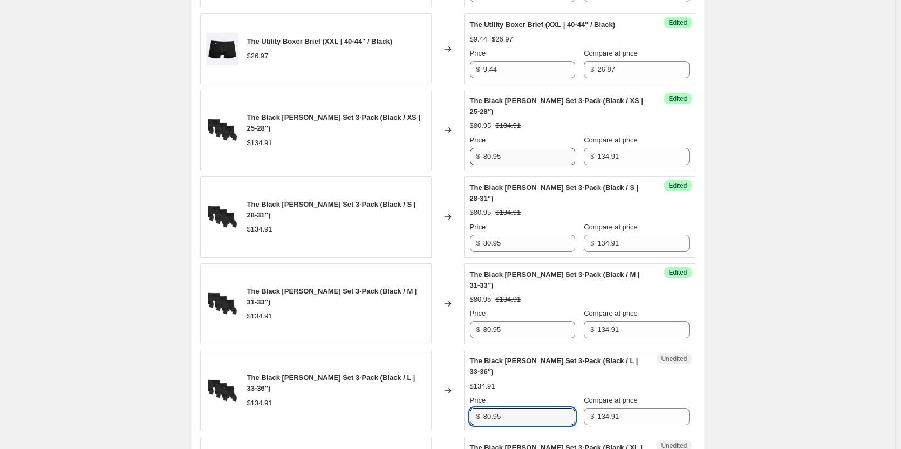
type input "80.95"
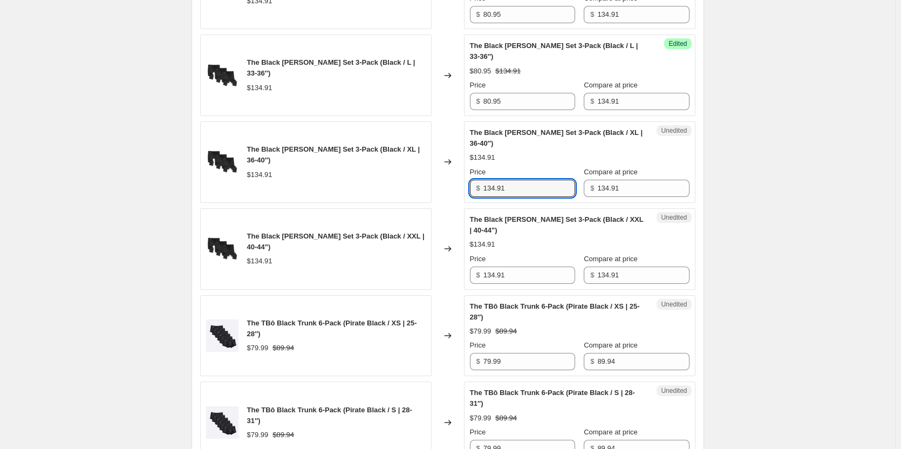
scroll to position [852, 0]
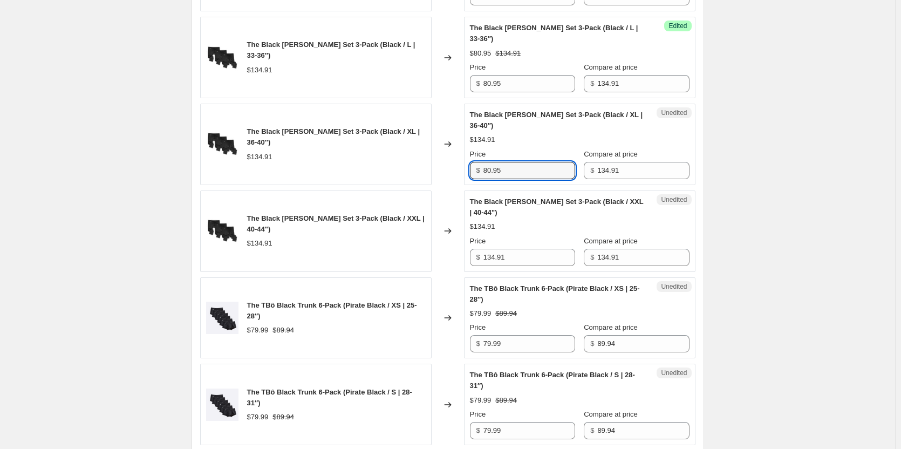
type input "80.95"
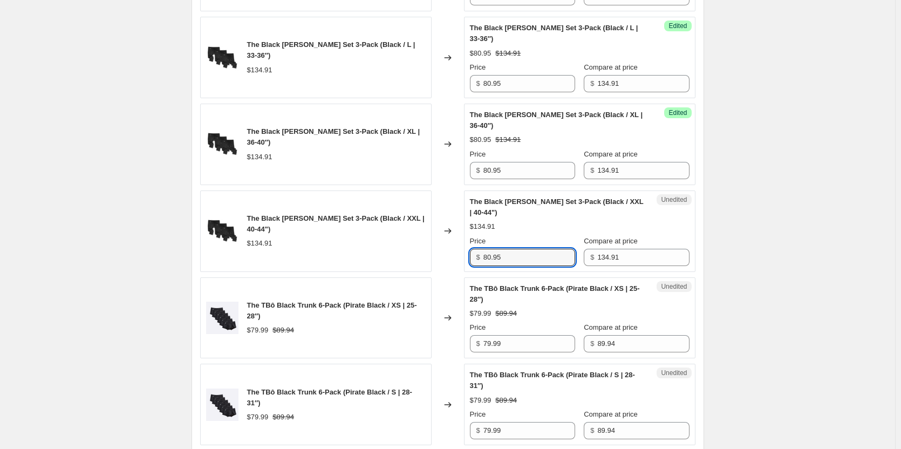
type input "80.95"
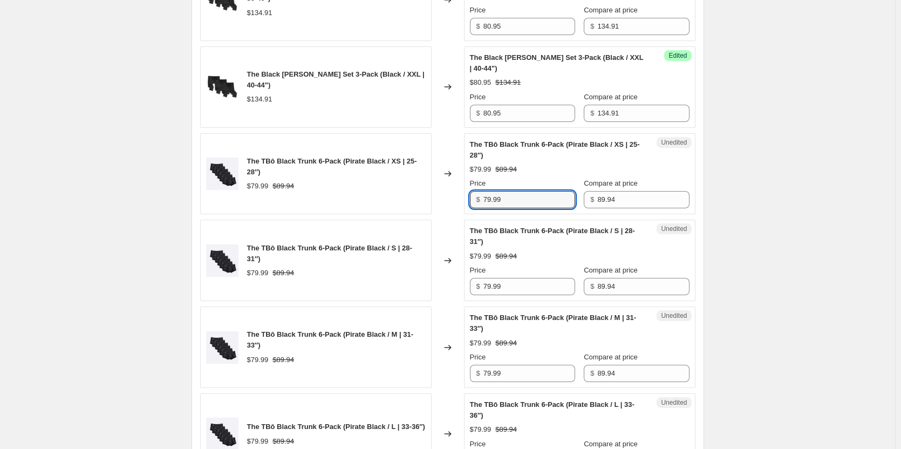
scroll to position [1013, 0]
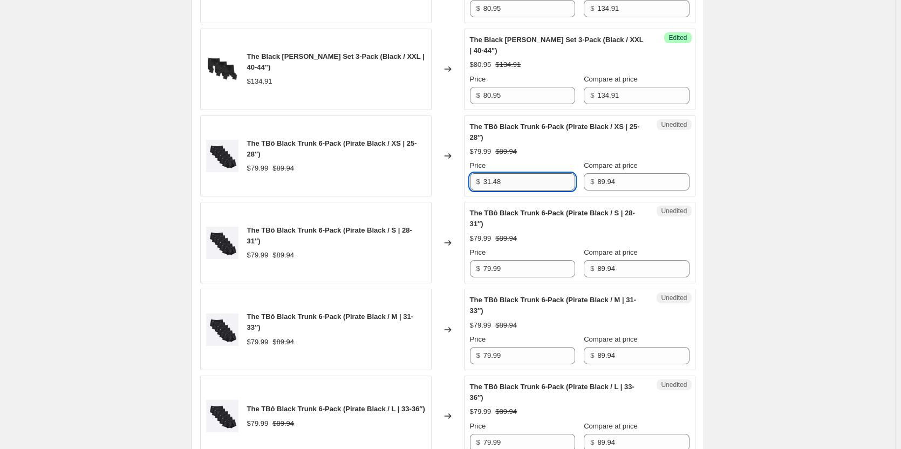
type input "31.48"
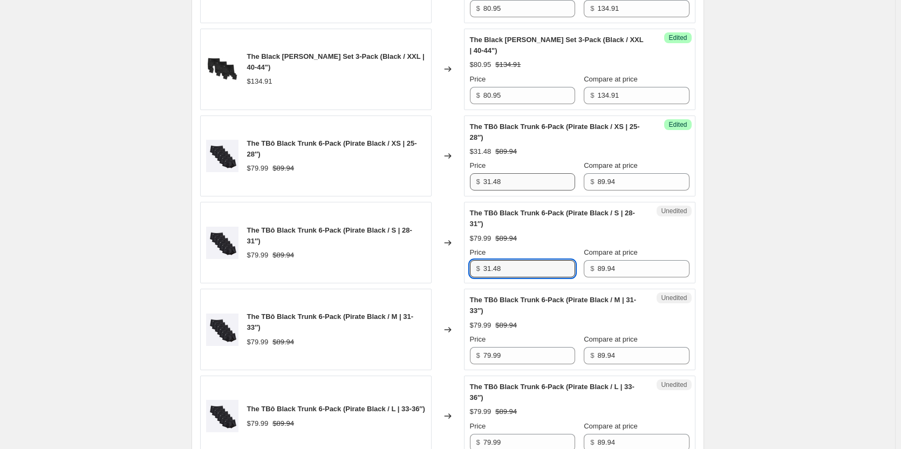
type input "31.48"
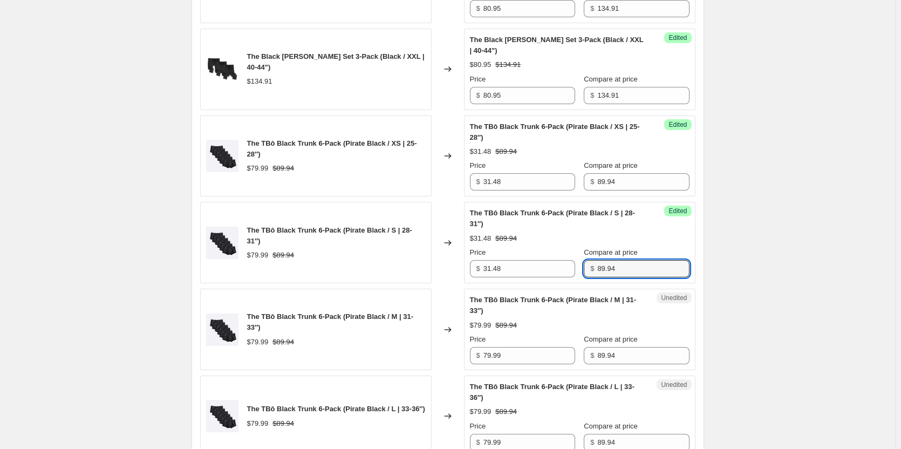
scroll to position [1121, 0]
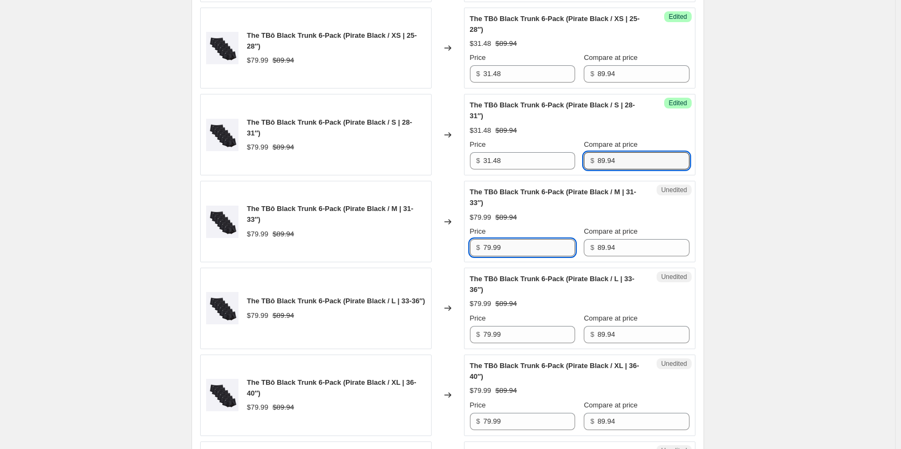
click at [523, 252] on input "79.99" at bounding box center [529, 247] width 92 height 17
type input "31.48"
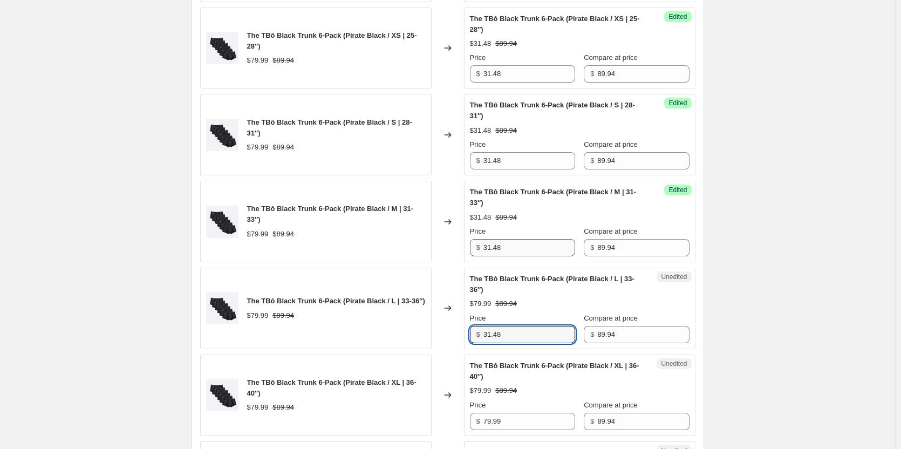
type input "31.48"
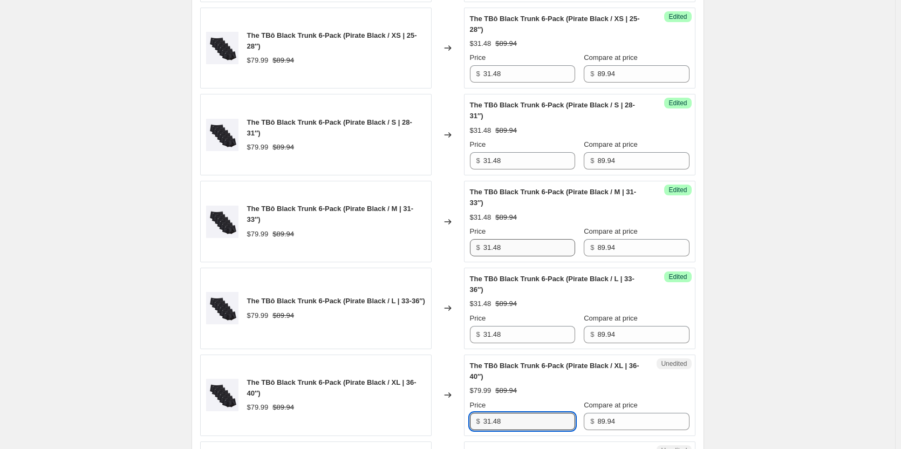
type input "31.48"
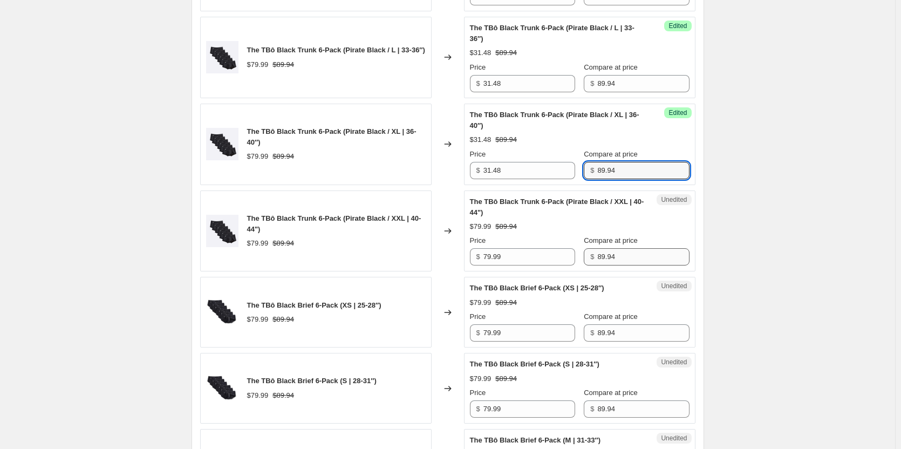
scroll to position [1391, 0]
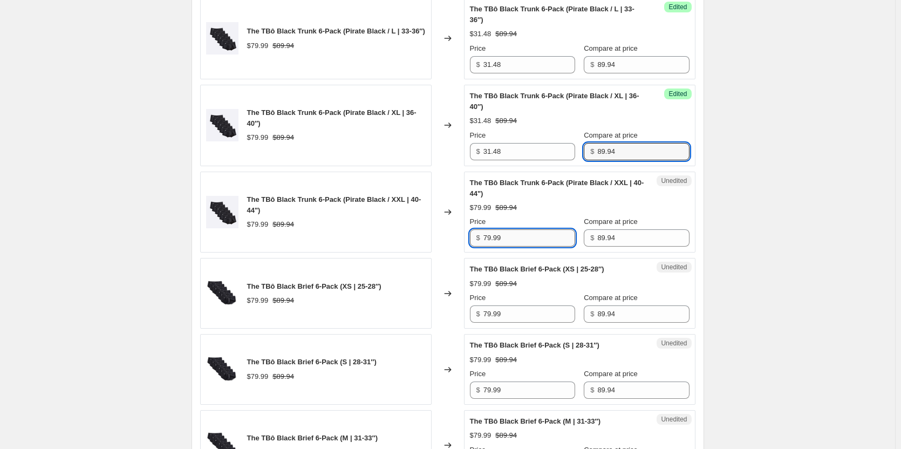
click at [538, 236] on input "79.99" at bounding box center [529, 237] width 92 height 17
type input "31.48"
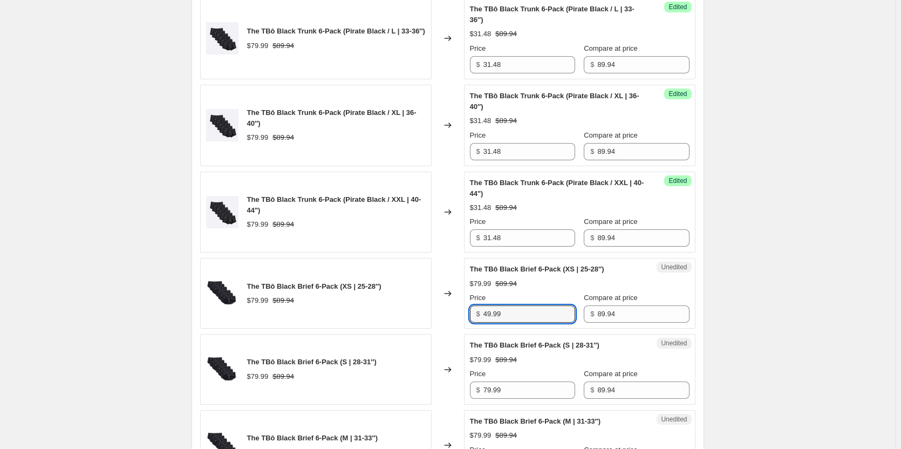
type input "49.99"
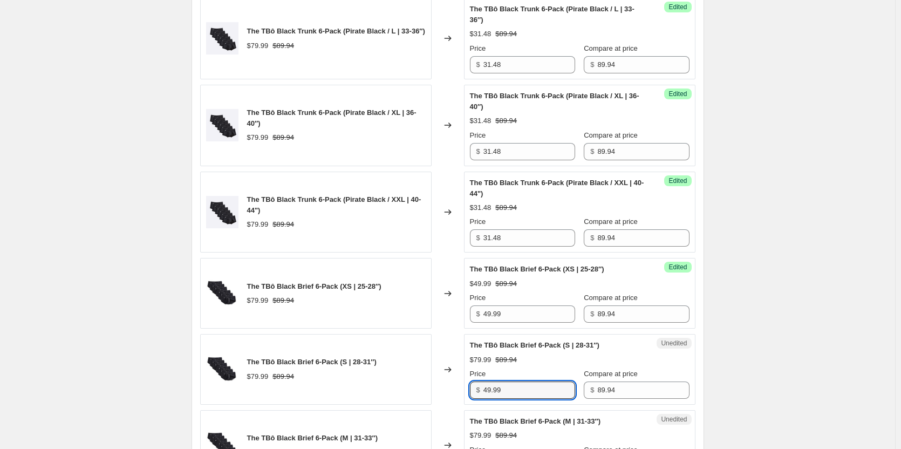
type input "49.99"
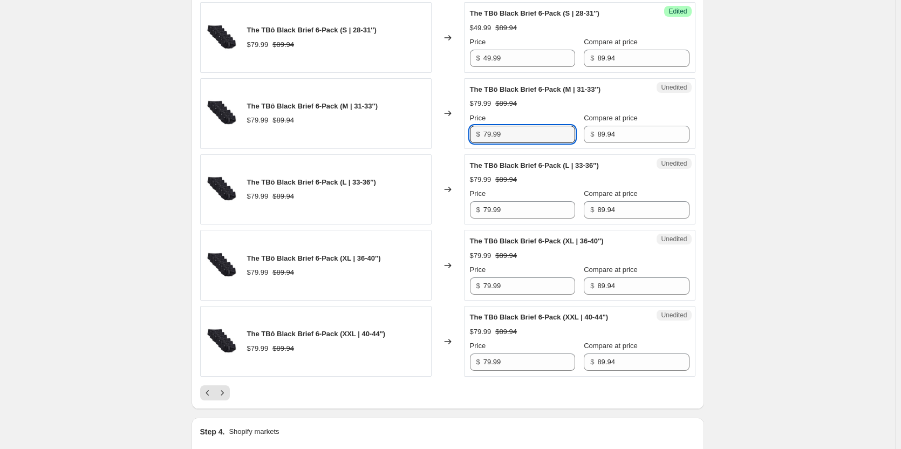
scroll to position [1740, 0]
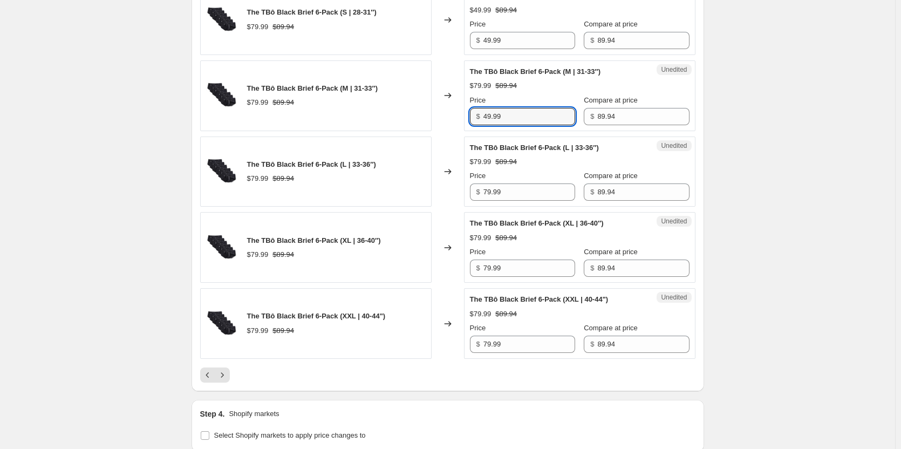
type input "49.99"
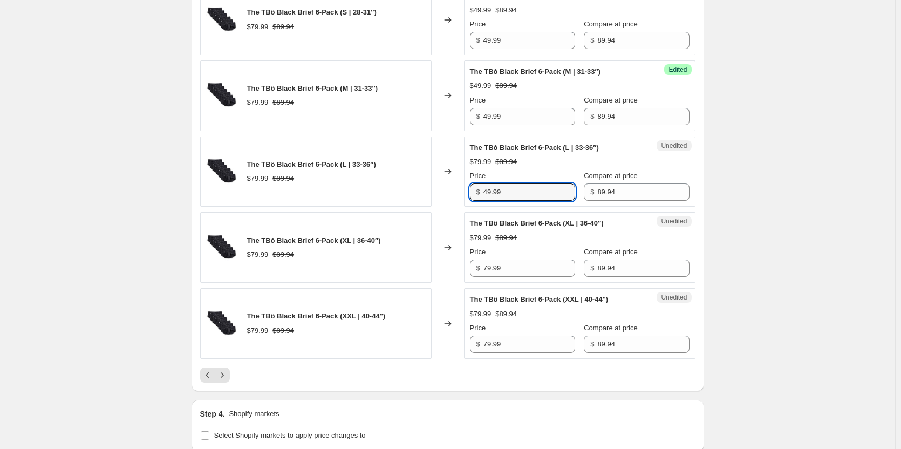
type input "49.99"
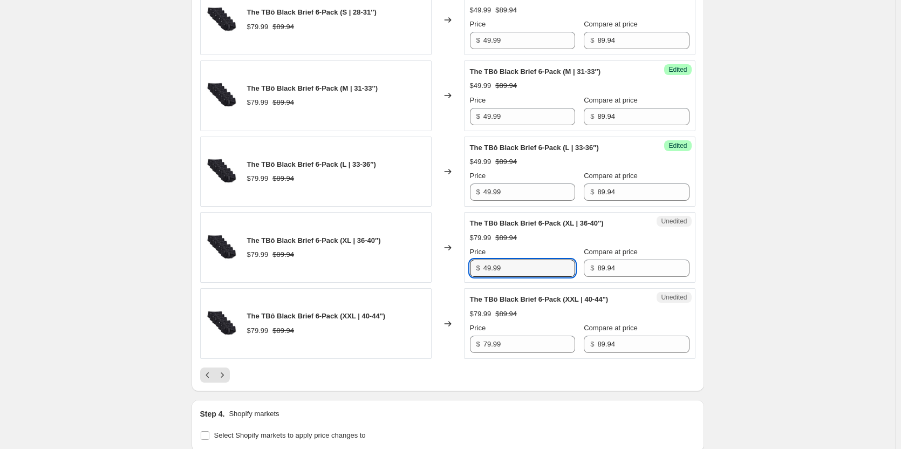
type input "49.99"
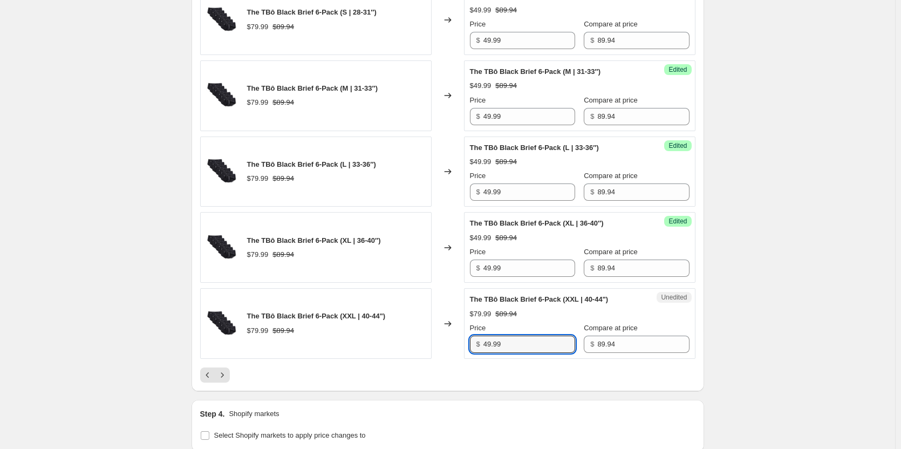
type input "49.99"
click at [230, 370] on button "Next" at bounding box center [222, 374] width 15 height 15
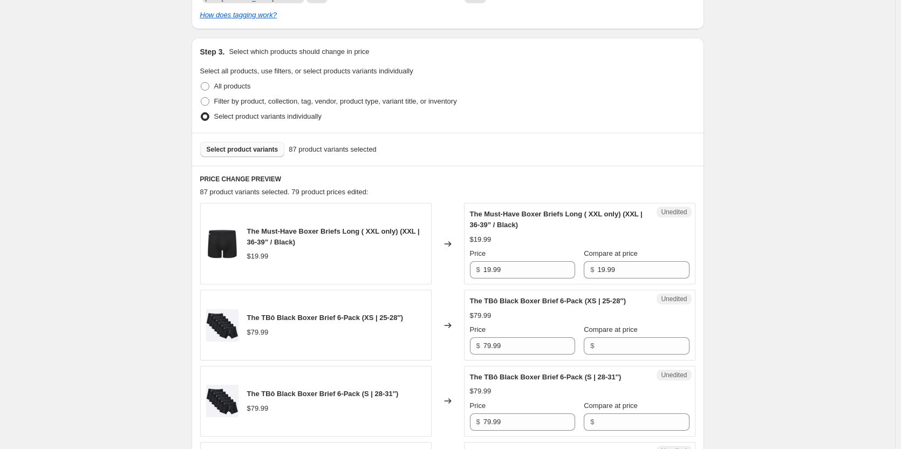
scroll to position [384, 0]
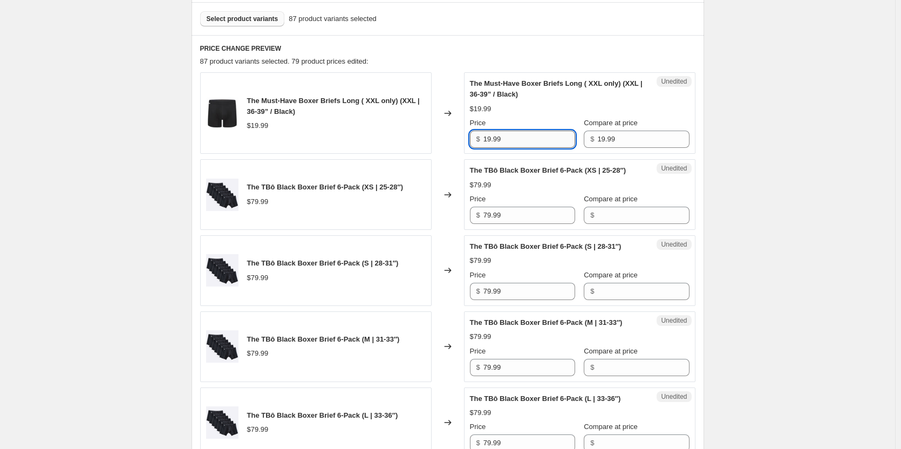
click at [534, 144] on input "19.99" at bounding box center [529, 139] width 92 height 17
type input "6.99"
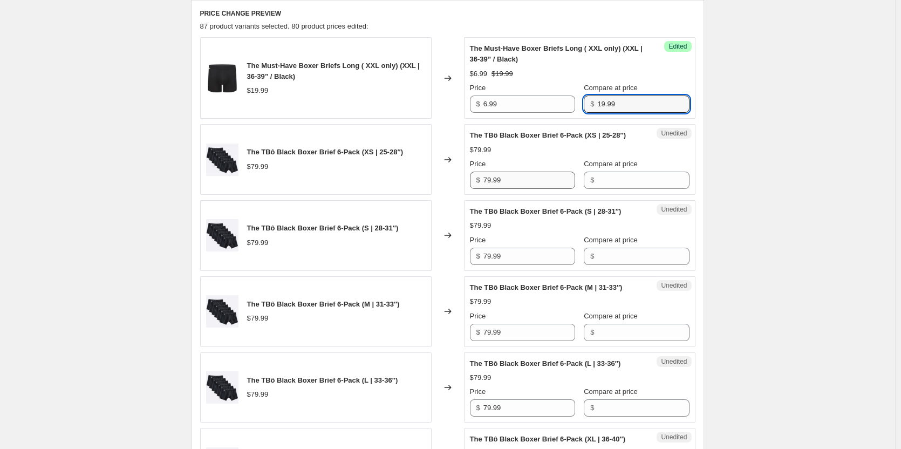
scroll to position [438, 0]
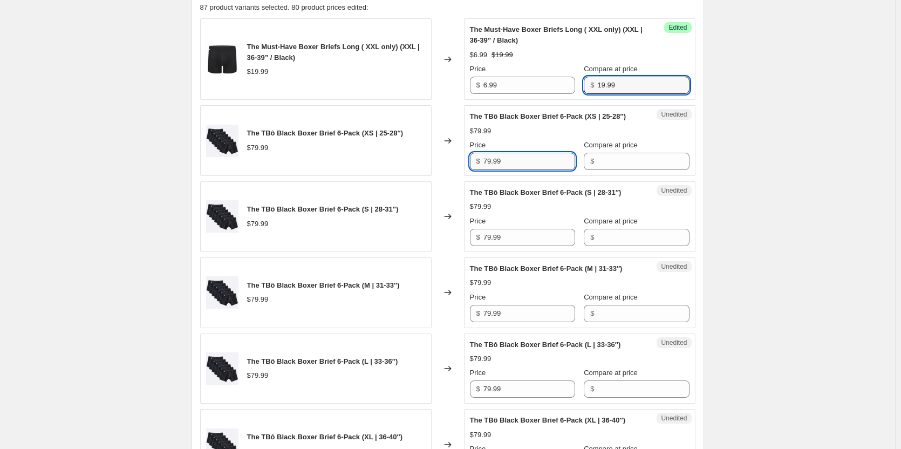
click at [530, 162] on input "79.99" at bounding box center [529, 161] width 92 height 17
type input "49.99"
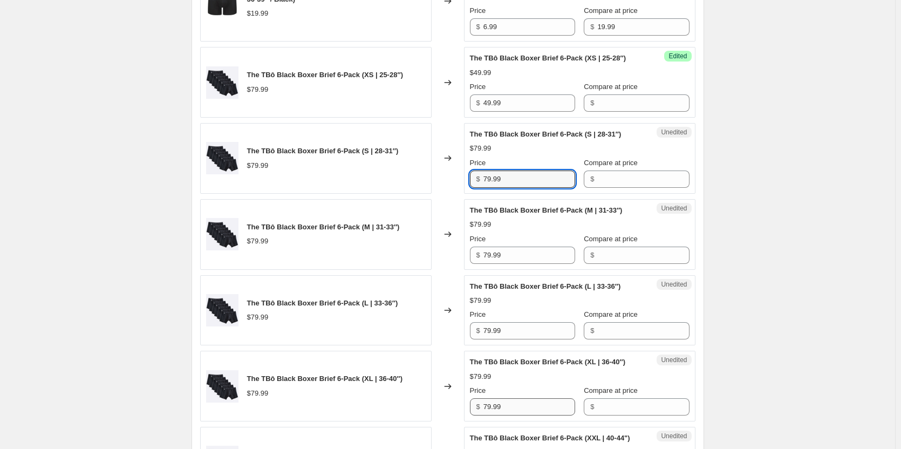
scroll to position [492, 0]
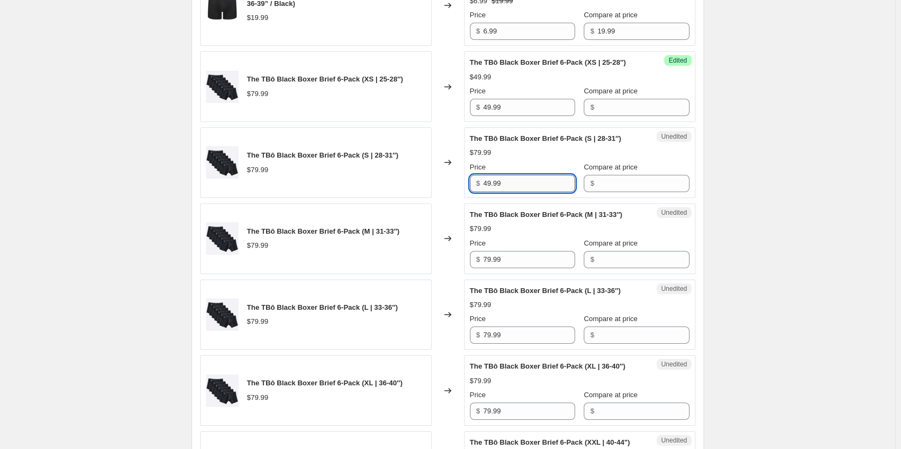
type input "49.99"
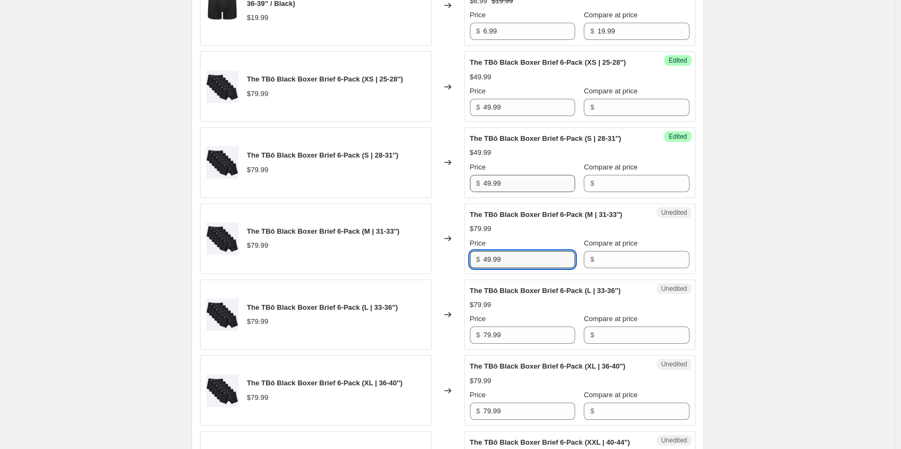
type input "49.99"
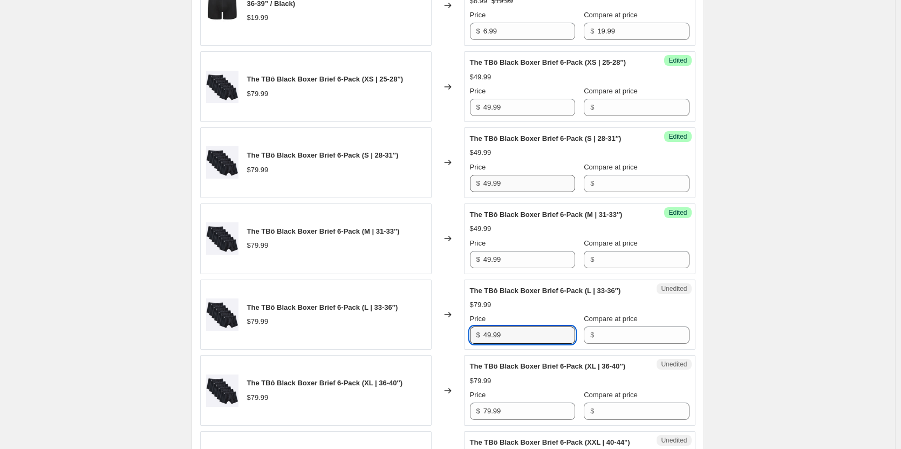
type input "49.99"
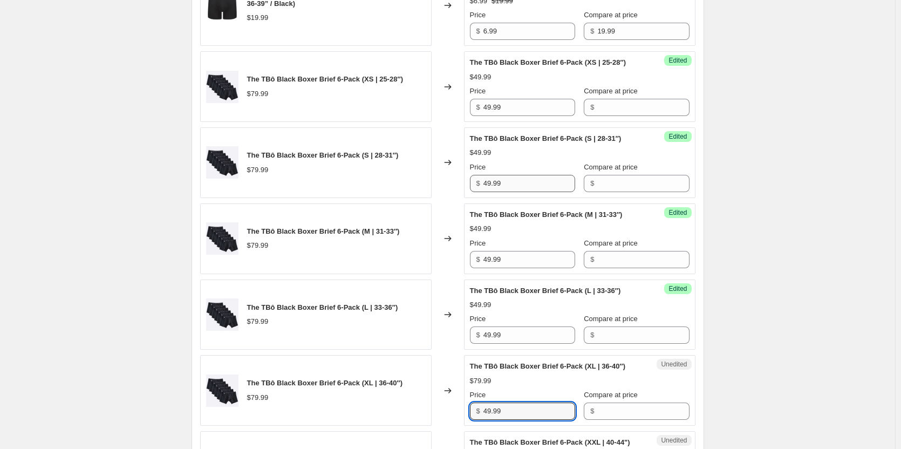
type input "49.99"
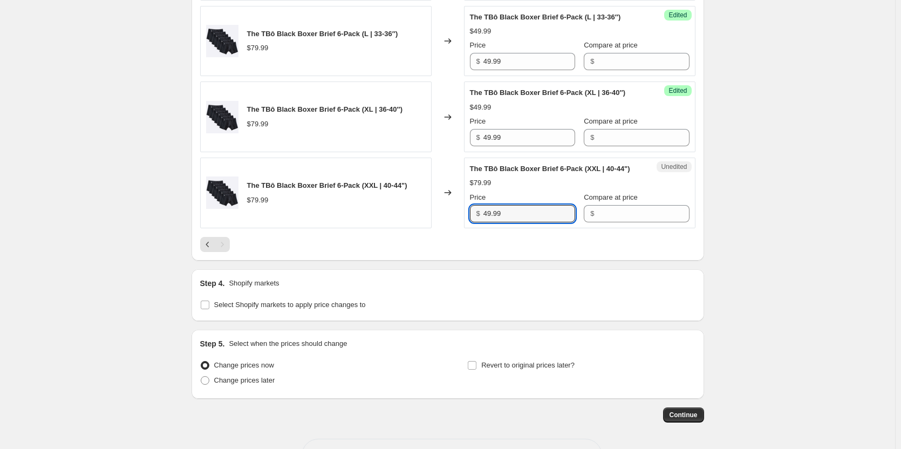
type input "49.99"
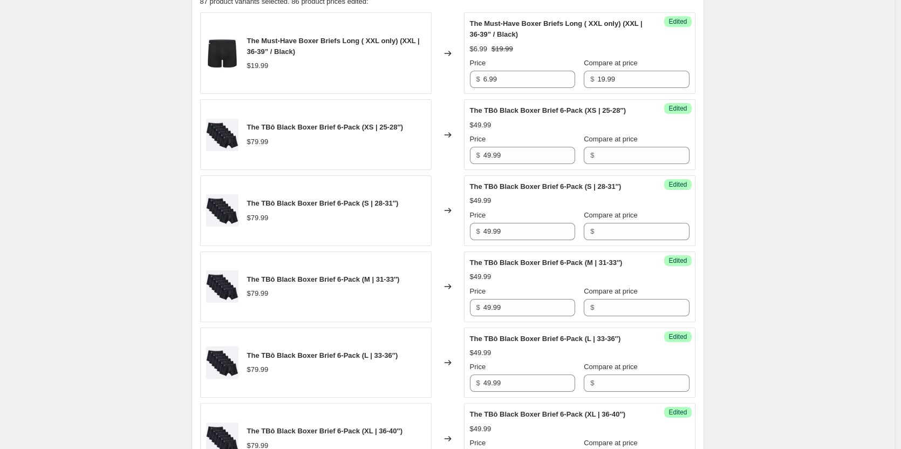
scroll to position [442, 0]
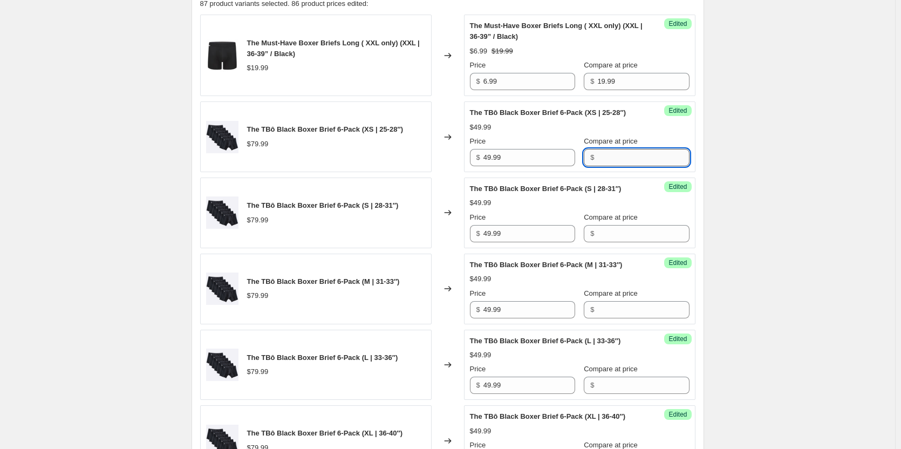
click at [623, 164] on input "Compare at price" at bounding box center [643, 157] width 92 height 17
type input "89.94"
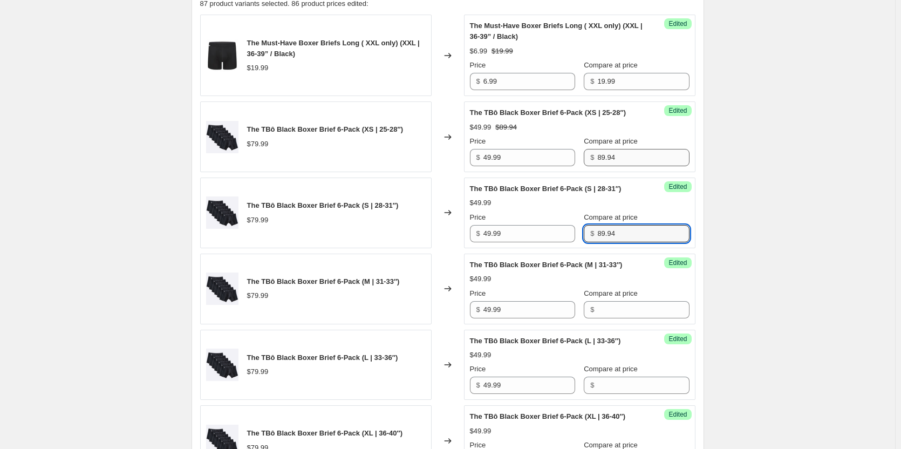
type input "89.94"
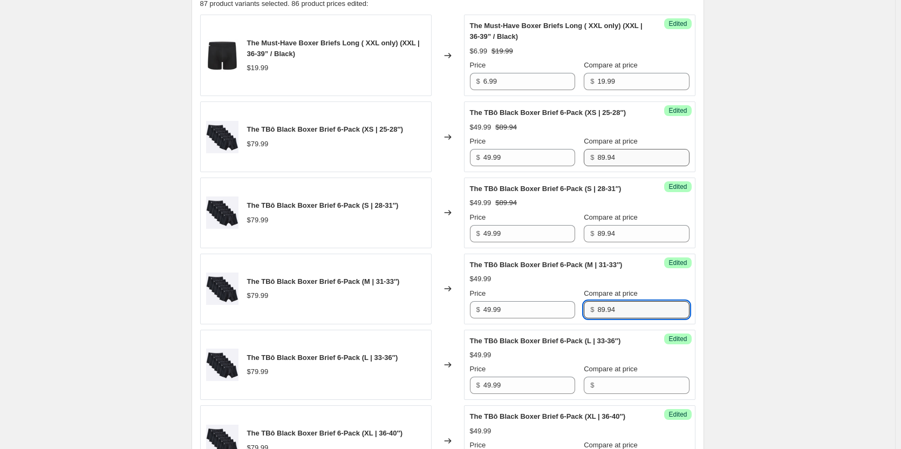
type input "89.94"
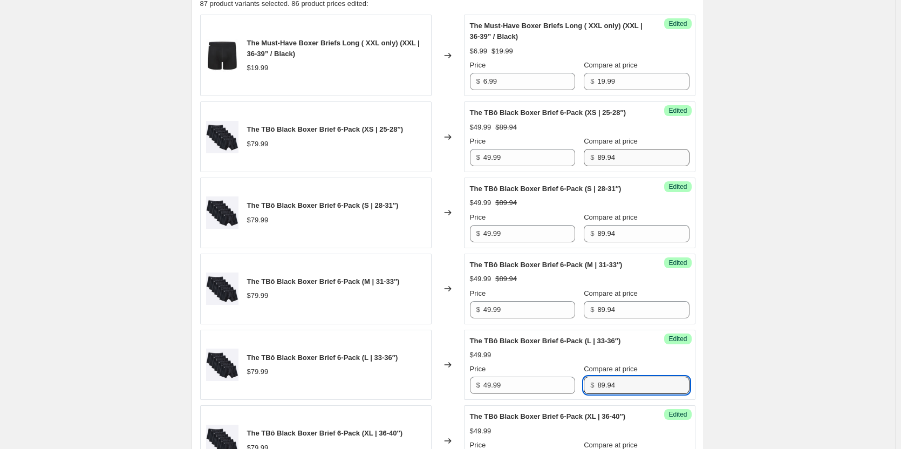
type input "89.94"
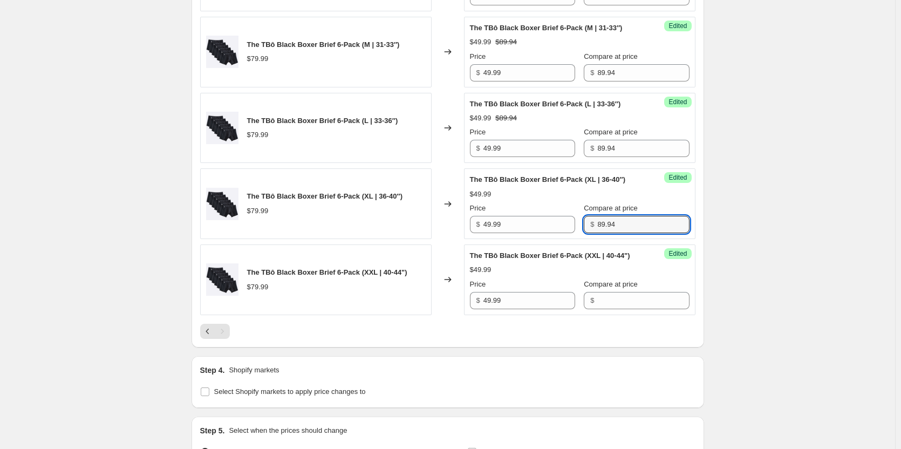
type input "89.94"
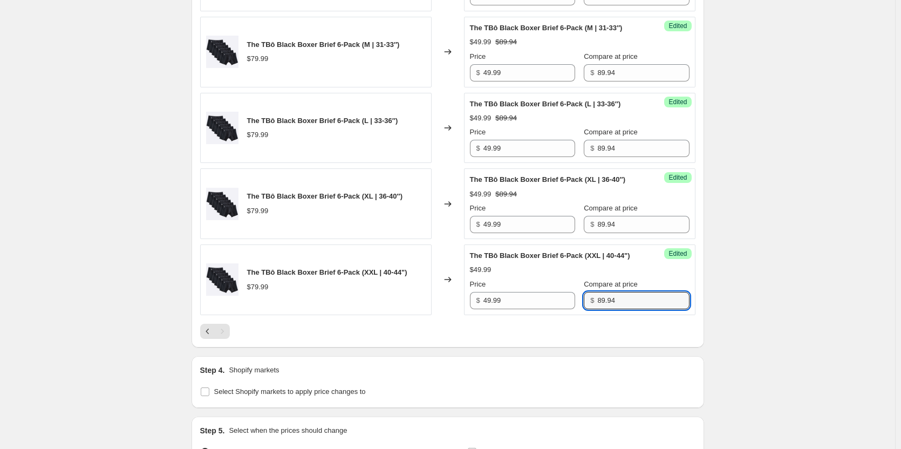
type input "89.94"
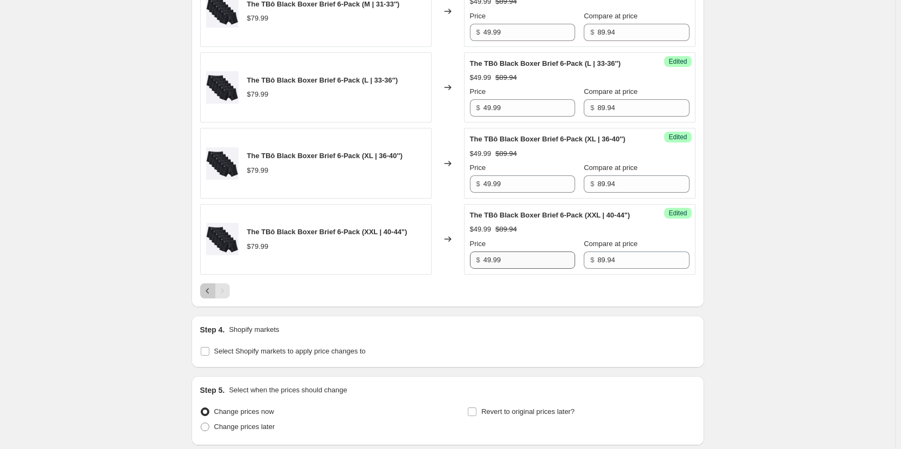
scroll to position [815, 0]
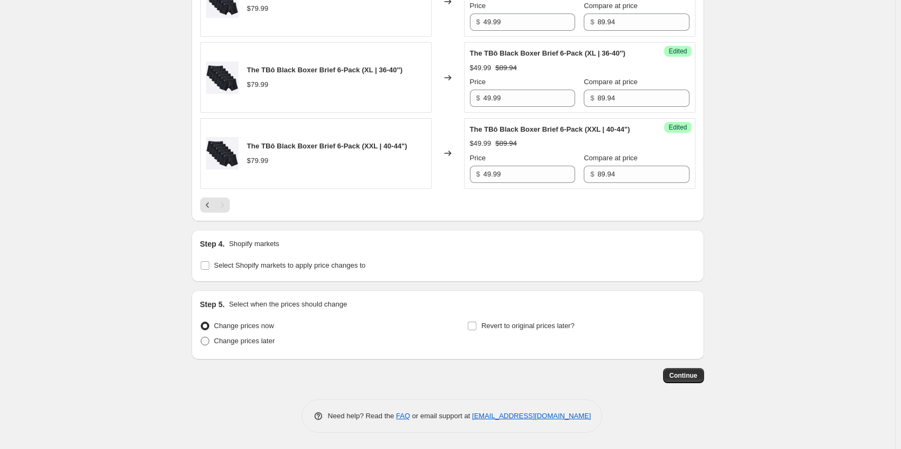
click at [274, 340] on span "Change prices later" at bounding box center [244, 341] width 61 height 8
click at [201, 337] on input "Change prices later" at bounding box center [201, 337] width 1 height 1
radio input "true"
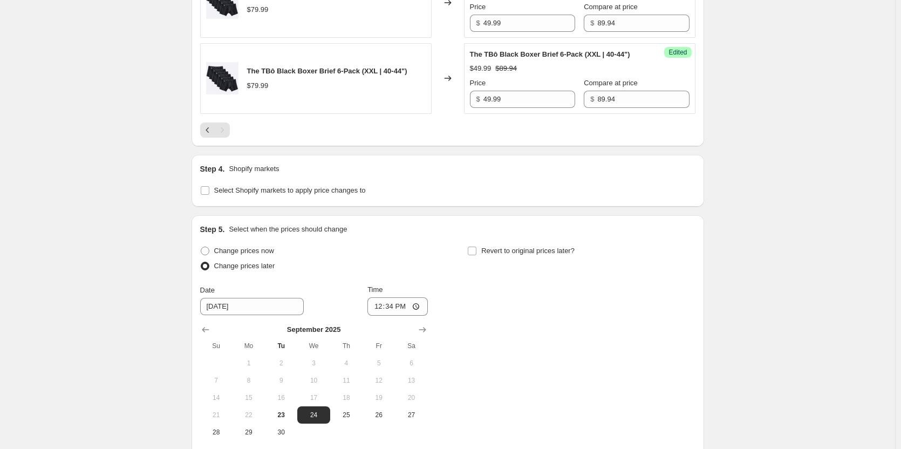
scroll to position [977, 0]
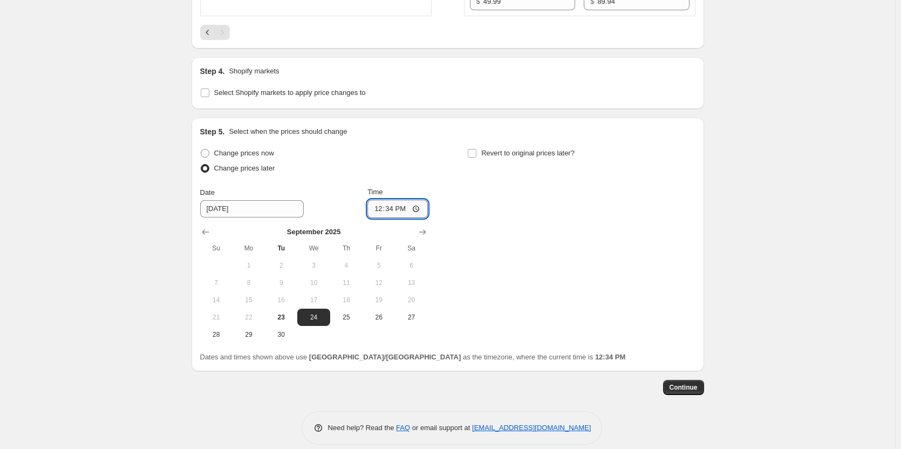
click at [392, 218] on input "12:34" at bounding box center [397, 209] width 60 height 18
click at [403, 218] on input "09:00" at bounding box center [397, 209] width 60 height 18
click at [399, 218] on input "09:00" at bounding box center [397, 209] width 60 height 18
type input "09:10"
click at [530, 157] on span "Revert to original prices later?" at bounding box center [527, 153] width 93 height 8
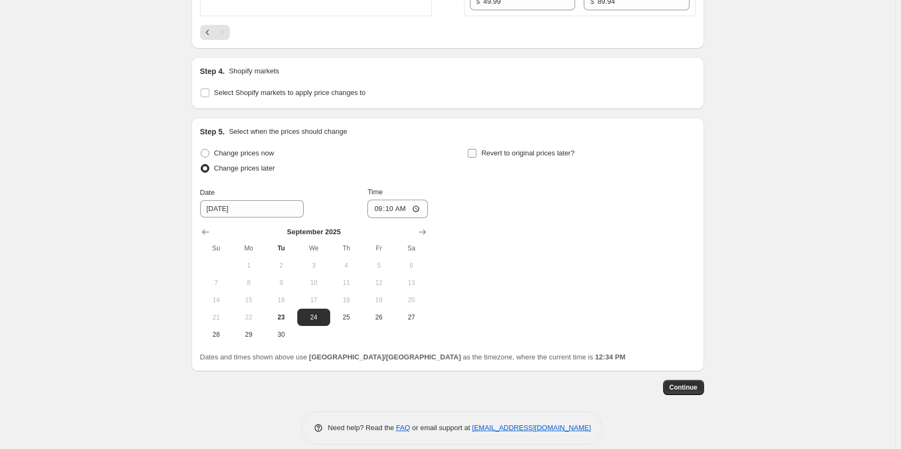
click at [476, 157] on input "Revert to original prices later?" at bounding box center [472, 153] width 9 height 9
checkbox input "true"
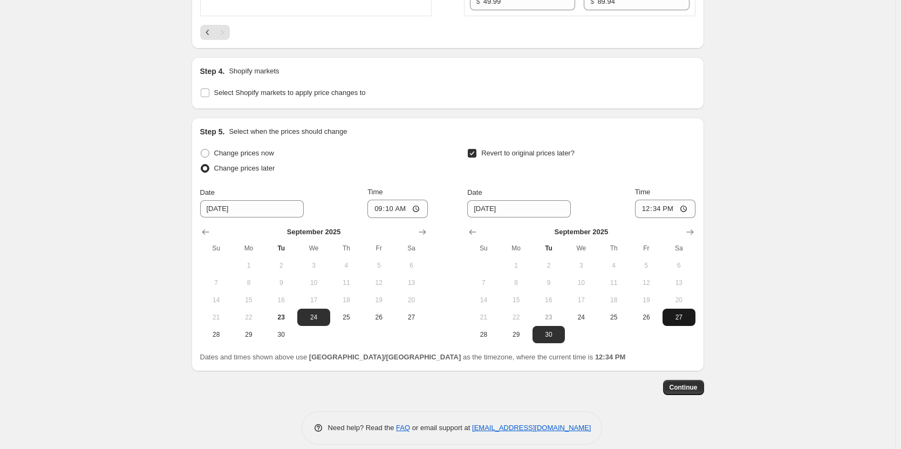
click at [690, 321] on span "27" at bounding box center [679, 317] width 24 height 9
type input "[DATE]"
click at [661, 216] on input "12:34" at bounding box center [665, 209] width 60 height 18
type input "09:00"
click at [690, 392] on span "Continue" at bounding box center [683, 387] width 28 height 9
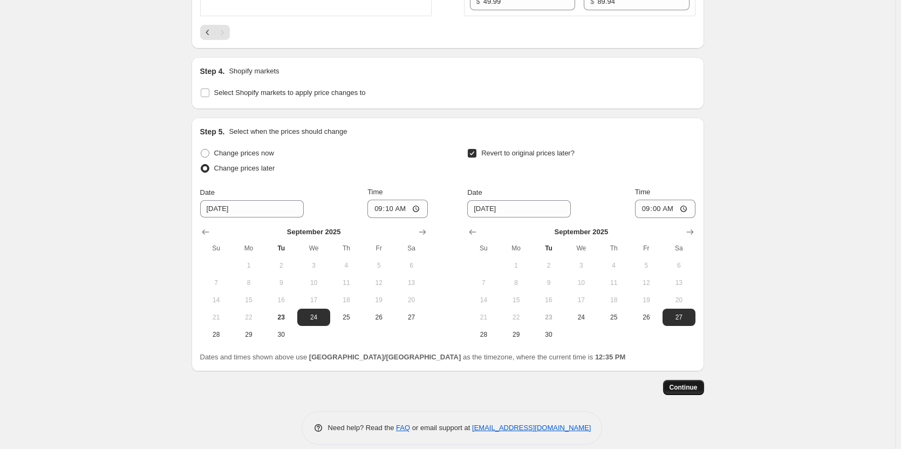
scroll to position [0, 0]
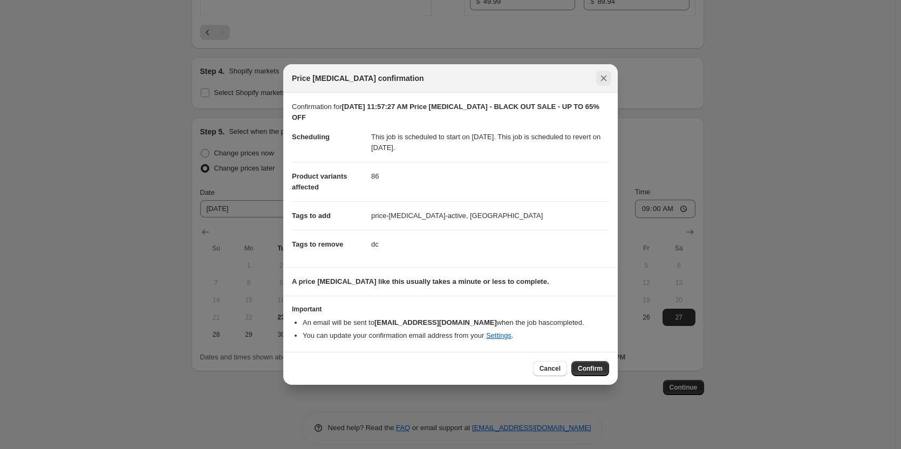
click at [606, 83] on icon "Close" at bounding box center [603, 78] width 11 height 11
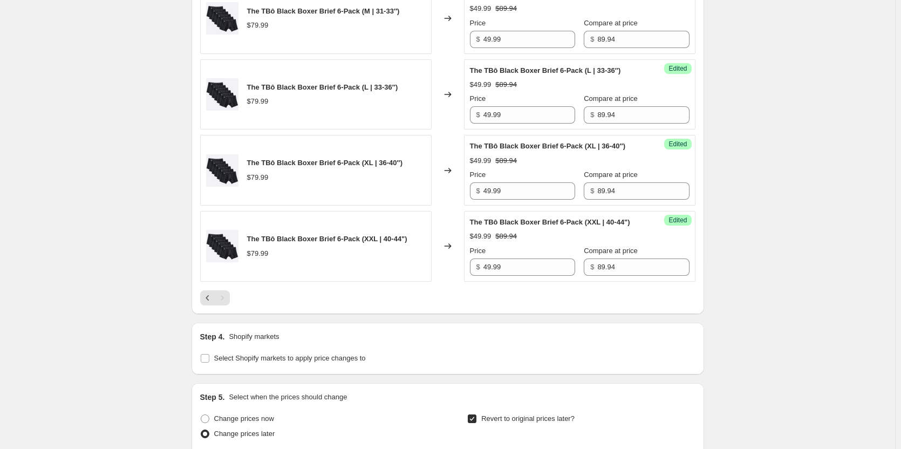
scroll to position [815, 0]
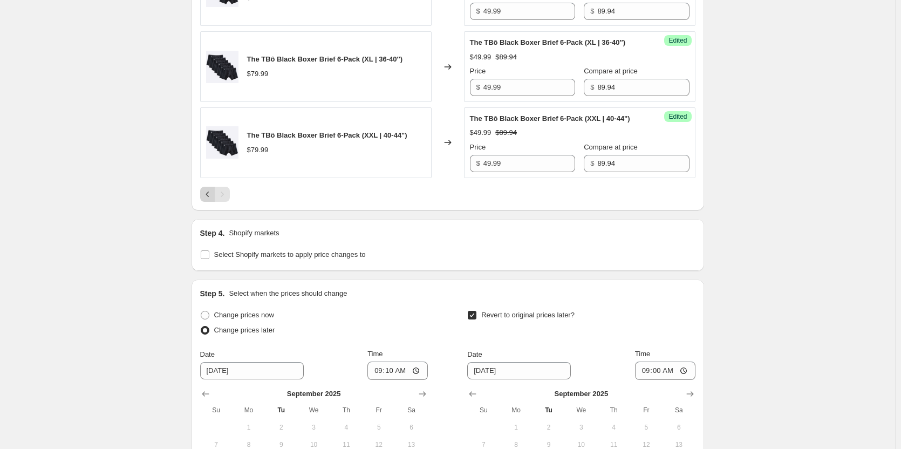
click at [207, 200] on icon "Previous" at bounding box center [207, 194] width 11 height 11
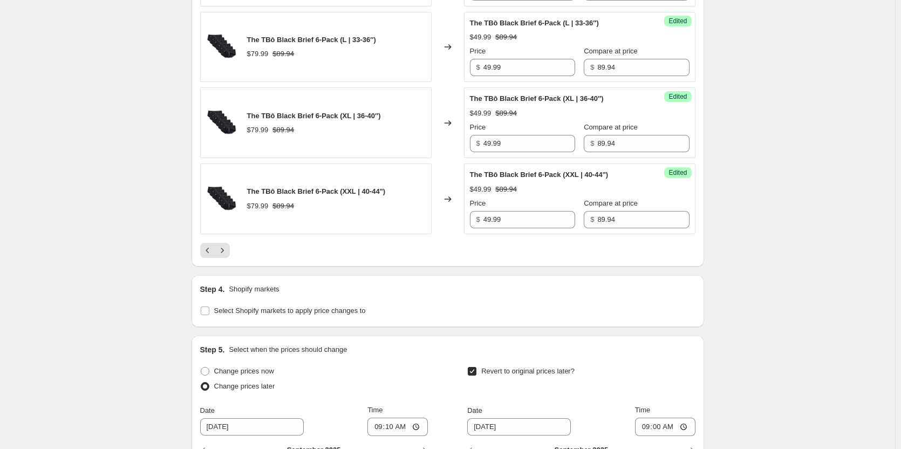
scroll to position [1894, 0]
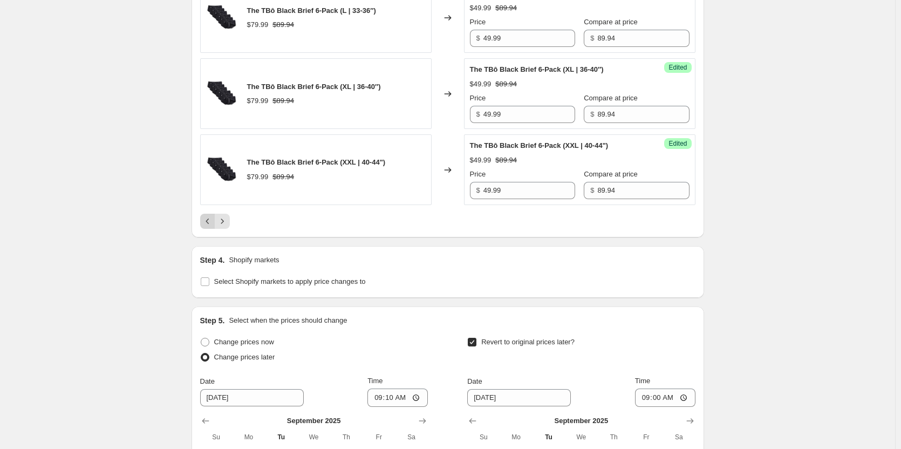
click at [206, 222] on icon "Previous" at bounding box center [207, 221] width 11 height 11
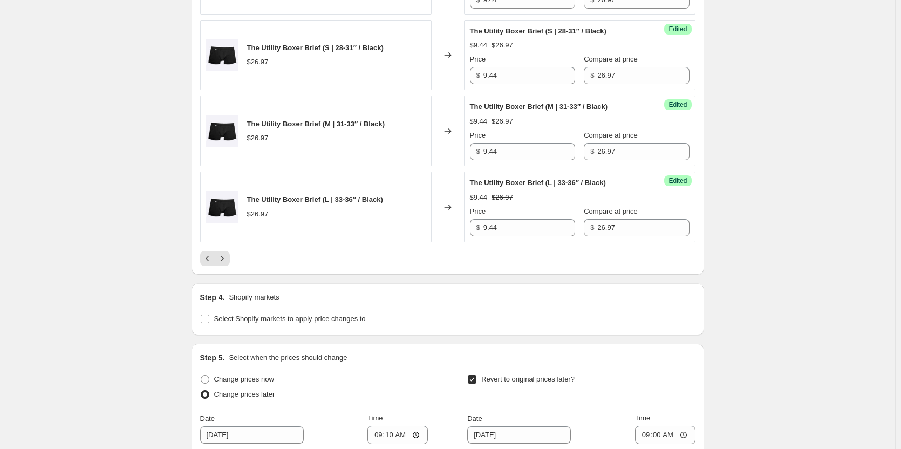
scroll to position [1782, 0]
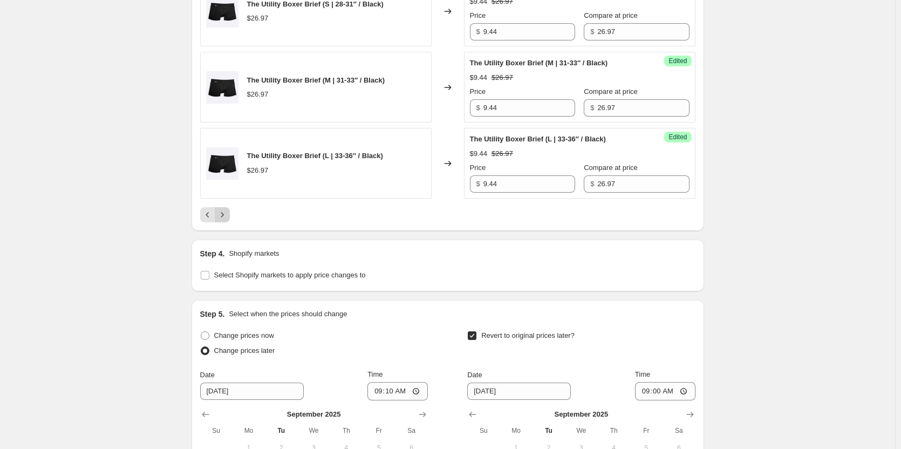
click at [228, 220] on icon "Next" at bounding box center [222, 214] width 11 height 11
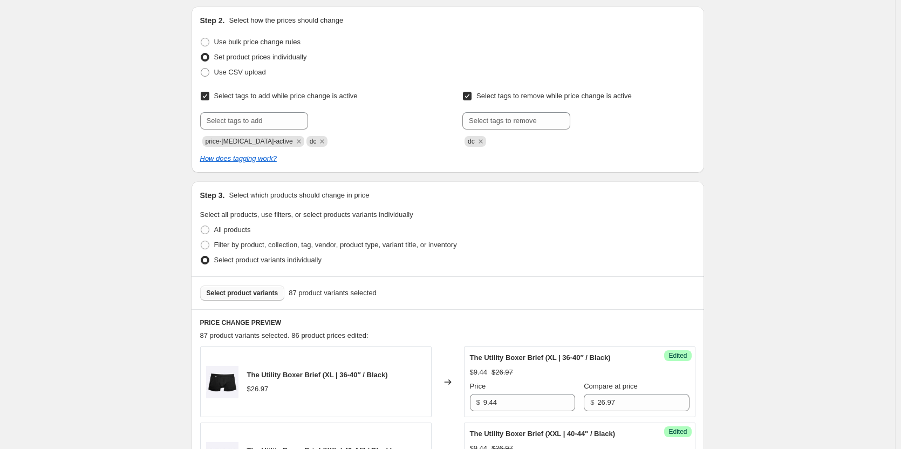
scroll to position [326, 0]
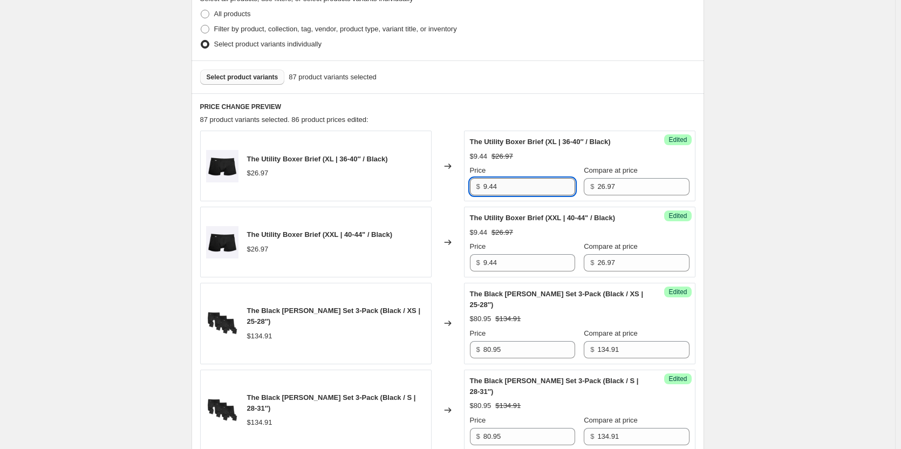
click at [506, 189] on input "9.44" at bounding box center [529, 186] width 92 height 17
click at [687, 187] on div "Success Edited The Utility Boxer Brief (XL | 36-40″ / Black) $9.44 $26.97 Price…" at bounding box center [579, 166] width 231 height 71
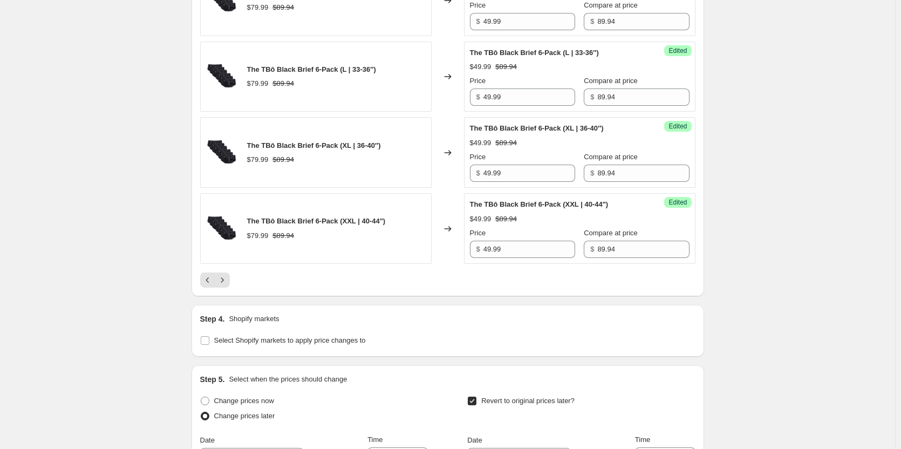
scroll to position [1836, 0]
click at [228, 280] on icon "Next" at bounding box center [222, 279] width 11 height 11
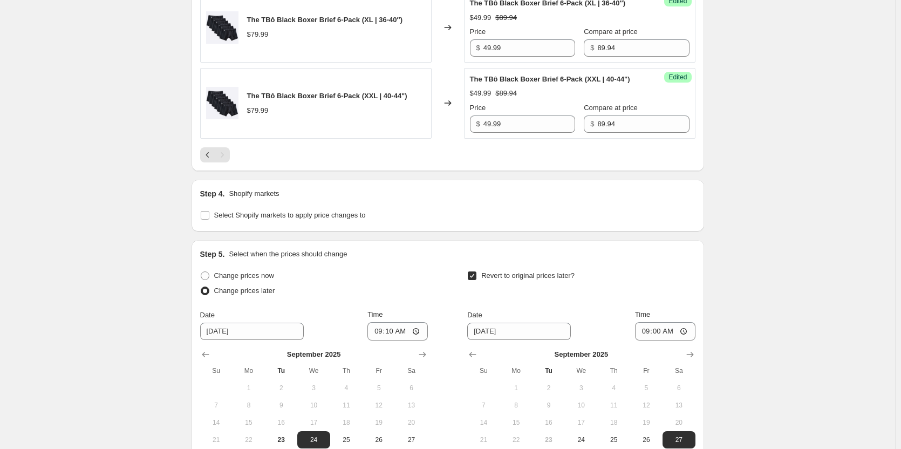
scroll to position [971, 0]
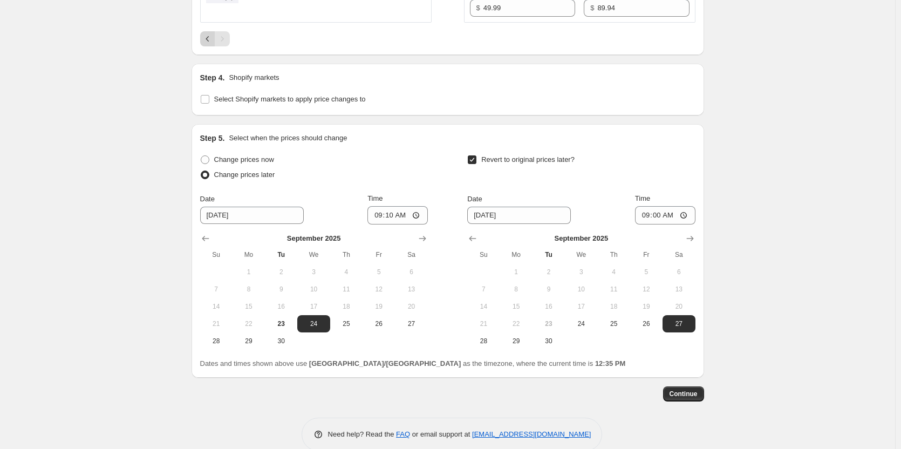
click at [209, 42] on icon "Previous" at bounding box center [206, 38] width 3 height 5
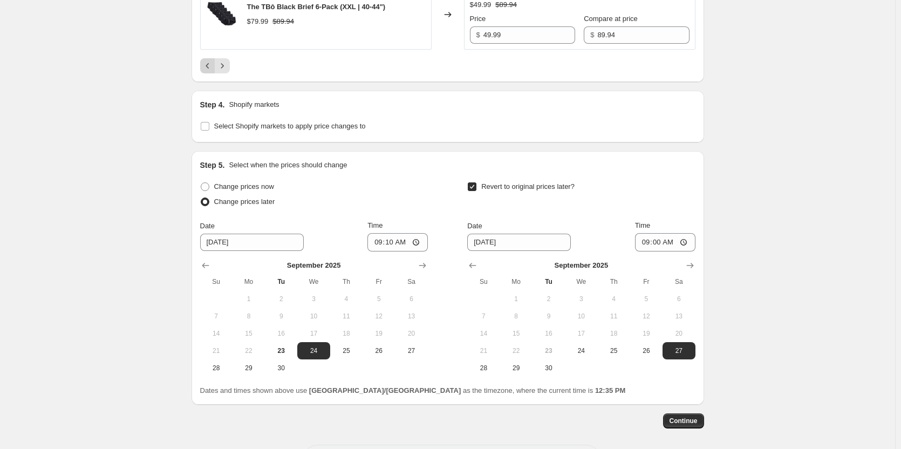
click at [213, 67] on icon "Previous" at bounding box center [207, 65] width 11 height 11
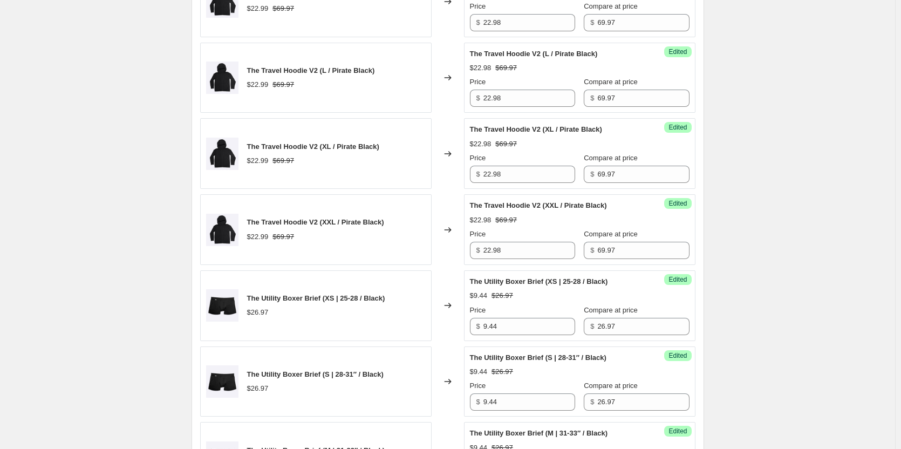
scroll to position [1243, 0]
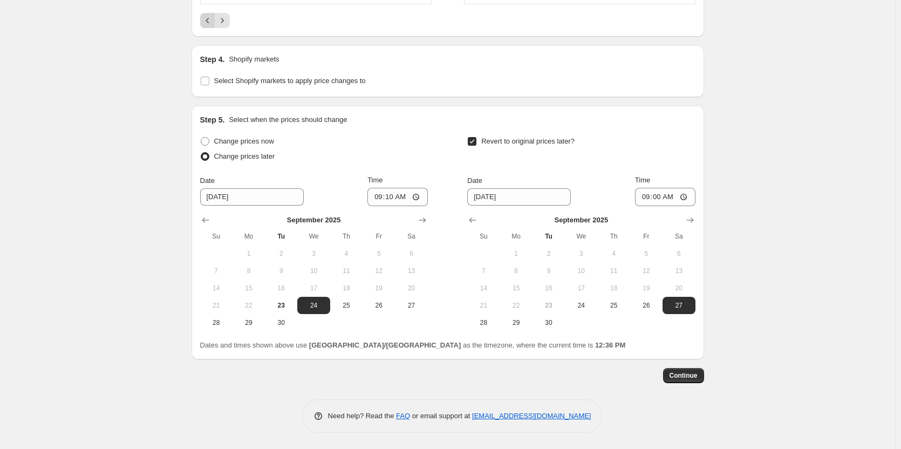
click at [209, 21] on icon "Previous" at bounding box center [207, 20] width 11 height 11
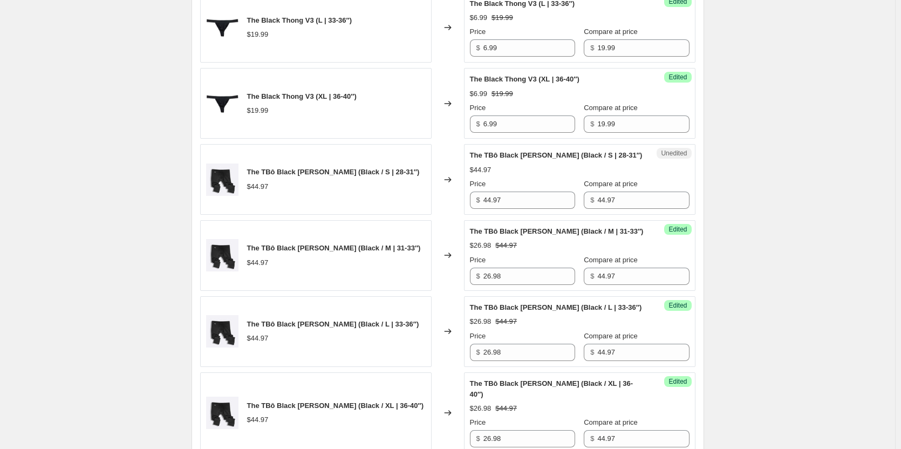
scroll to position [1048, 0]
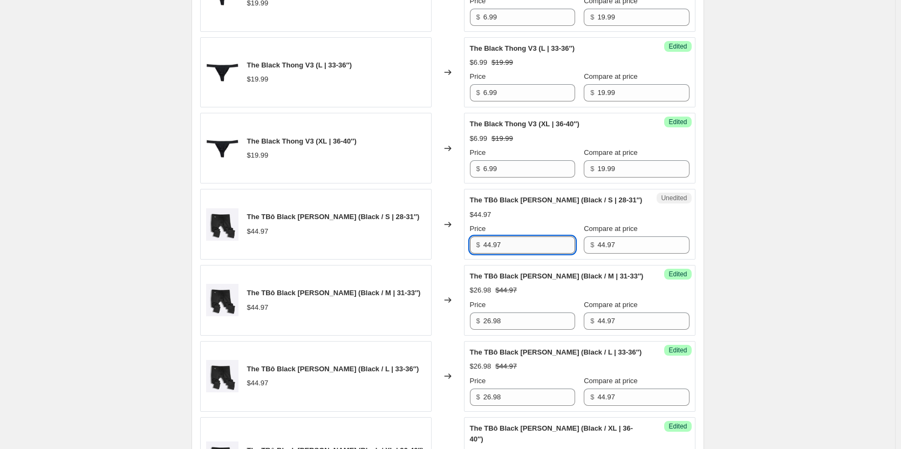
click at [502, 253] on input "44.97" at bounding box center [529, 244] width 92 height 17
type input "26.98"
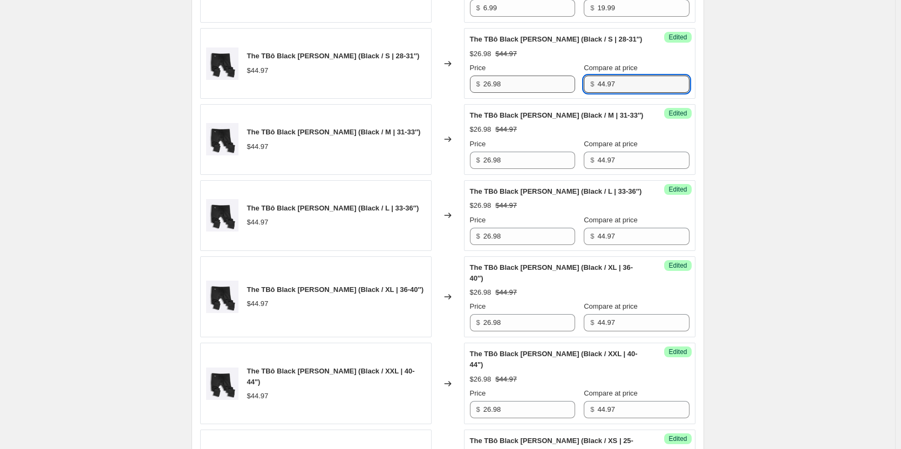
scroll to position [1210, 0]
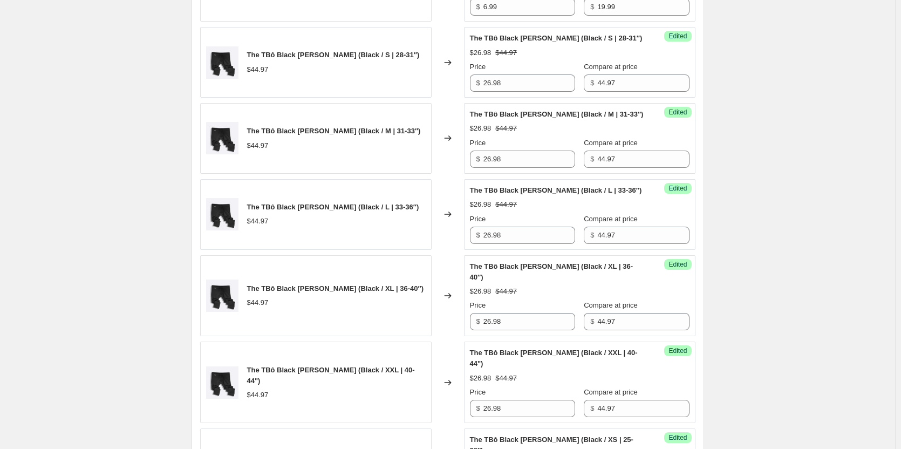
click at [753, 150] on div "Create new price [MEDICAL_DATA]. This page is ready Create new price [MEDICAL_D…" at bounding box center [447, 24] width 895 height 2468
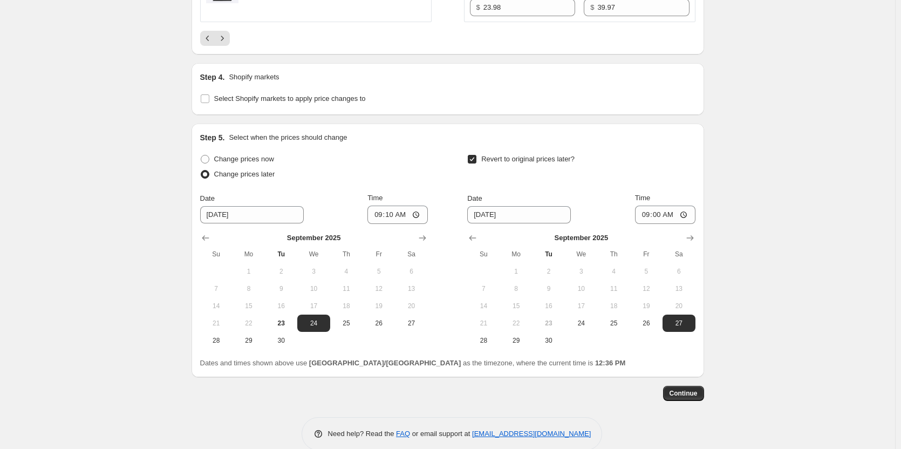
scroll to position [2030, 0]
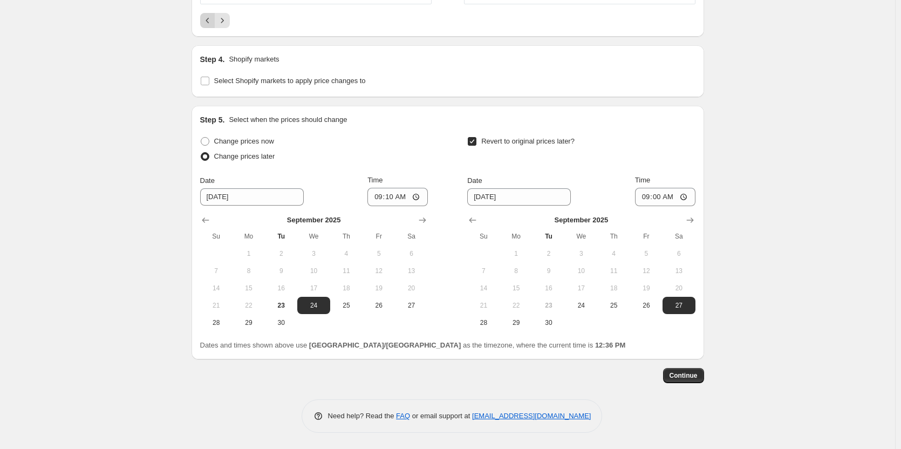
click at [213, 22] on icon "Previous" at bounding box center [207, 20] width 11 height 11
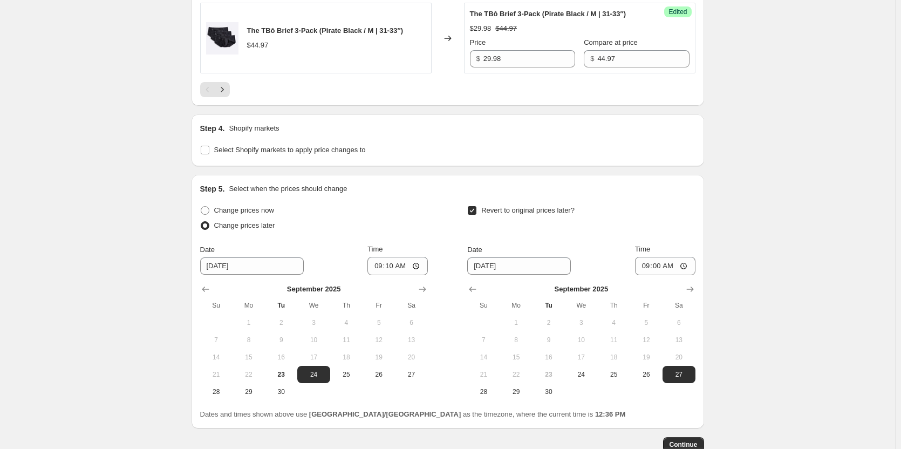
scroll to position [2127, 0]
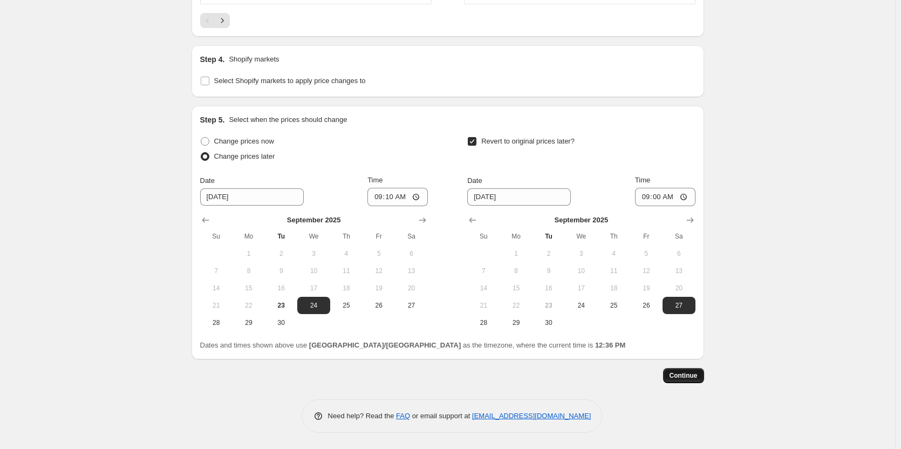
click at [679, 378] on span "Continue" at bounding box center [683, 375] width 28 height 9
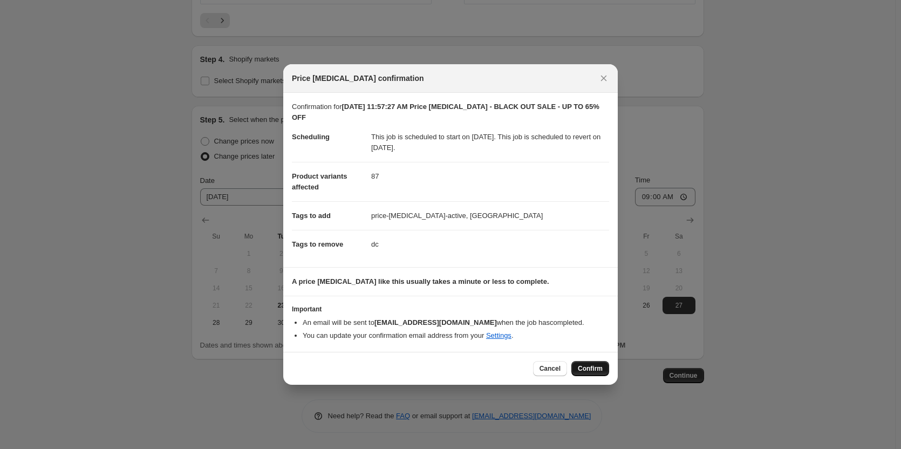
click at [587, 366] on span "Confirm" at bounding box center [590, 368] width 25 height 9
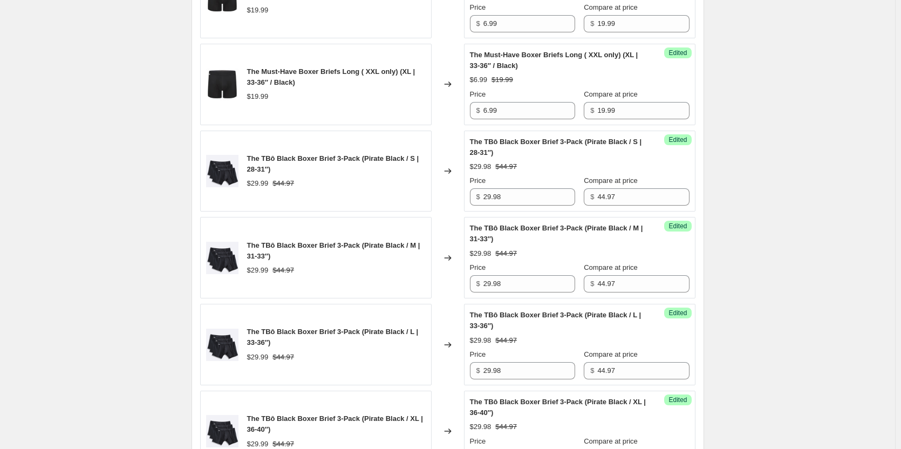
scroll to position [1005, 0]
